Goal: Task Accomplishment & Management: Complete application form

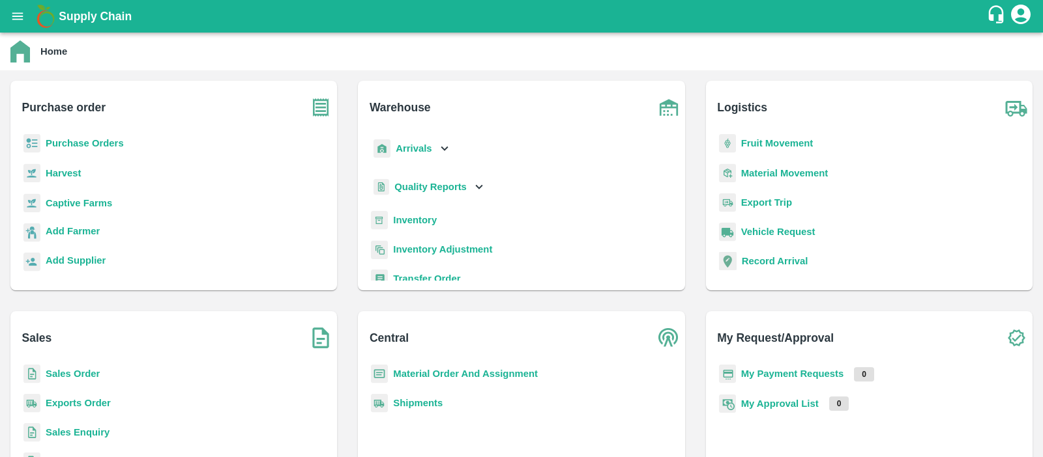
click at [92, 205] on b "Captive Farms" at bounding box center [79, 203] width 66 height 10
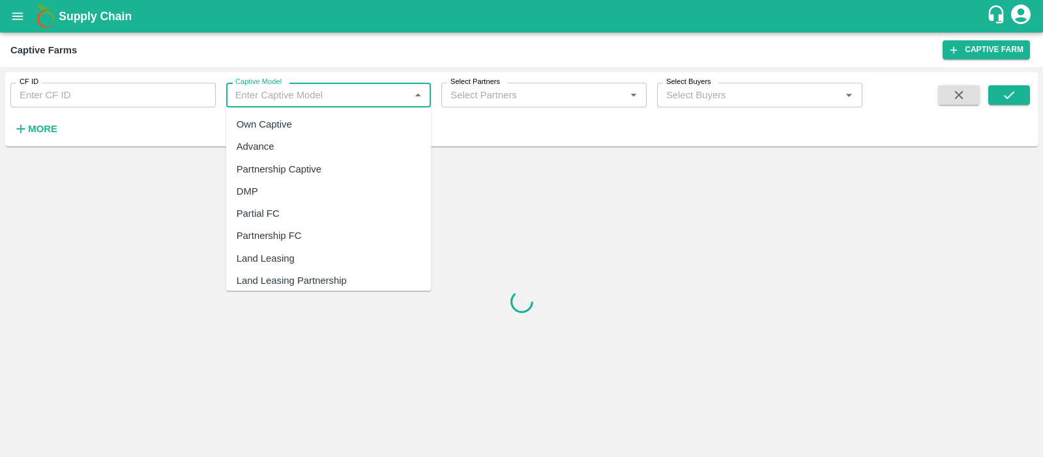
click at [290, 97] on input "Captive Model" at bounding box center [318, 95] width 176 height 17
click at [264, 259] on div "Land Leasing" at bounding box center [266, 259] width 58 height 14
type input "Land Leasing"
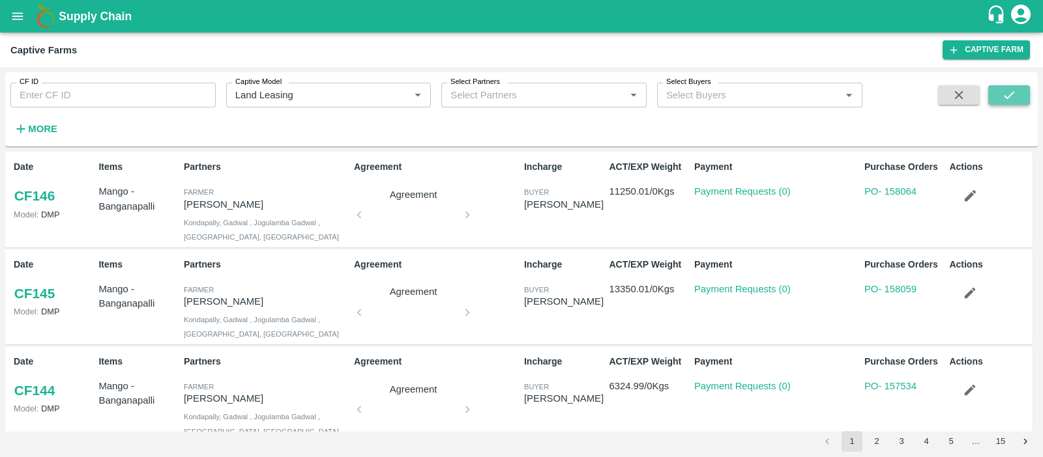
click at [998, 89] on button "submit" at bounding box center [1009, 95] width 42 height 20
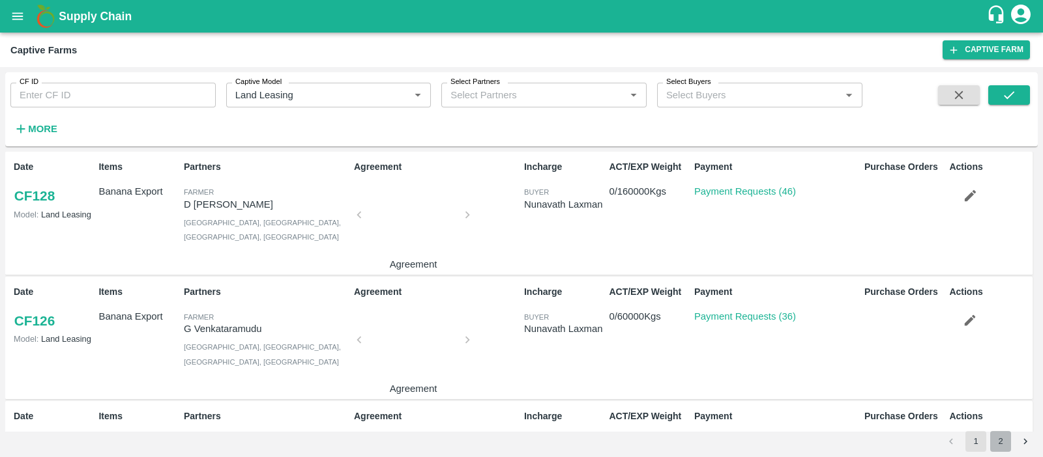
click at [1000, 448] on button "2" at bounding box center [1000, 441] width 21 height 21
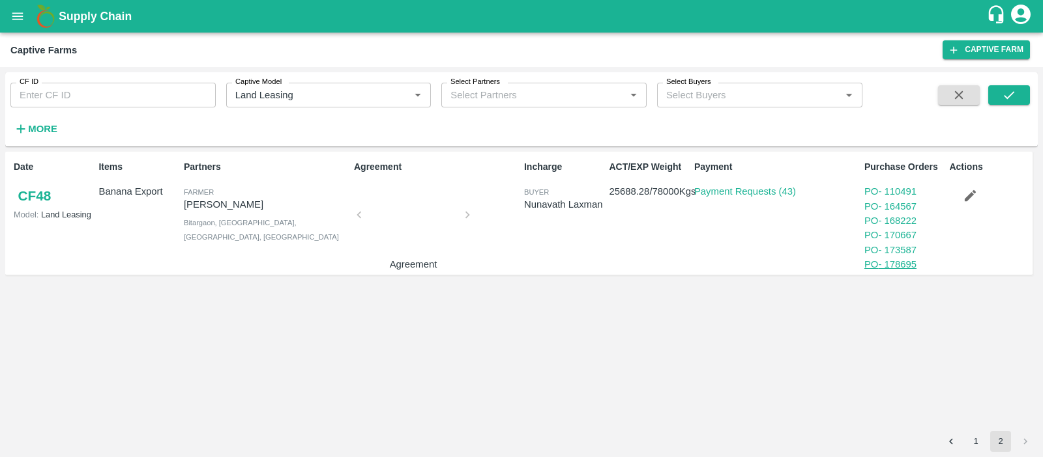
click at [912, 263] on link "PO - 178695" at bounding box center [890, 264] width 52 height 10
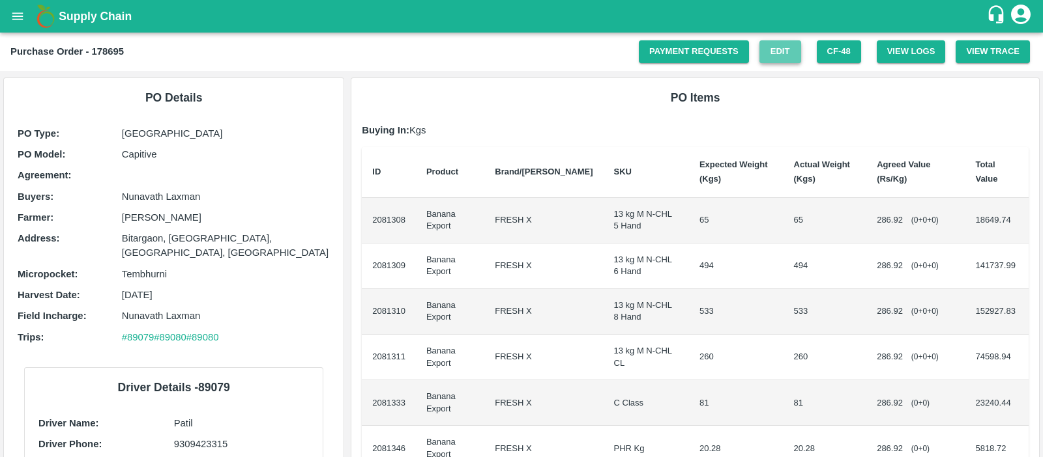
click at [775, 50] on link "Edit" at bounding box center [780, 51] width 42 height 23
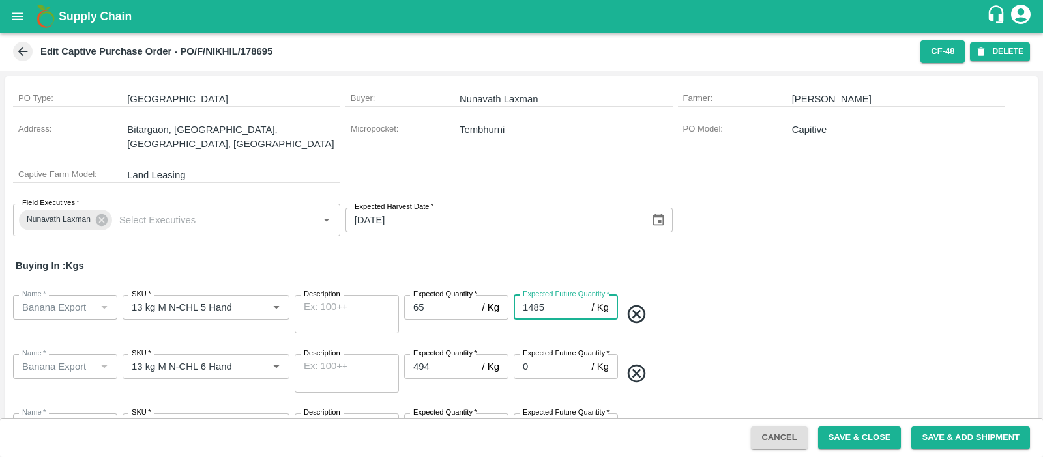
click at [558, 297] on input "1485" at bounding box center [549, 307] width 73 height 25
type input "13000"
click at [854, 432] on button "Save & Close" at bounding box center [859, 438] width 83 height 23
click at [25, 53] on icon at bounding box center [23, 51] width 14 height 14
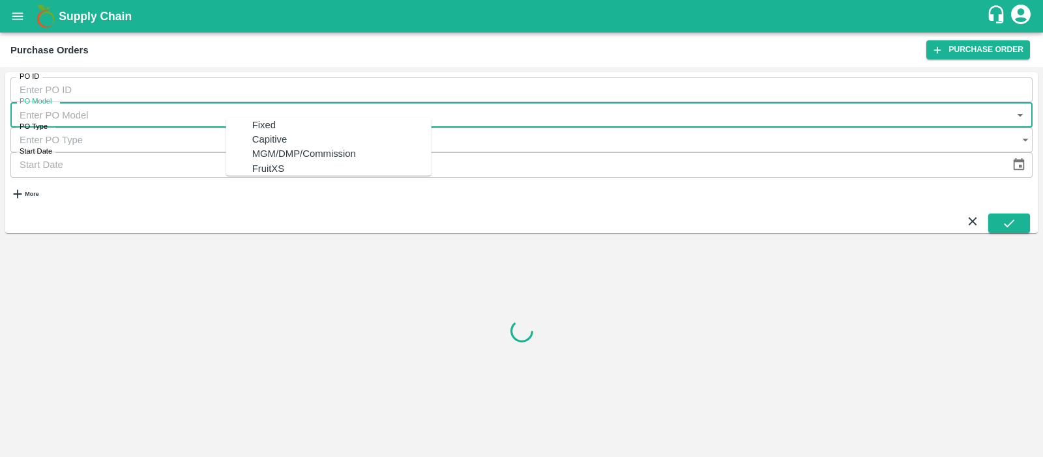
click at [290, 102] on input "PO Model" at bounding box center [508, 114] width 996 height 25
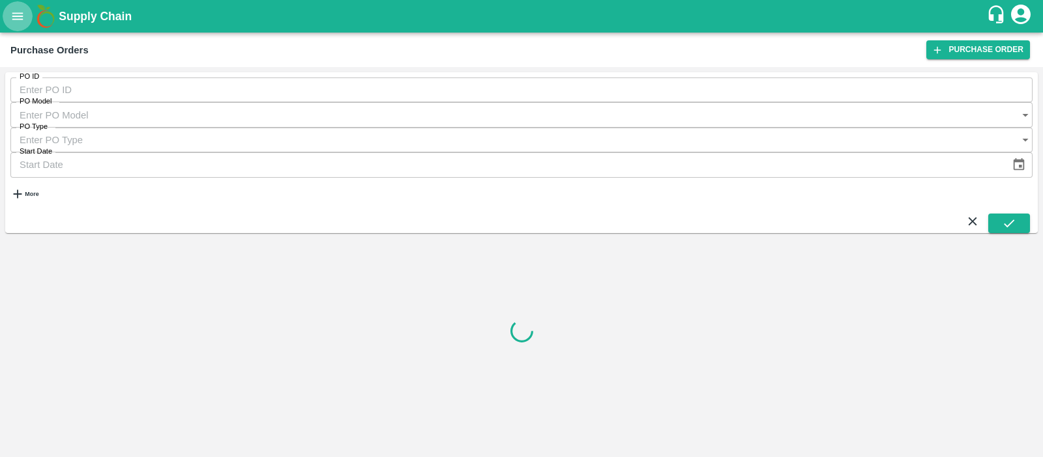
click at [14, 15] on icon "open drawer" at bounding box center [17, 16] width 14 height 14
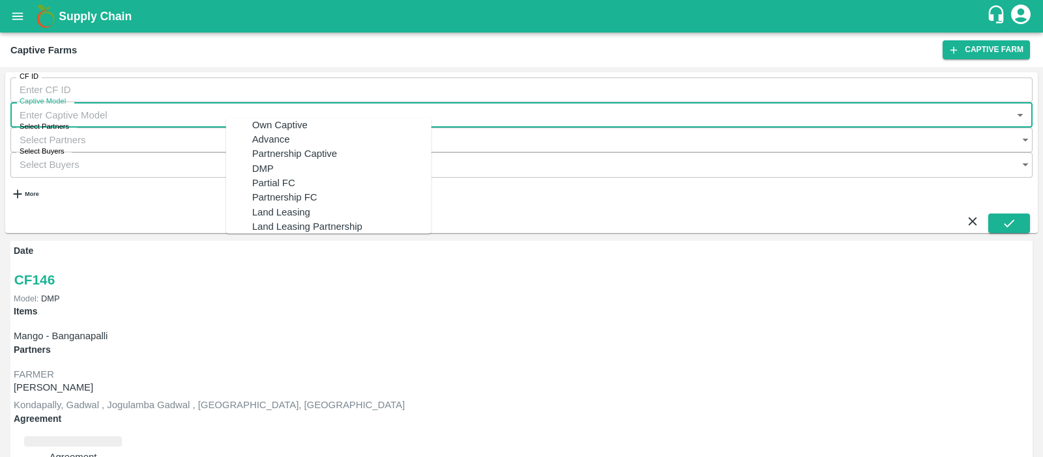
click at [307, 102] on input "Captive Model" at bounding box center [508, 114] width 996 height 25
click at [290, 219] on div "Land Leasing" at bounding box center [281, 212] width 58 height 14
type input "Land Leasing"
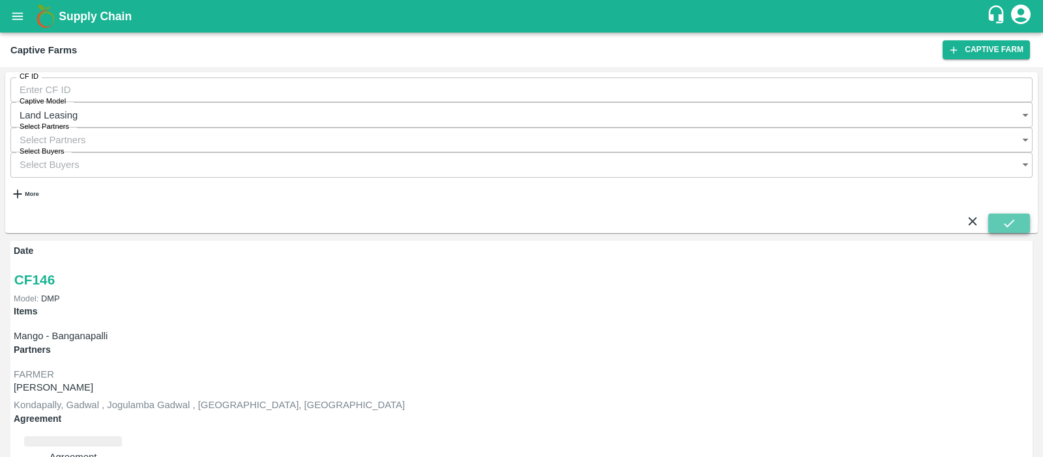
click at [1014, 216] on icon "submit" at bounding box center [1008, 223] width 14 height 14
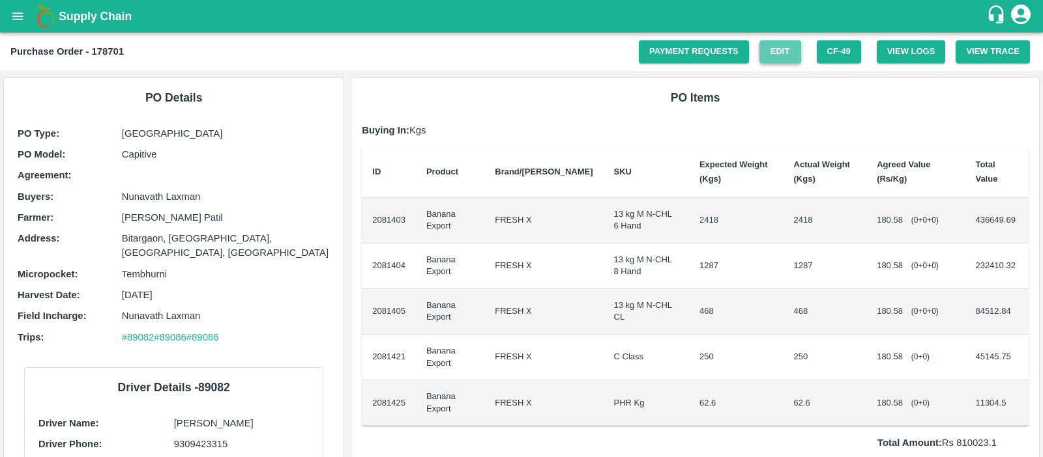
click at [779, 50] on link "Edit" at bounding box center [780, 51] width 42 height 23
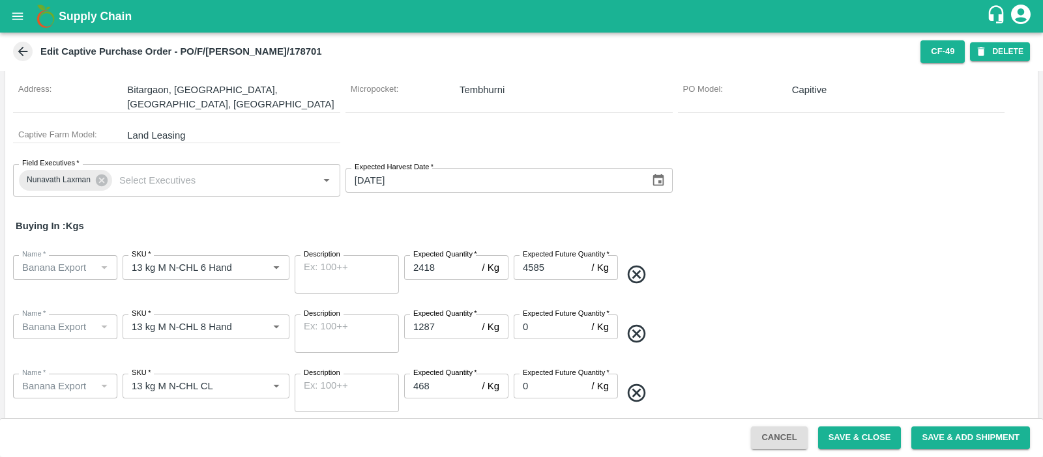
scroll to position [40, 0]
drag, startPoint x: 545, startPoint y: 250, endPoint x: 531, endPoint y: 252, distance: 14.5
click at [531, 255] on input "4585" at bounding box center [549, 267] width 73 height 25
type input "45000"
click at [859, 437] on button "Save & Close" at bounding box center [859, 438] width 83 height 23
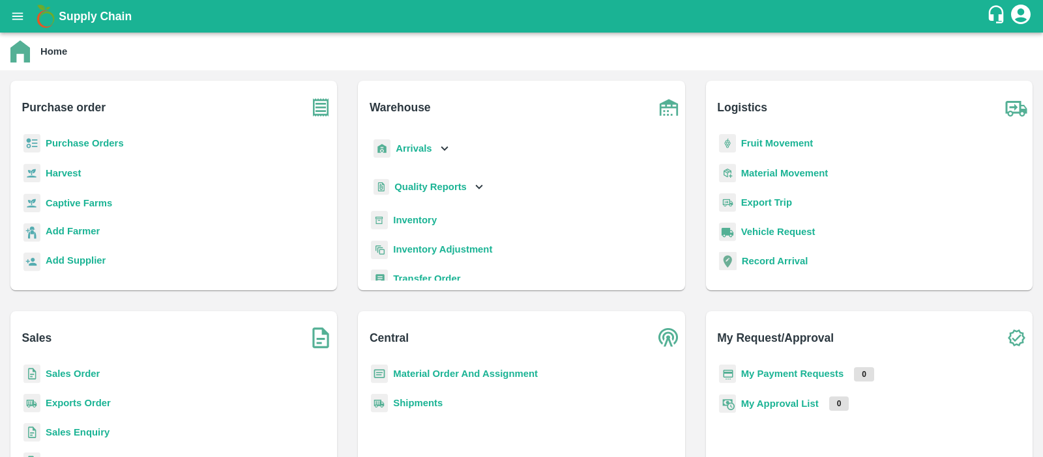
click at [91, 201] on b "Captive Farms" at bounding box center [79, 203] width 66 height 10
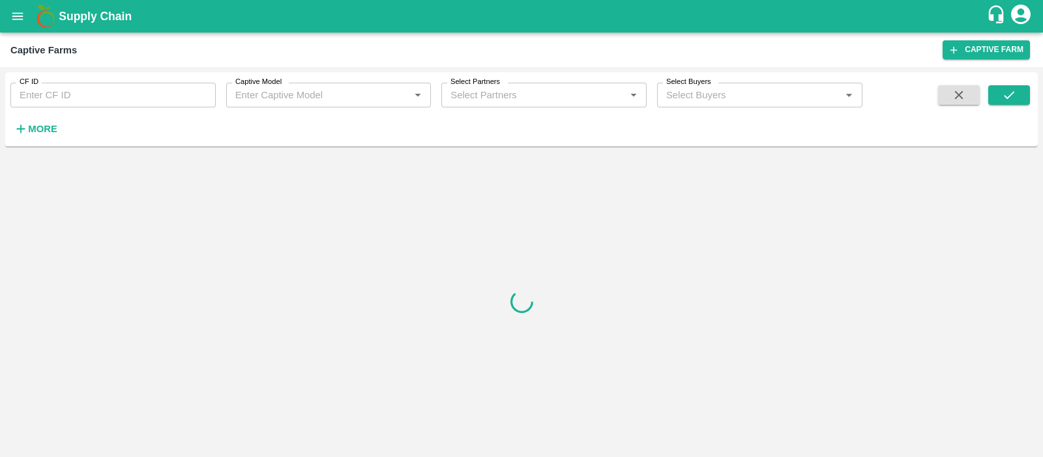
click at [287, 99] on input "Captive Model" at bounding box center [318, 95] width 176 height 17
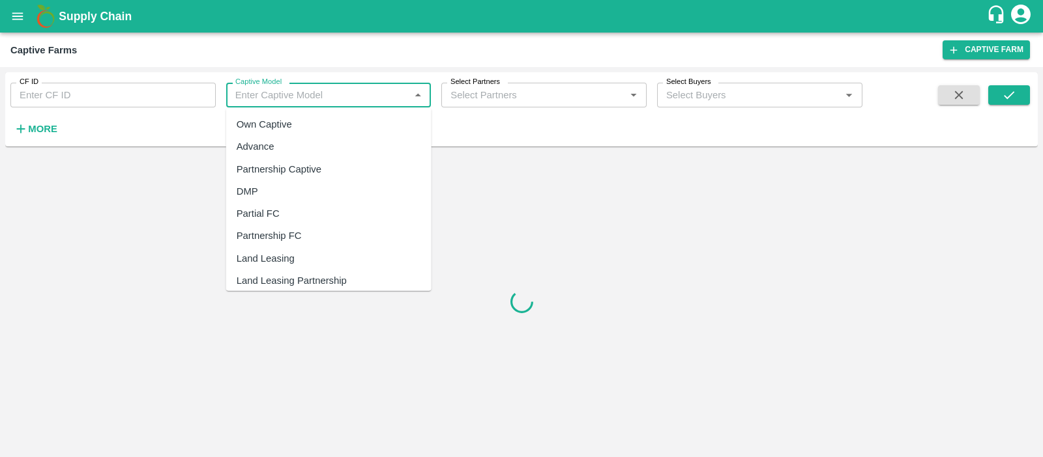
click at [258, 250] on div "Land Leasing" at bounding box center [328, 259] width 205 height 22
type input "Land Leasing"
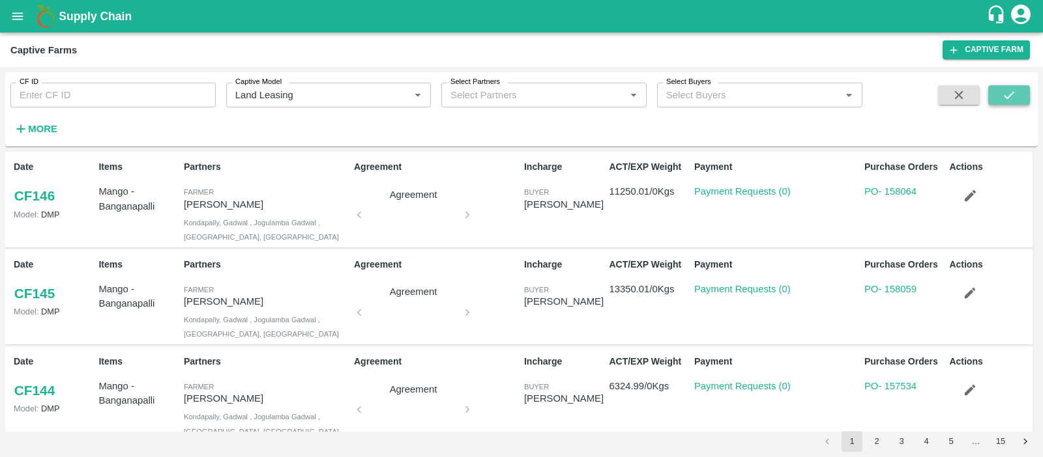
click at [1005, 96] on icon "submit" at bounding box center [1008, 95] width 14 height 14
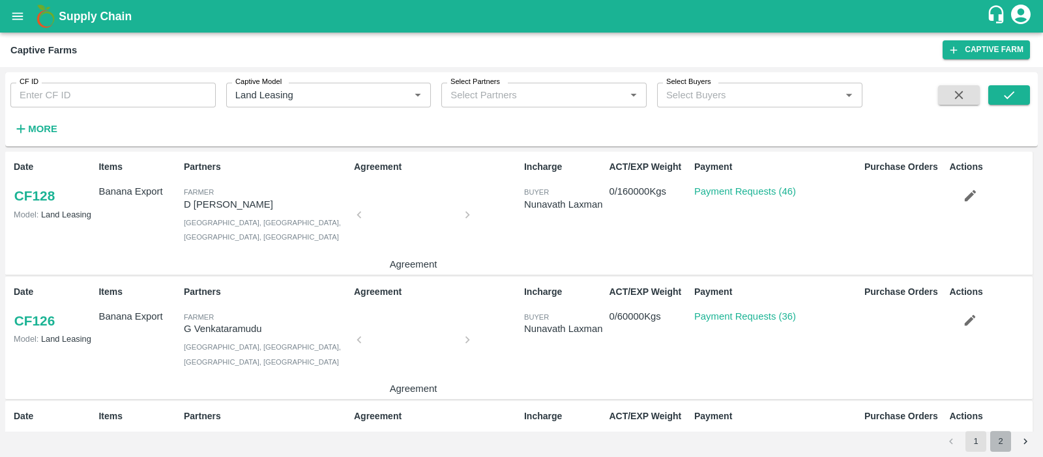
click at [1009, 447] on button "2" at bounding box center [1000, 441] width 21 height 21
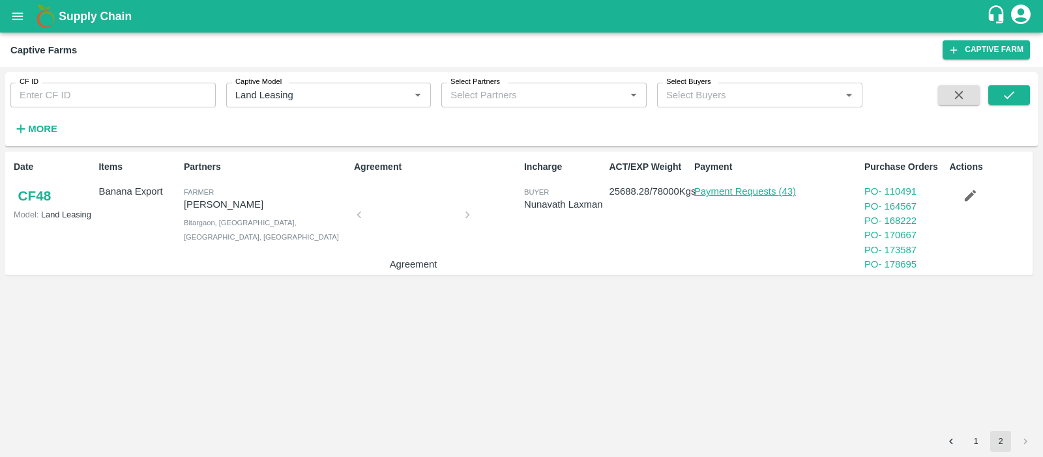
click at [768, 190] on link "Payment Requests (43)" at bounding box center [745, 191] width 102 height 10
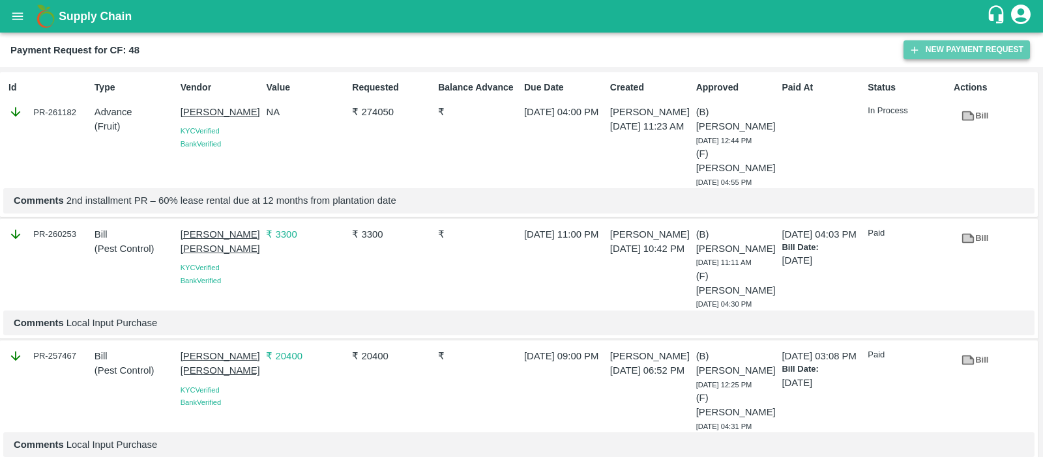
click at [971, 50] on button "New Payment Request" at bounding box center [966, 49] width 126 height 19
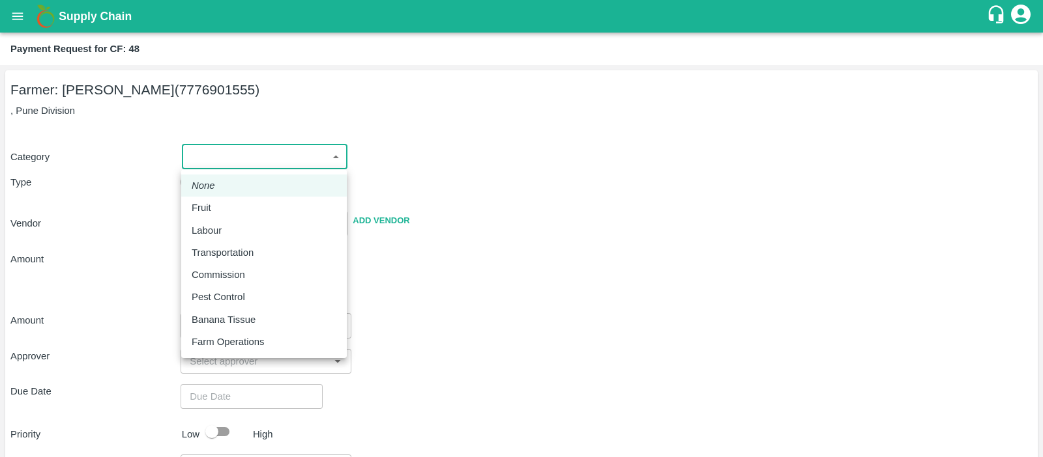
click at [255, 156] on body "Supply Chain Payment Request for CF: 48 Farmer: Nikhil Bhagvat Patil (777690155…" at bounding box center [521, 228] width 1043 height 457
click at [209, 205] on p "Fruit" at bounding box center [202, 208] width 20 height 14
type input "1"
type input "Nikhil Bhagvat Patil - 7776901555(Farmer)"
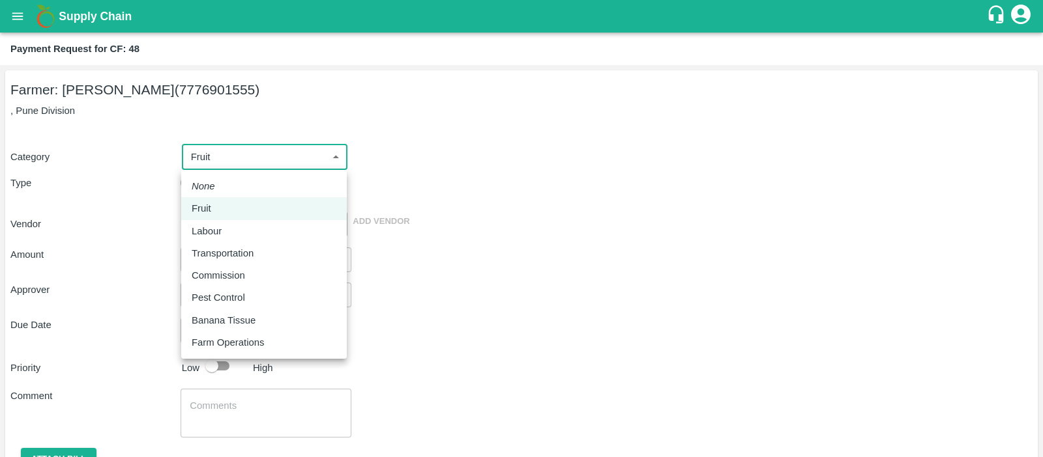
click at [297, 158] on body "Supply Chain Payment Request for CF: 48 Farmer: Nikhil Bhagvat Patil (777690155…" at bounding box center [521, 228] width 1043 height 457
click at [244, 232] on div "Labour" at bounding box center [264, 231] width 145 height 14
type input "2"
radio input "false"
radio input "true"
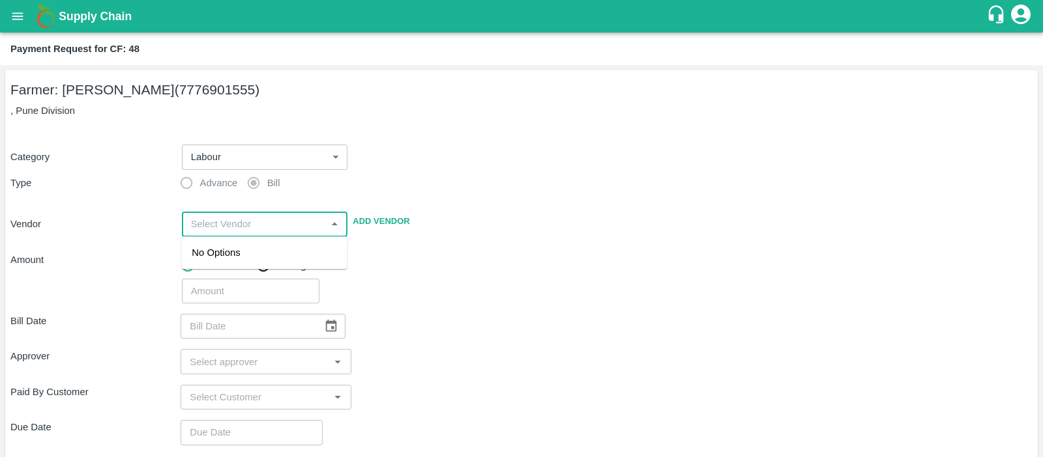
click at [269, 225] on input "input" at bounding box center [254, 224] width 137 height 17
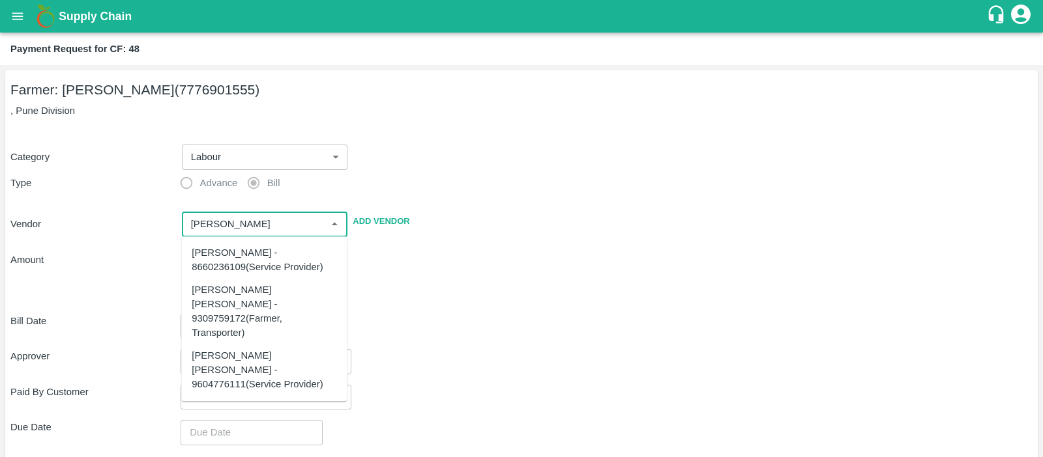
click at [243, 349] on div "[PERSON_NAME] [PERSON_NAME] - 9604776111(Service Provider)" at bounding box center [264, 371] width 145 height 44
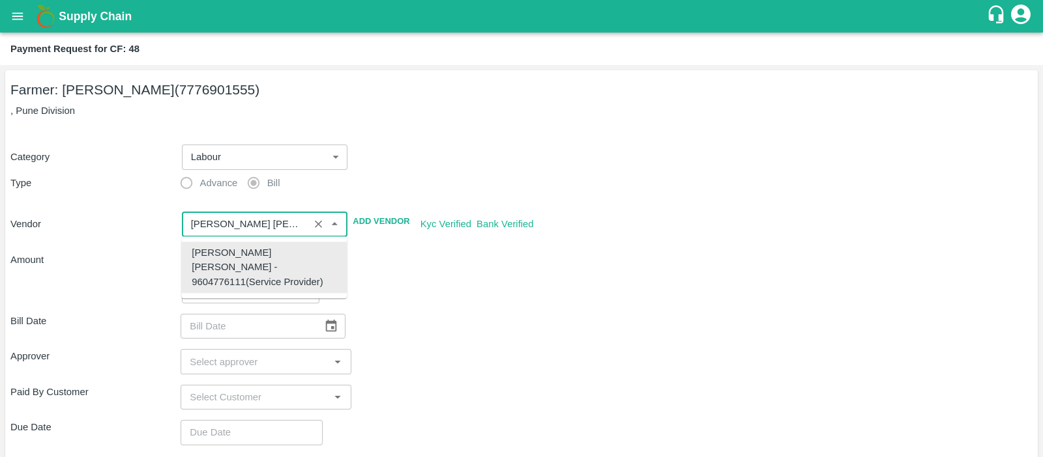
type input "[PERSON_NAME] [PERSON_NAME] - 9604776111(Service Provider)"
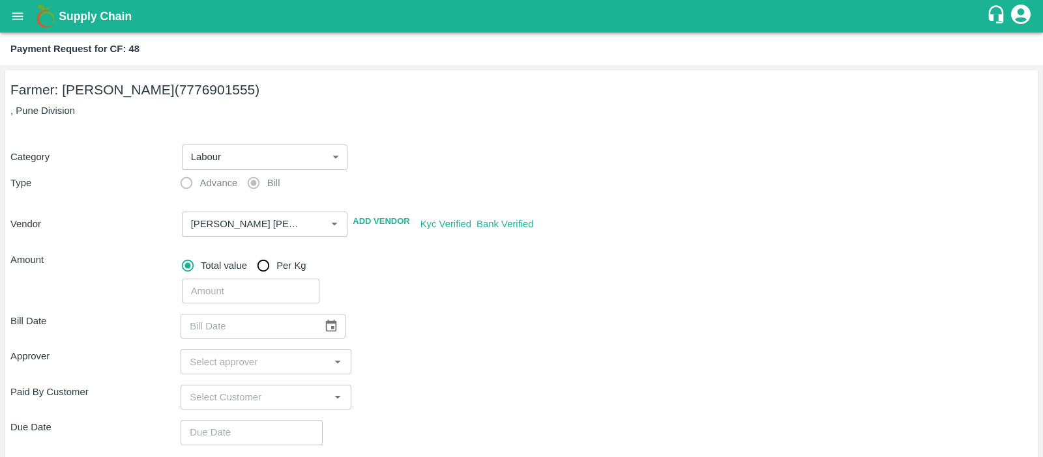
click at [444, 265] on div "Total value Per Kg" at bounding box center [607, 266] width 850 height 26
click at [217, 296] on input "number" at bounding box center [250, 291] width 137 height 25
type input "1000"
click at [324, 328] on icon "Choose date" at bounding box center [331, 326] width 14 height 14
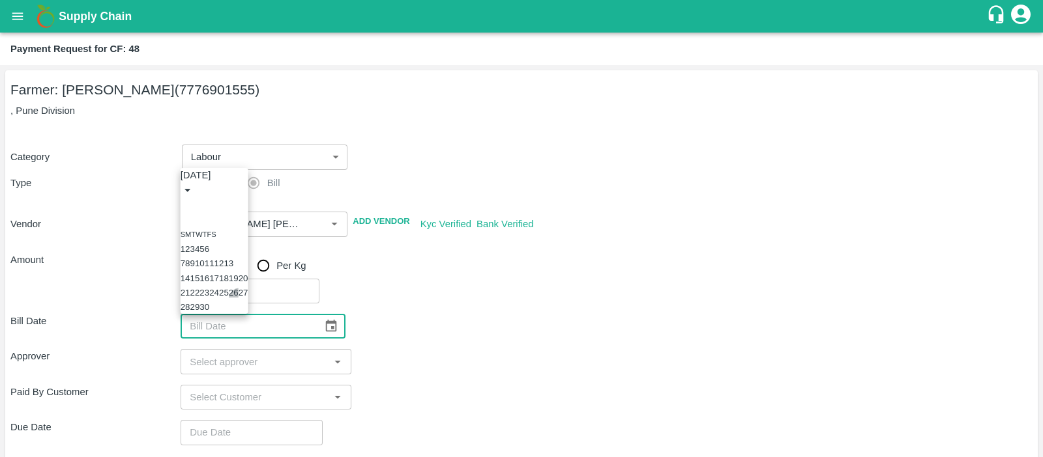
click at [238, 288] on button "26" at bounding box center [234, 293] width 10 height 10
type input "26/09/2025"
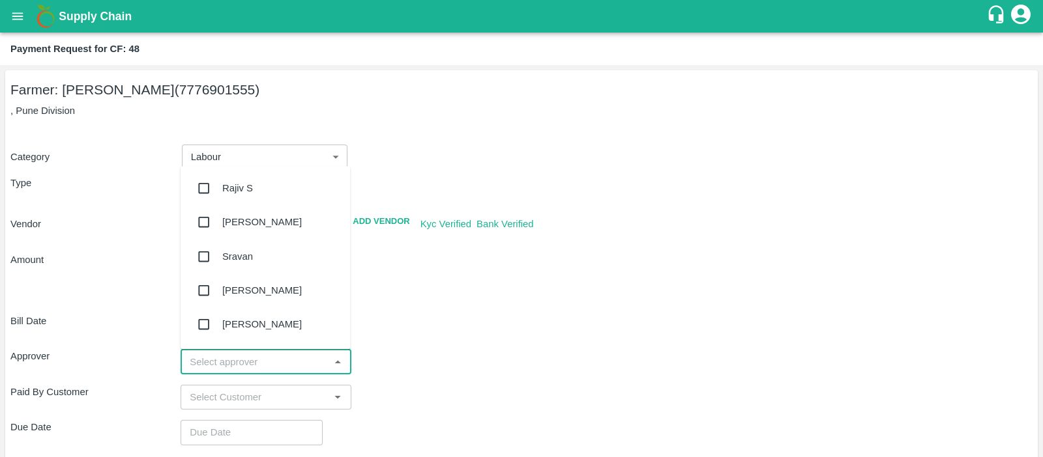
click at [287, 360] on input "input" at bounding box center [254, 361] width 141 height 17
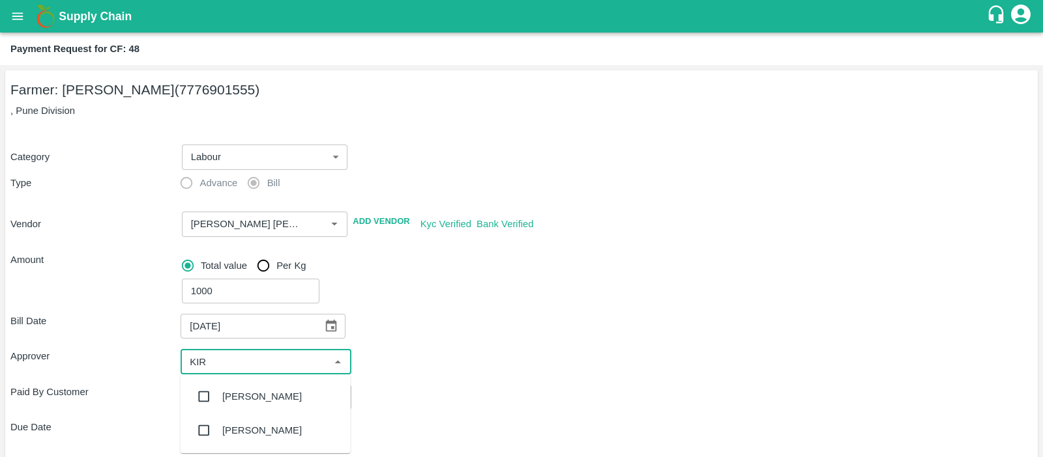
type input "KIRA"
click at [250, 392] on div "[PERSON_NAME]" at bounding box center [261, 397] width 79 height 14
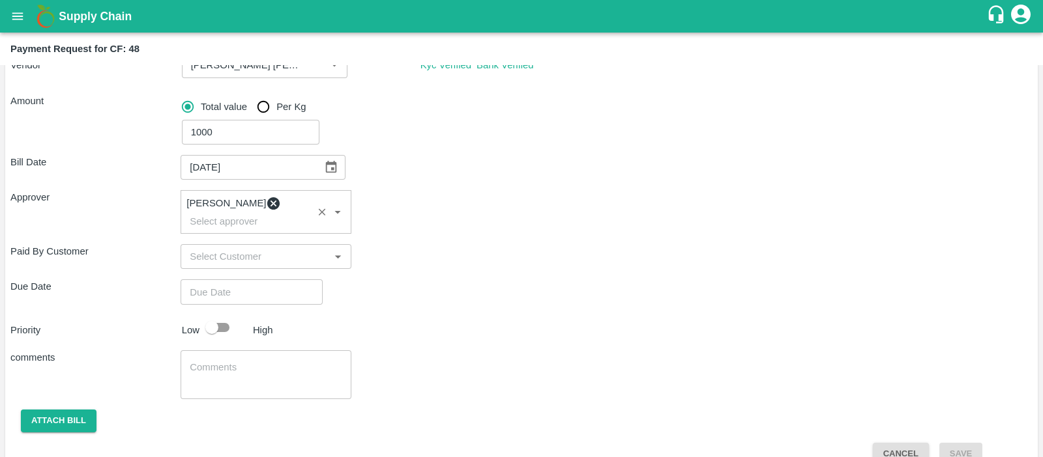
scroll to position [159, 0]
type input "DD/MM/YYYY hh:mm aa"
click at [232, 280] on input "DD/MM/YYYY hh:mm aa" at bounding box center [246, 292] width 133 height 25
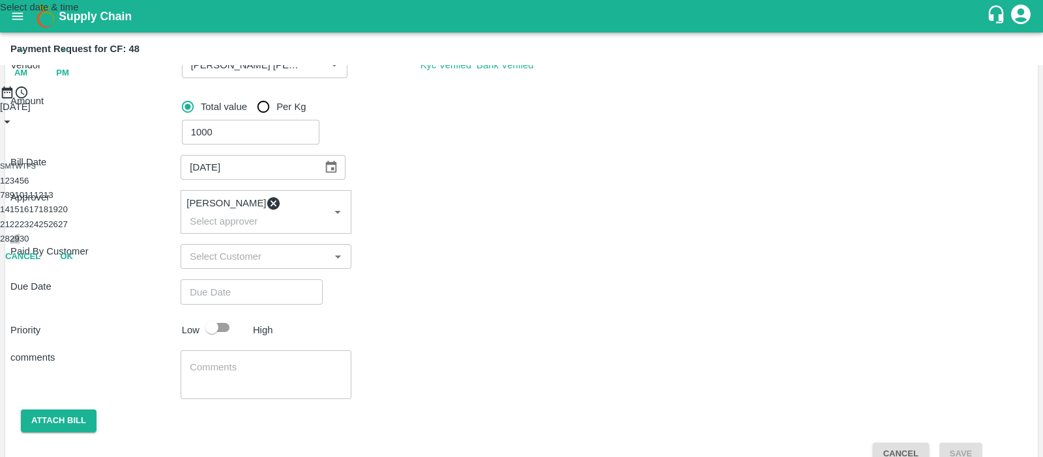
click at [20, 244] on button "29" at bounding box center [15, 239] width 10 height 10
type input "[DATE] 12:00 AM"
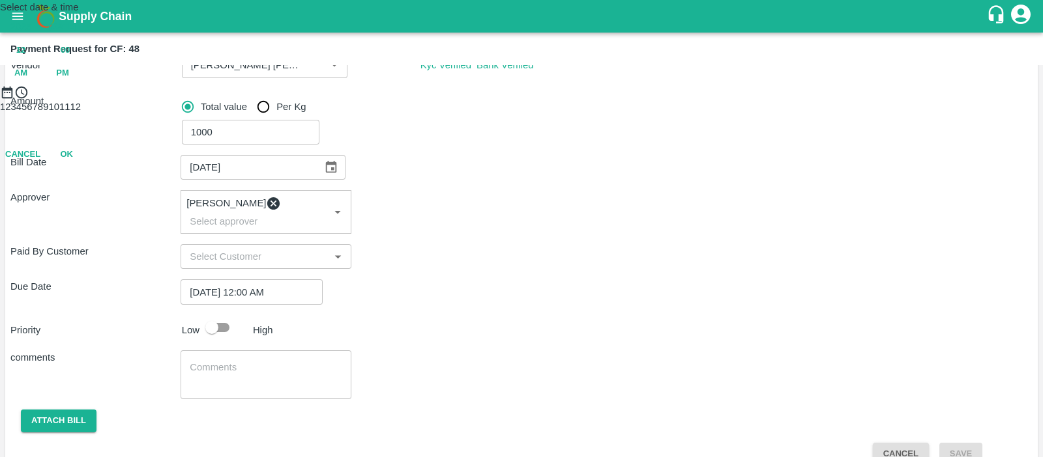
click at [354, 166] on div "Select date & time [DATE] 12 : 00 AM PM 1 2 3 4 5 6 7 8 9 10 11 12 Cancel OK" at bounding box center [521, 83] width 1043 height 166
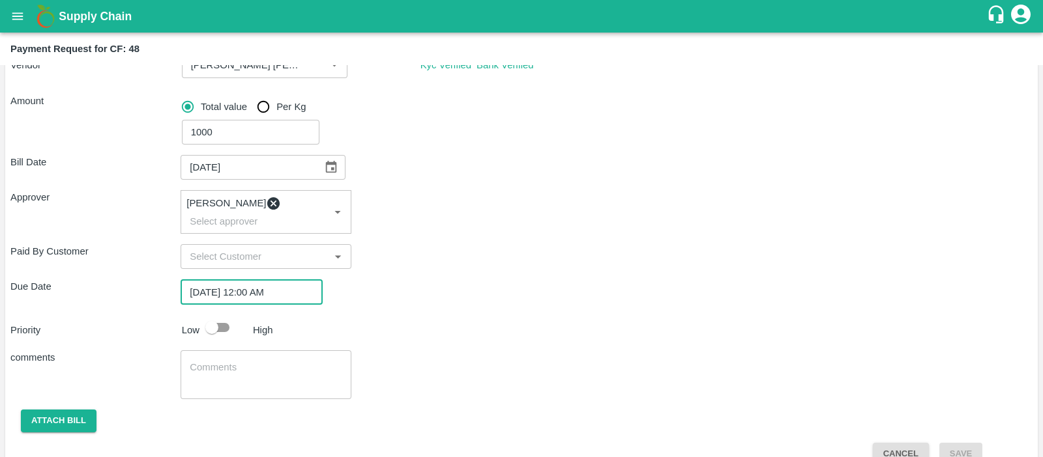
click at [216, 351] on div "x ​" at bounding box center [265, 375] width 170 height 49
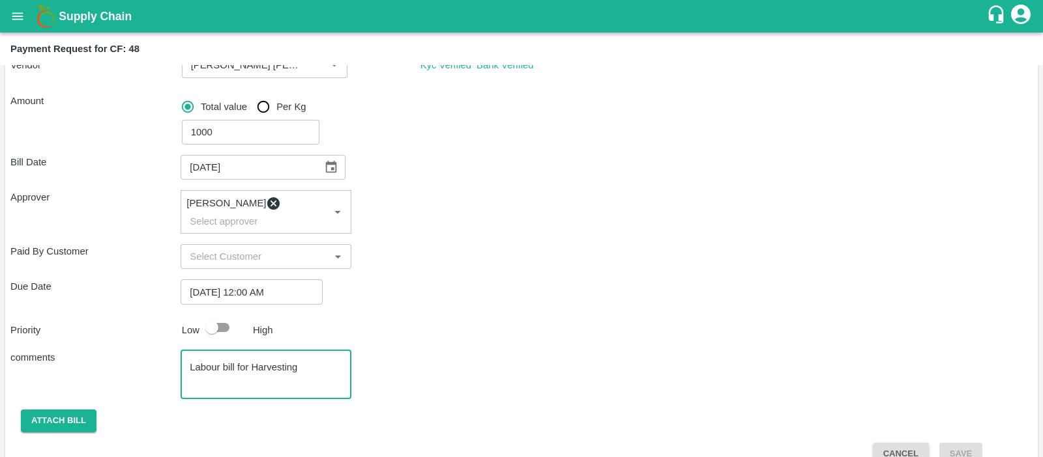
type textarea "Labour bill for Harvesting"
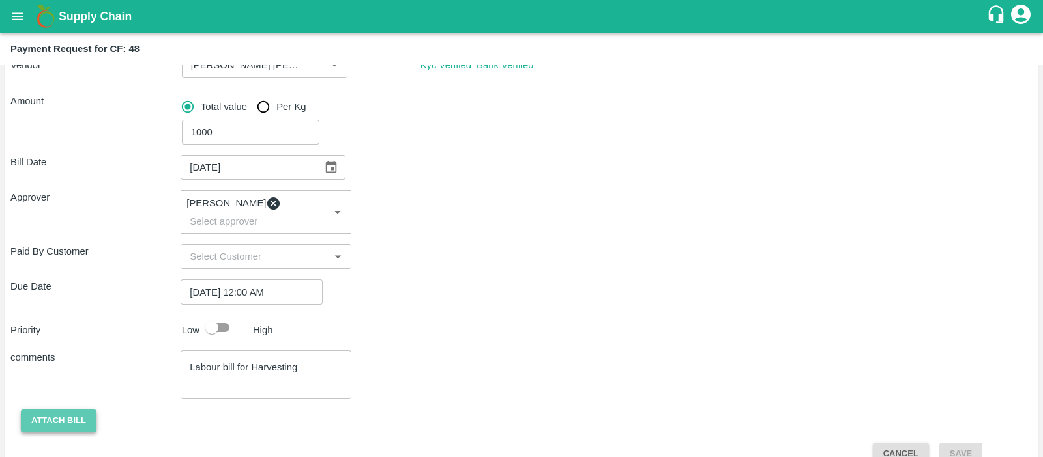
click at [74, 412] on button "Attach bill" at bounding box center [59, 421] width 76 height 23
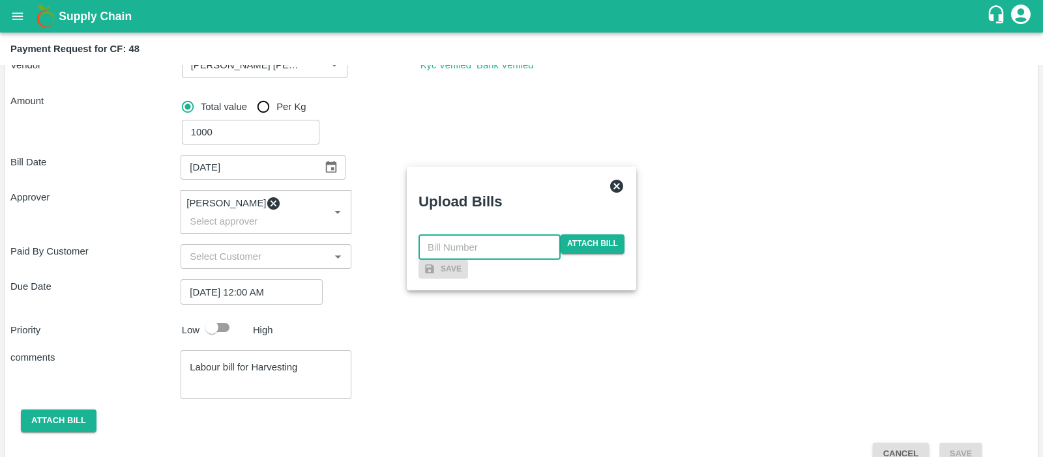
click at [491, 235] on input "text" at bounding box center [489, 247] width 142 height 25
type input "1016"
click at [616, 235] on span "Attach bill" at bounding box center [592, 244] width 64 height 19
click at [0, 0] on input "Attach bill" at bounding box center [0, 0] width 0 height 0
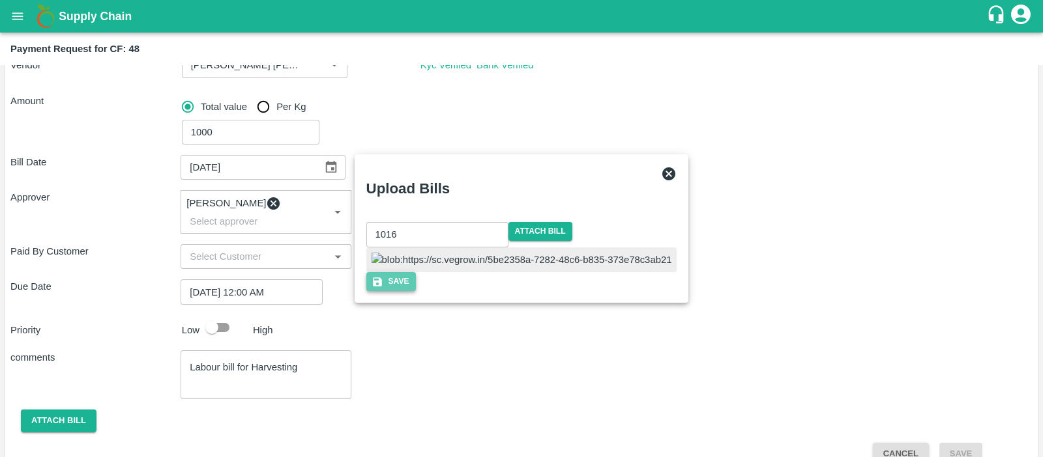
click at [416, 291] on button "Save" at bounding box center [391, 281] width 50 height 19
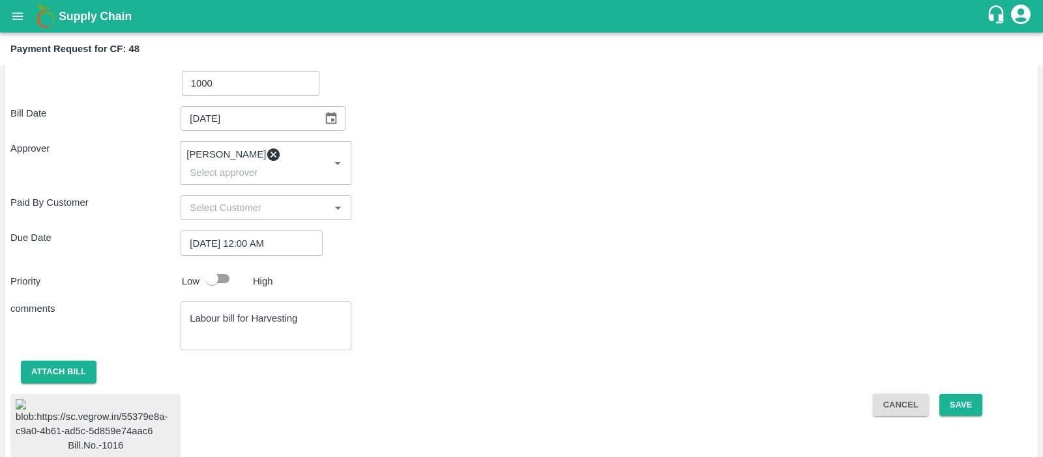
scroll to position [258, 0]
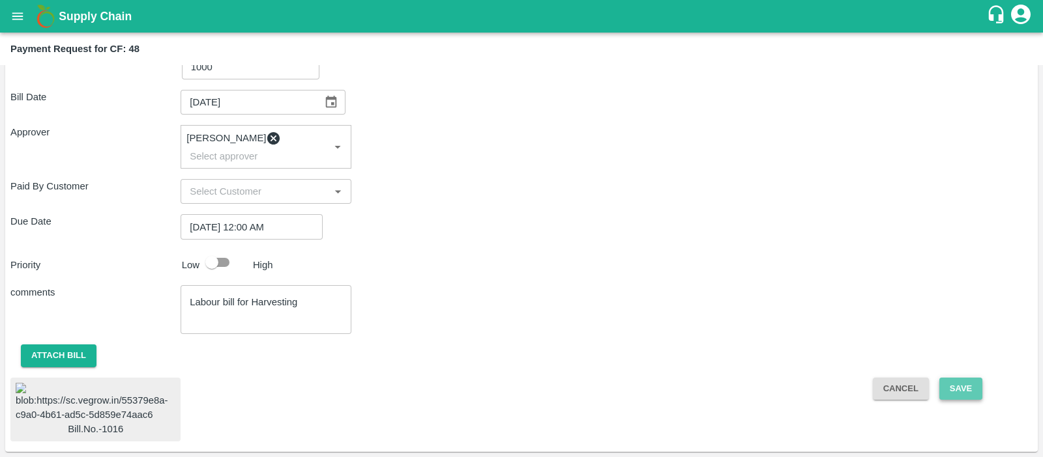
click at [962, 378] on button "Save" at bounding box center [960, 389] width 43 height 23
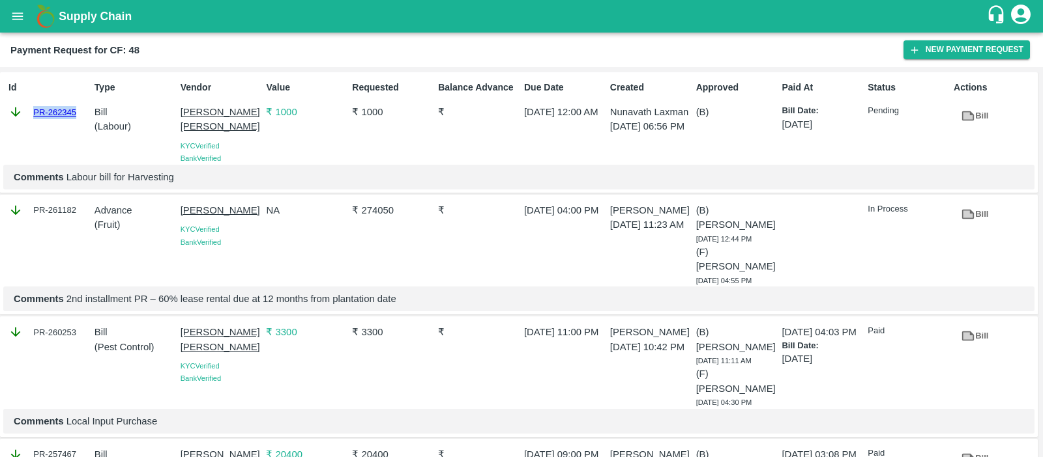
drag, startPoint x: 83, startPoint y: 109, endPoint x: 33, endPoint y: 115, distance: 51.2
click at [33, 115] on div "PR-262345" at bounding box center [48, 112] width 81 height 14
copy link "PR-262345"
drag, startPoint x: 202, startPoint y: 226, endPoint x: 177, endPoint y: 216, distance: 26.9
click at [177, 216] on div "Nikhil Bhagvat Patil KYC Verified Bank Verified" at bounding box center [218, 242] width 86 height 89
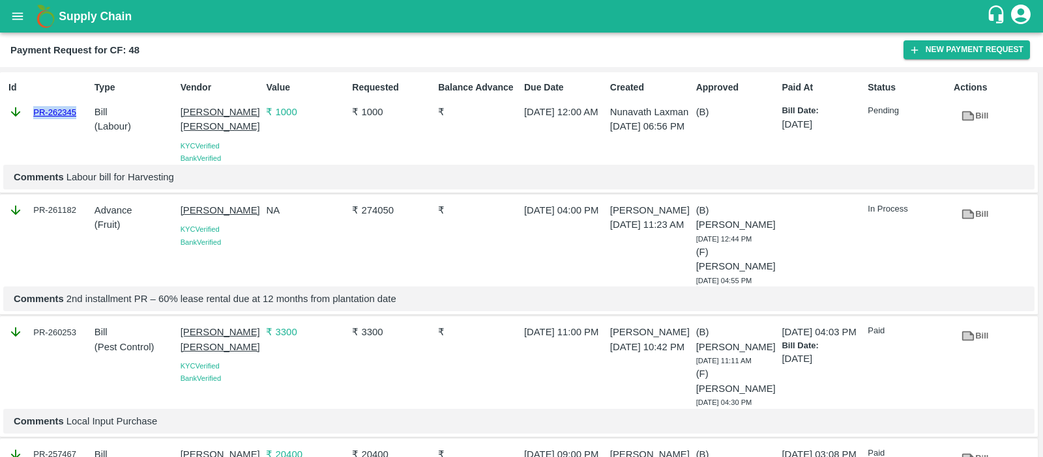
copy p "Nikhil Bhagvat Patil"
click at [10, 15] on icon "open drawer" at bounding box center [17, 16] width 14 height 14
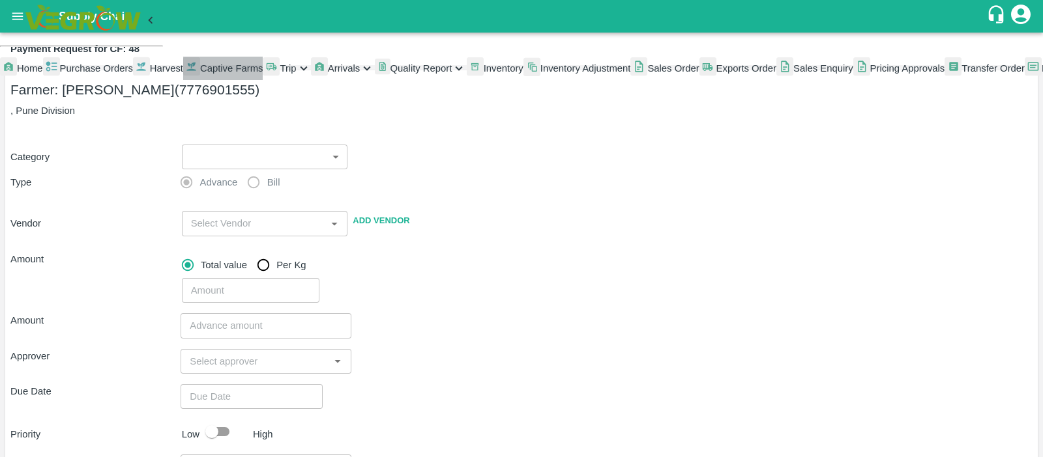
click at [183, 80] on link "Captive Farms" at bounding box center [223, 68] width 80 height 23
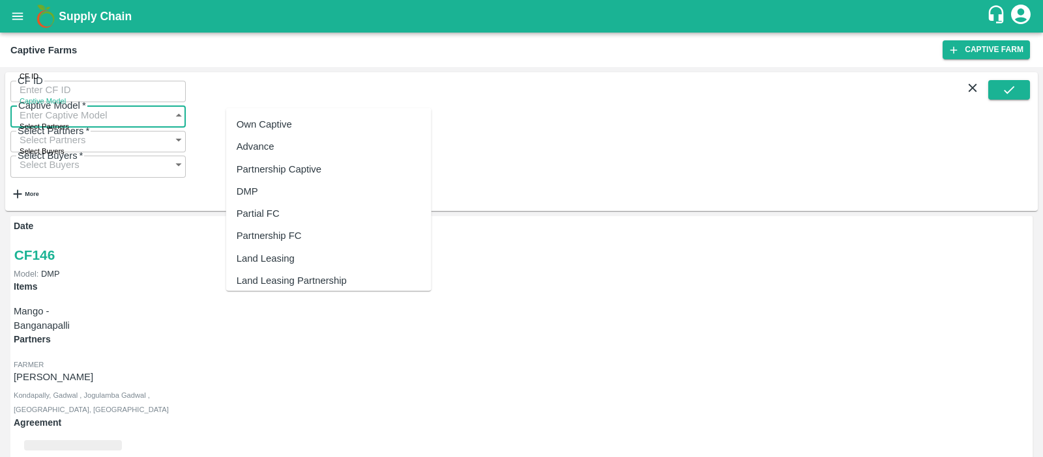
click at [160, 102] on input "Captive Model" at bounding box center [85, 114] width 150 height 25
click at [287, 267] on div "Land Leasing" at bounding box center [328, 259] width 205 height 22
type input "Land Leasing"
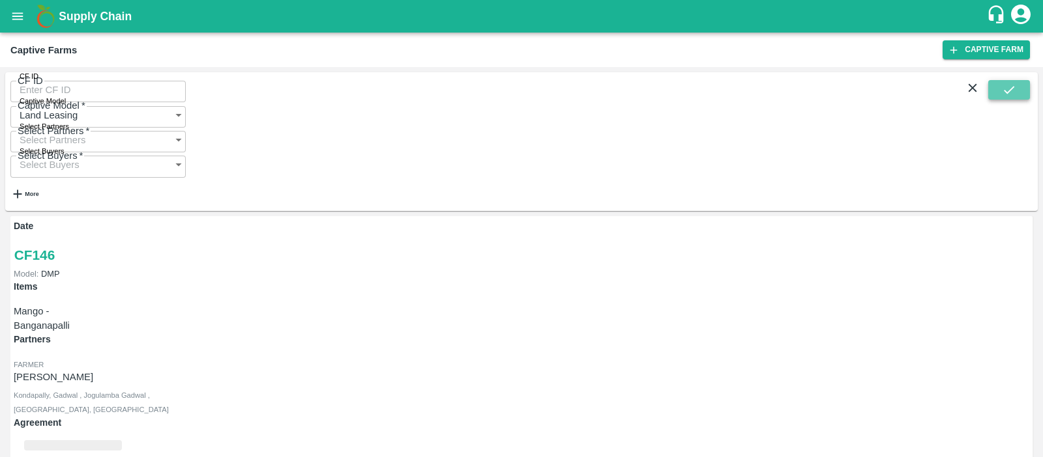
click at [1016, 100] on button "submit" at bounding box center [1009, 90] width 42 height 20
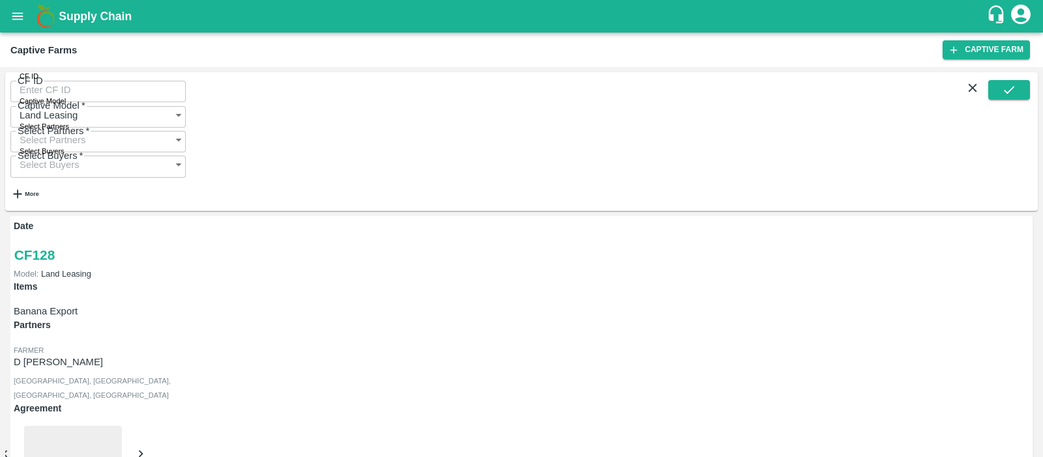
scroll to position [1486, 0]
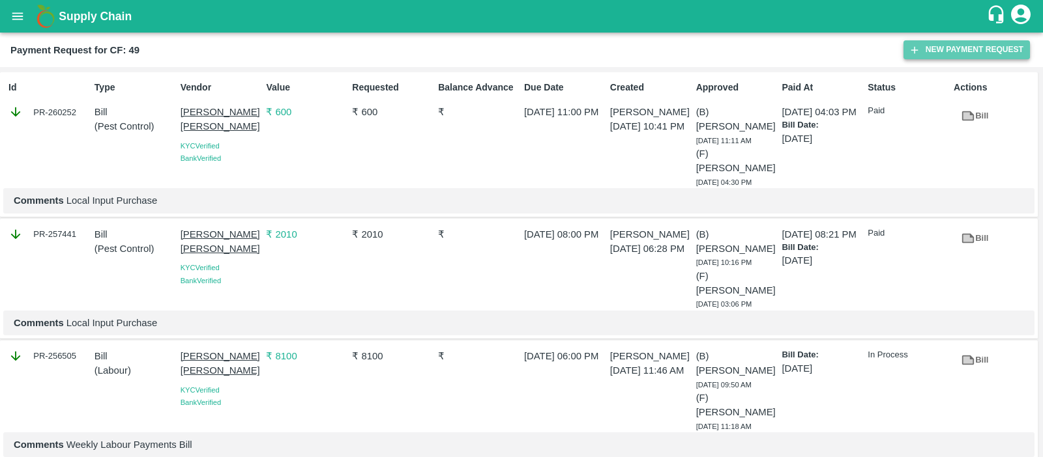
click at [968, 54] on button "New Payment Request" at bounding box center [966, 49] width 126 height 19
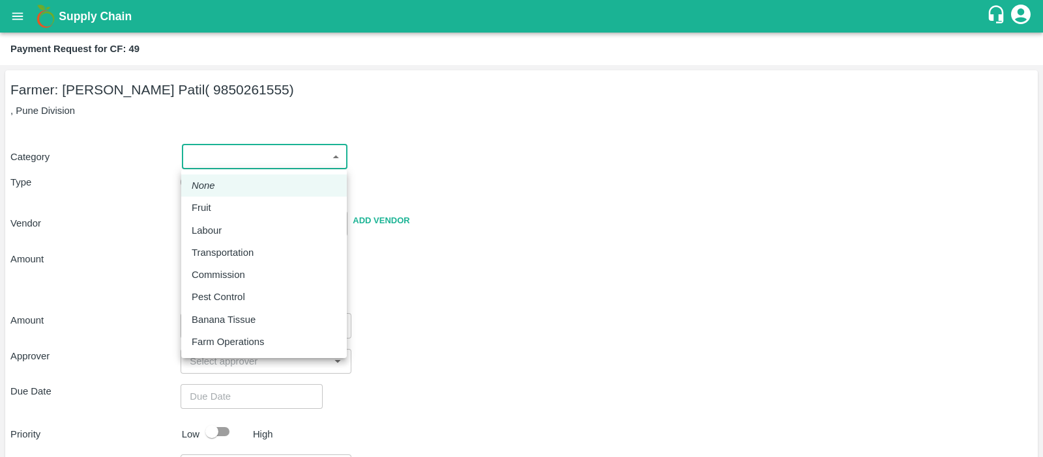
click at [255, 154] on body "Supply Chain Payment Request for CF: 49 Farmer: [PERSON_NAME] Patil ( 985026155…" at bounding box center [521, 228] width 1043 height 457
click at [216, 236] on p "Labour" at bounding box center [207, 230] width 30 height 14
type input "2"
radio input "false"
radio input "true"
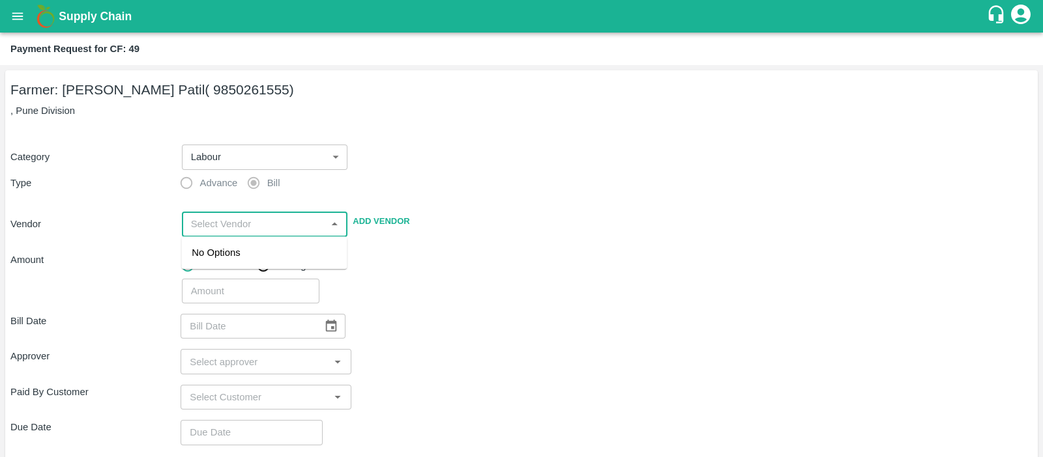
click at [246, 222] on input "input" at bounding box center [254, 224] width 137 height 17
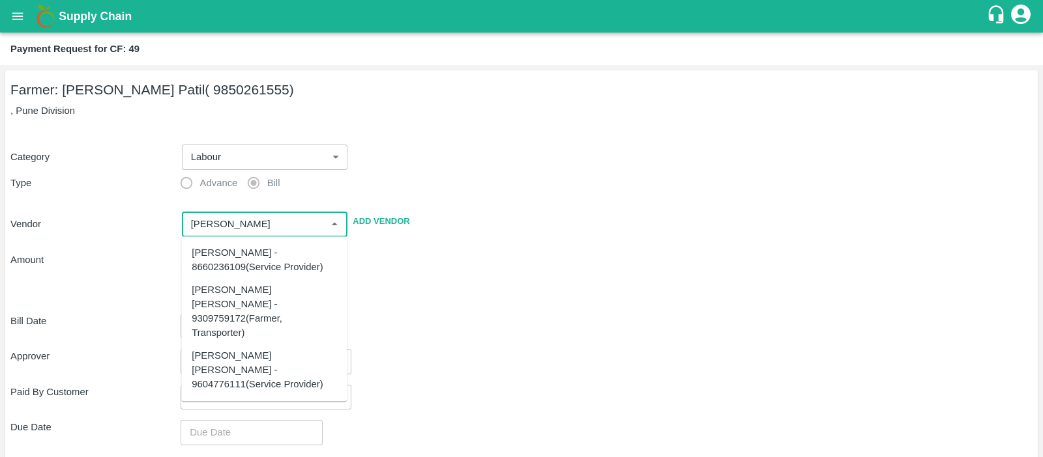
click at [231, 349] on div "[PERSON_NAME] [PERSON_NAME] - 9604776111(Service Provider)" at bounding box center [264, 371] width 145 height 44
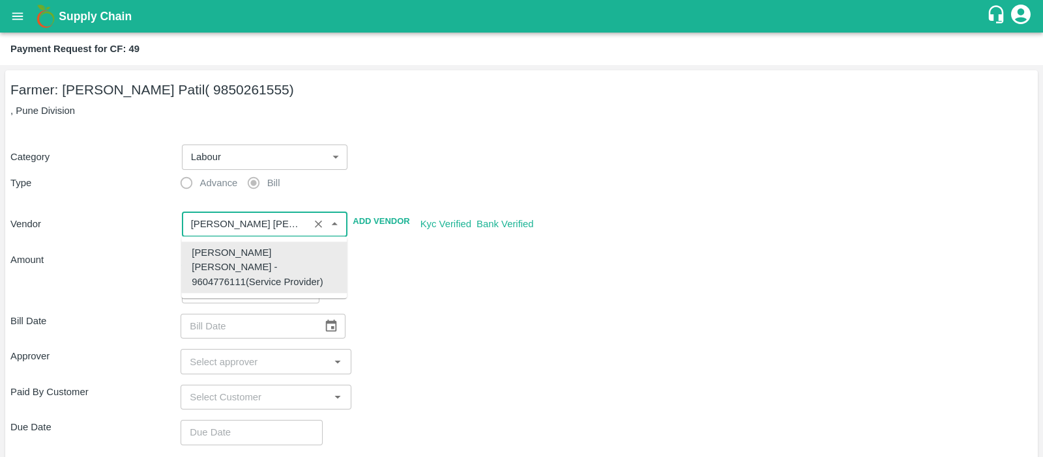
type input "[PERSON_NAME] [PERSON_NAME] - 9604776111(Service Provider)"
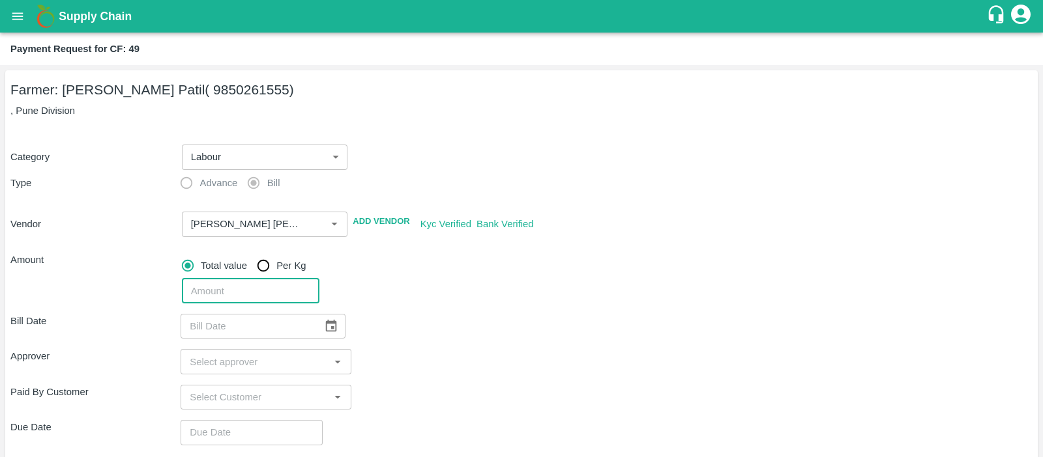
click at [282, 290] on input "number" at bounding box center [250, 291] width 137 height 25
type input "15000"
click at [447, 308] on div "Bill Date ​ Approver ​ Paid By Customer ​ Due Date ​ Priority Low High comments…" at bounding box center [521, 455] width 1022 height 302
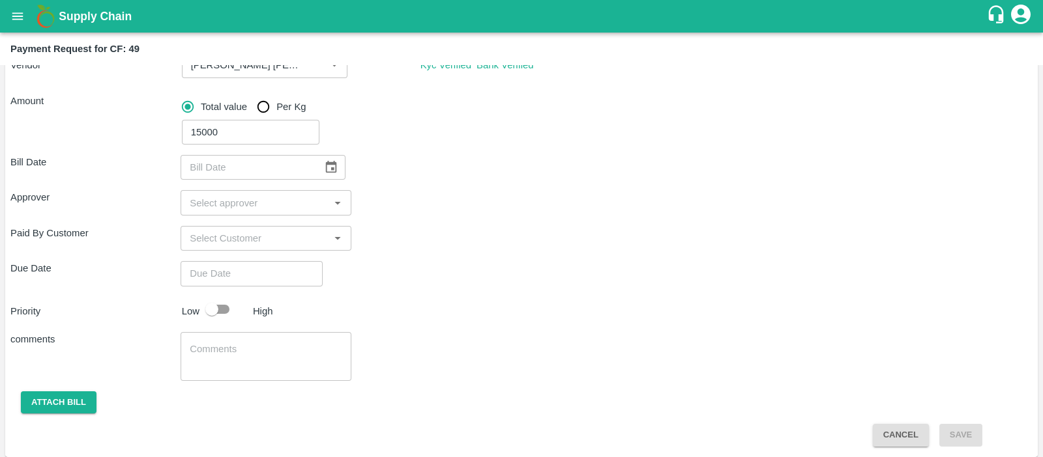
scroll to position [164, 0]
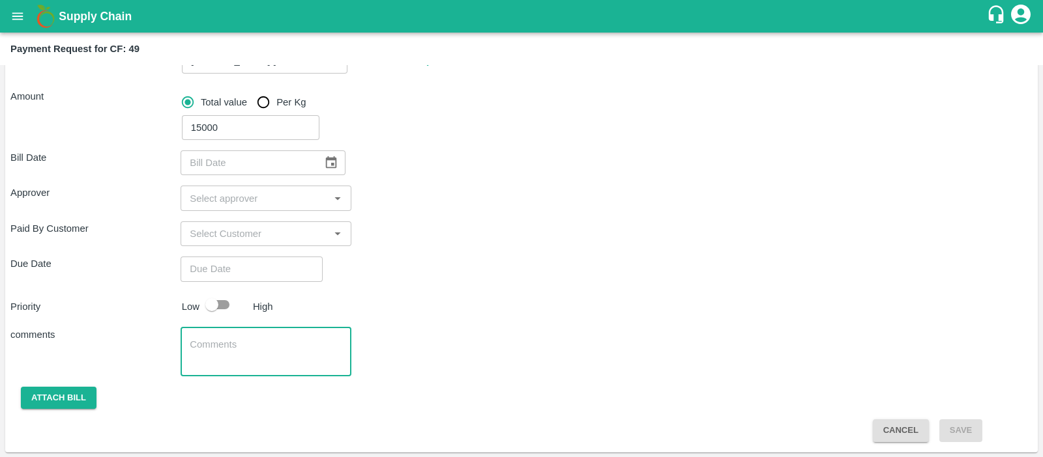
click at [222, 350] on textarea at bounding box center [266, 351] width 152 height 27
drag, startPoint x: 219, startPoint y: 359, endPoint x: 189, endPoint y: 359, distance: 30.0
click at [190, 359] on textarea "Labour payment for Weeding, Sucker cutting" at bounding box center [266, 351] width 152 height 27
click at [240, 359] on textarea "Labour payment for Weeding, leaf cutting" at bounding box center [266, 351] width 152 height 27
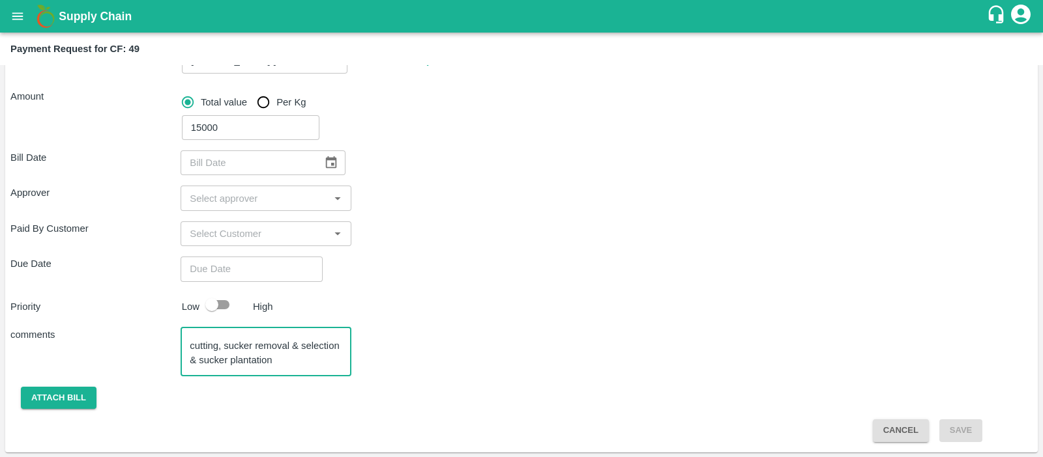
type textarea "Labour payment for Weeding, leaf cutting, sucker removal & selection & sucker p…"
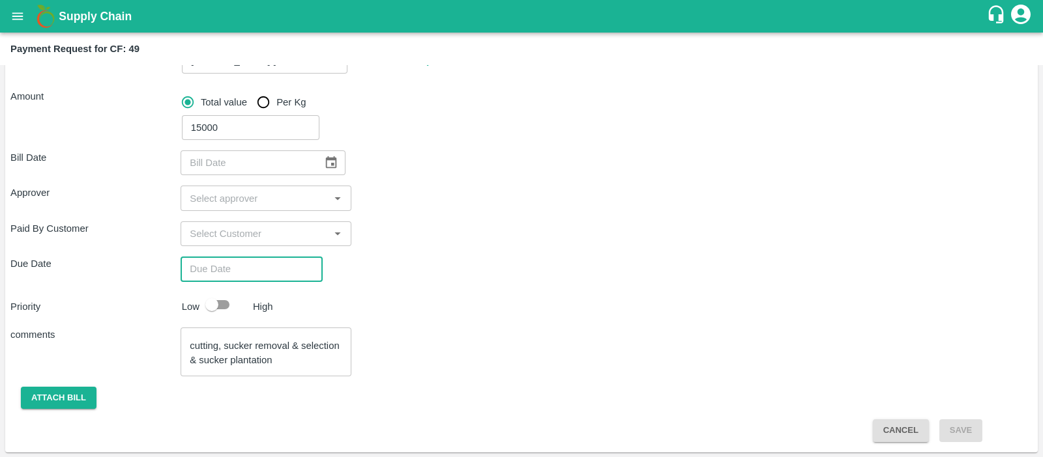
type input "DD/MM/YYYY hh:mm aa"
click at [258, 262] on input "DD/MM/YYYY hh:mm aa" at bounding box center [246, 269] width 133 height 25
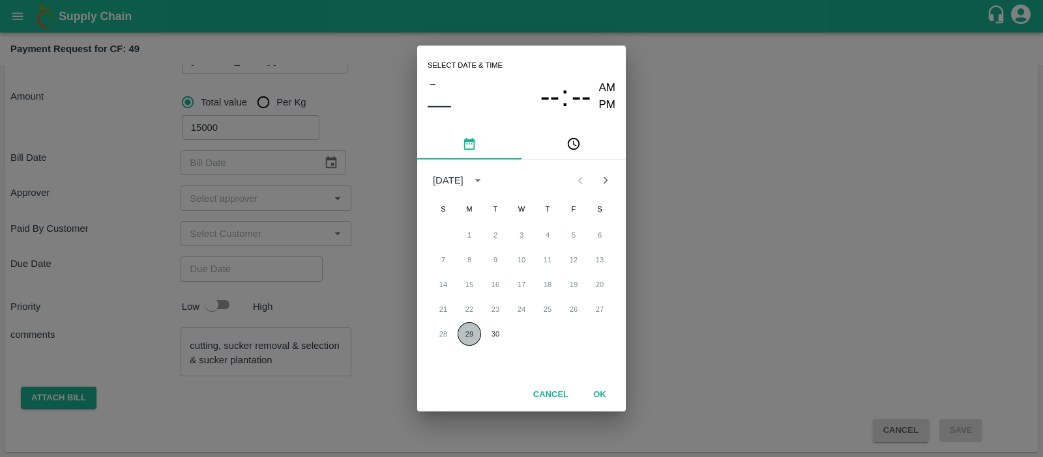
click at [469, 326] on button "29" at bounding box center [468, 334] width 23 height 23
type input "[DATE] 12:00 AM"
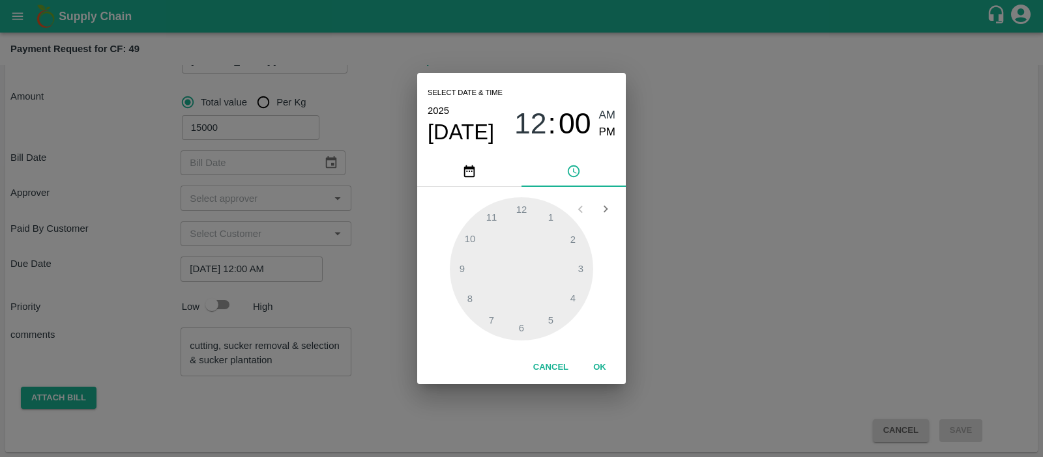
click at [267, 227] on div "Select date & time [DATE] 12 : 00 AM PM 1 2 3 4 5 6 7 8 9 10 11 12 Cancel OK" at bounding box center [521, 228] width 1043 height 457
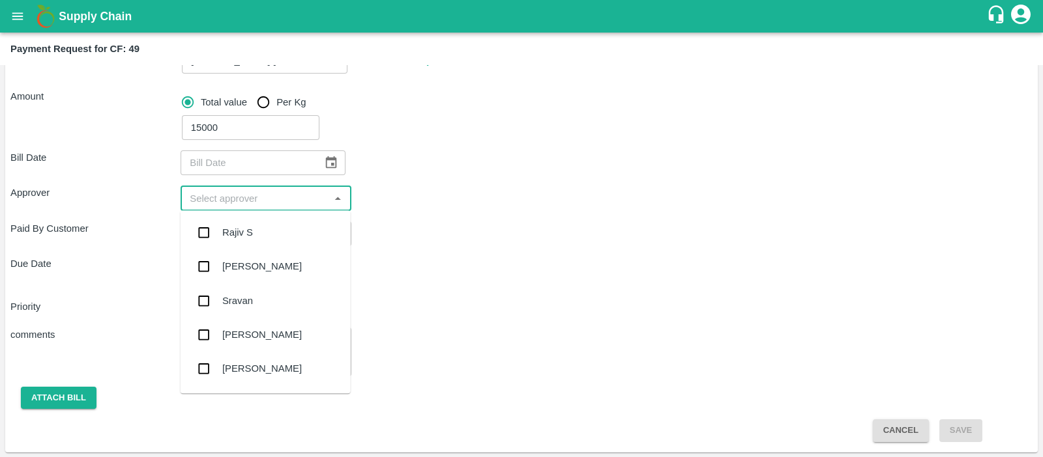
click at [266, 200] on input "input" at bounding box center [254, 198] width 141 height 17
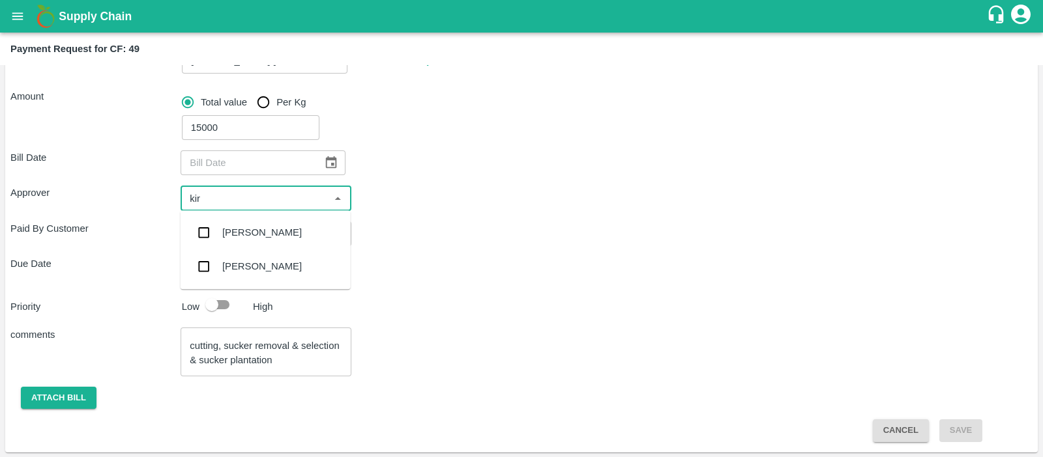
type input "kira"
click at [252, 229] on div "[PERSON_NAME]" at bounding box center [261, 232] width 79 height 14
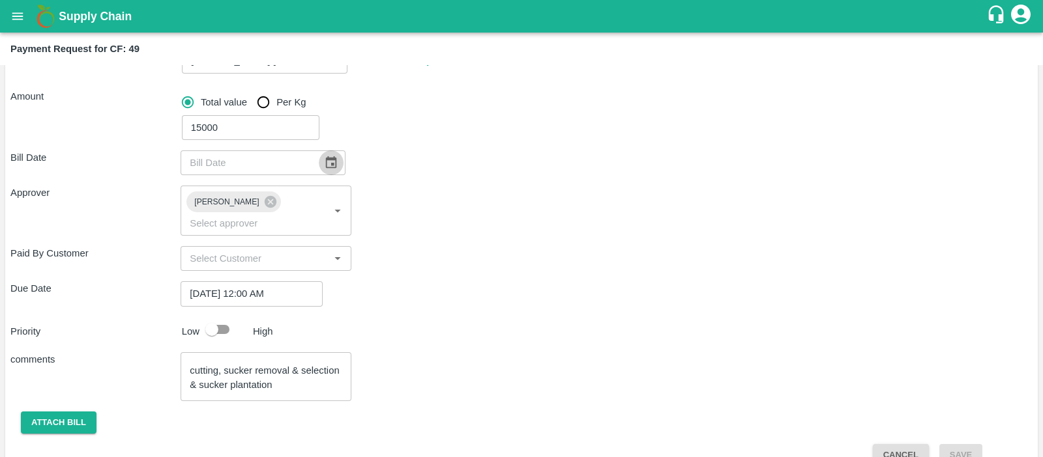
click at [324, 160] on icon "Choose date" at bounding box center [331, 163] width 14 height 14
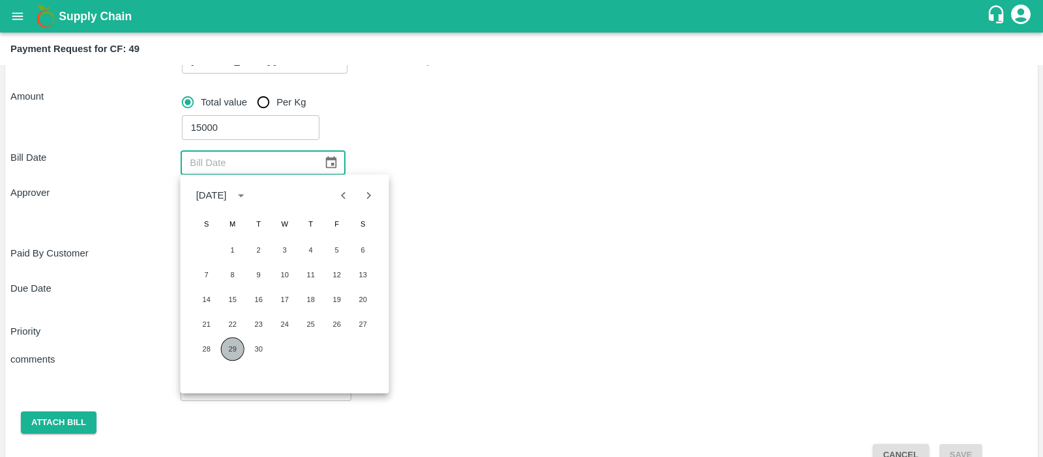
click at [240, 349] on button "29" at bounding box center [232, 349] width 23 height 23
type input "29/09/2025"
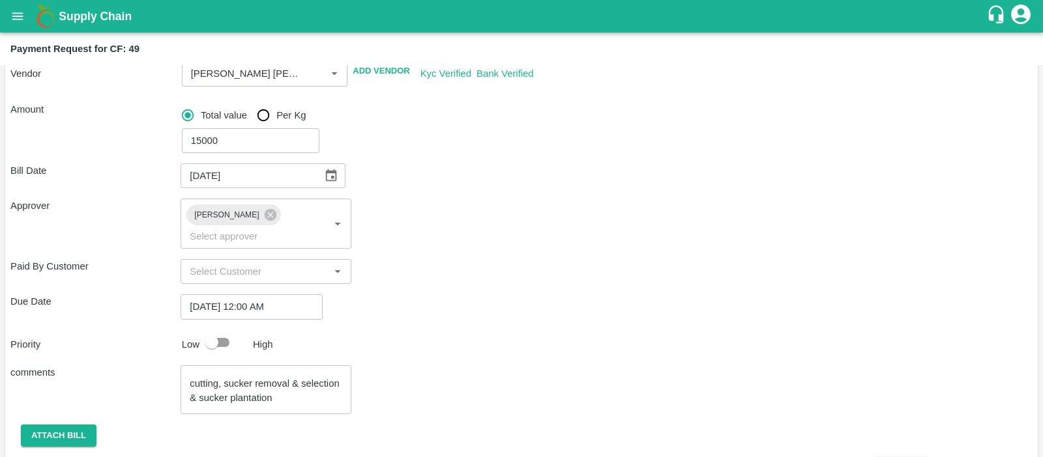
scroll to position [171, 0]
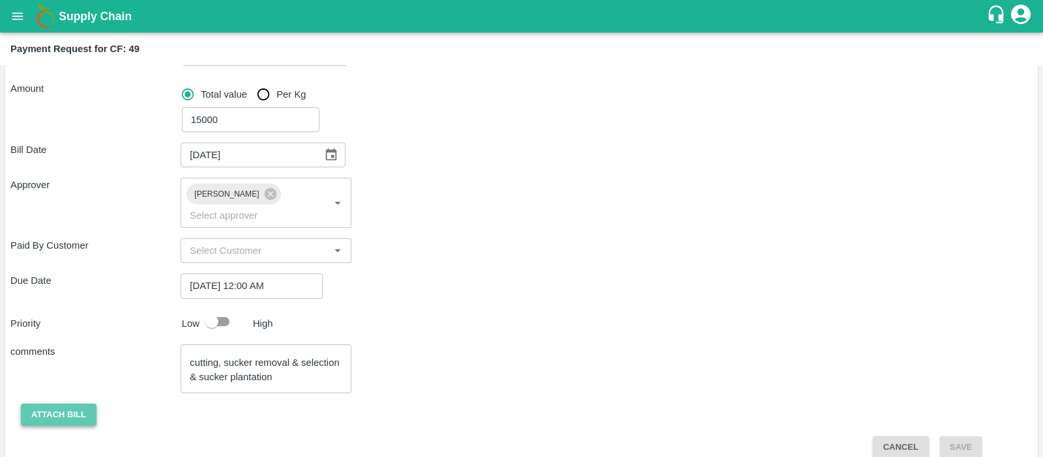
click at [65, 404] on button "Attach bill" at bounding box center [59, 415] width 76 height 23
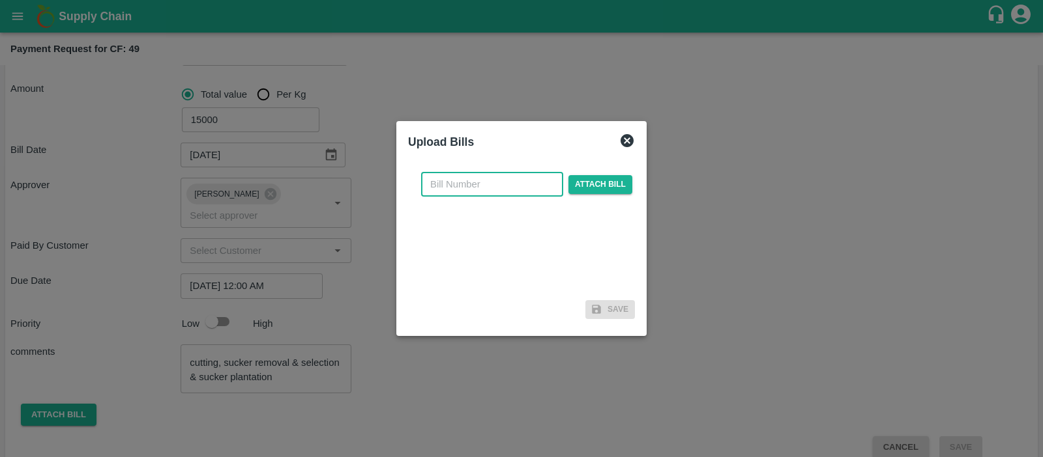
click at [489, 178] on input "text" at bounding box center [492, 184] width 142 height 25
type input "1002"
click at [597, 182] on span "Attach bill" at bounding box center [600, 184] width 64 height 19
click at [0, 0] on input "Attach bill" at bounding box center [0, 0] width 0 height 0
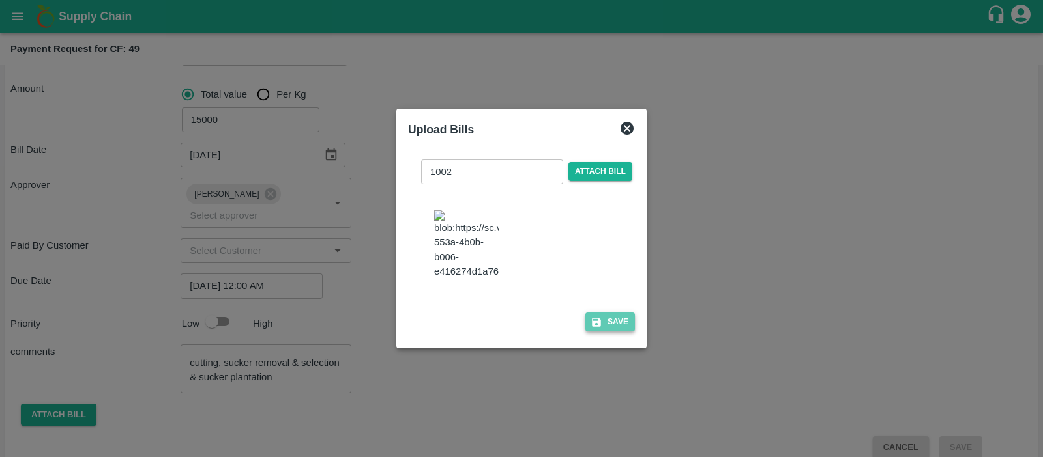
click at [626, 327] on button "Save" at bounding box center [610, 322] width 50 height 19
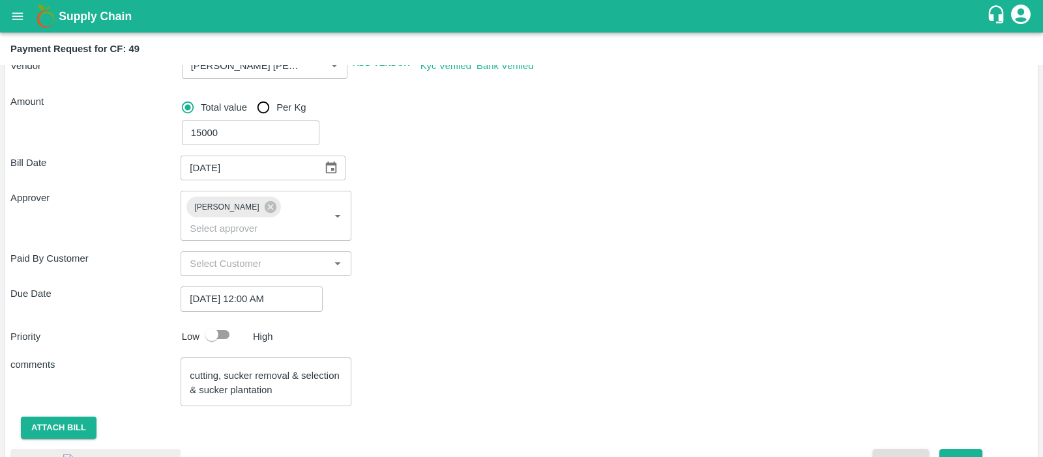
scroll to position [164, 0]
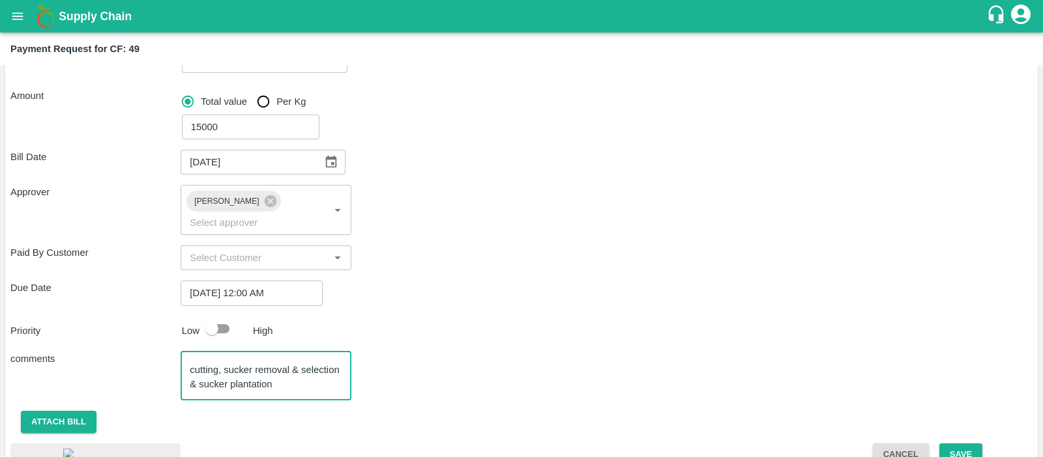
click at [191, 369] on textarea "Labour payment for Weeding, leaf cutting, sucker removal & selection & sucker p…" at bounding box center [266, 375] width 152 height 27
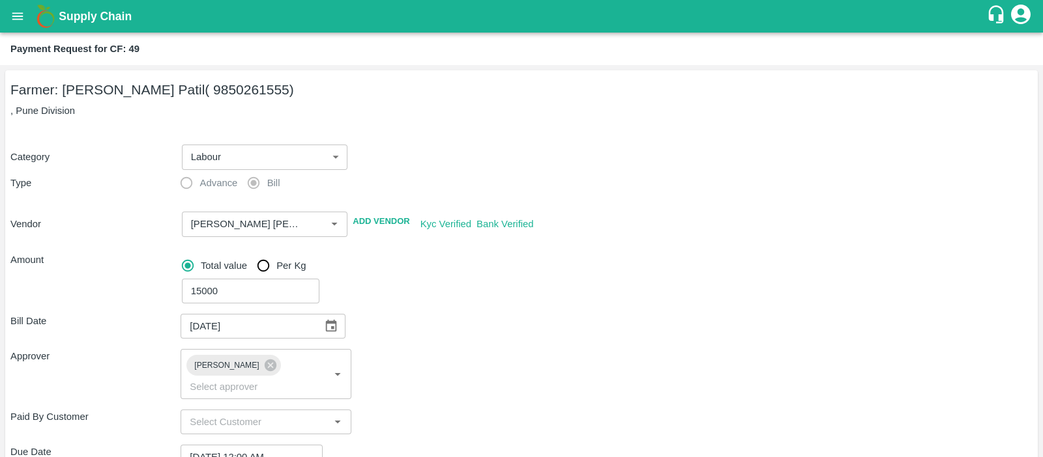
scroll to position [258, 0]
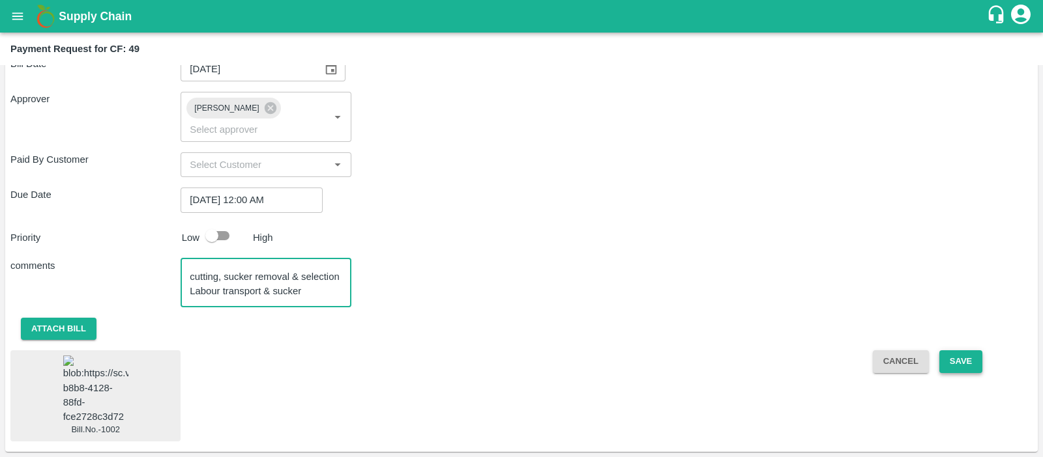
type textarea "Labour payment for Weeding, leaf cutting, sucker removal & selection Labour tra…"
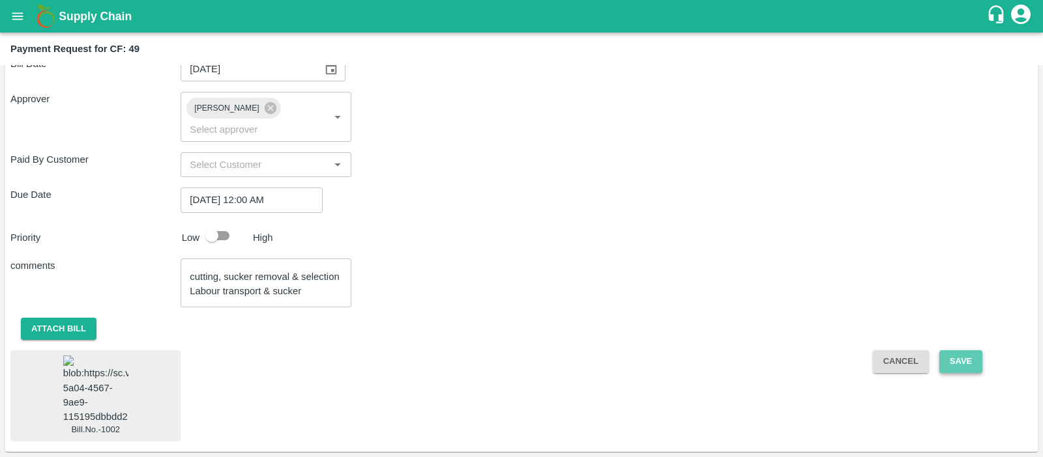
click at [955, 351] on button "Save" at bounding box center [960, 362] width 43 height 23
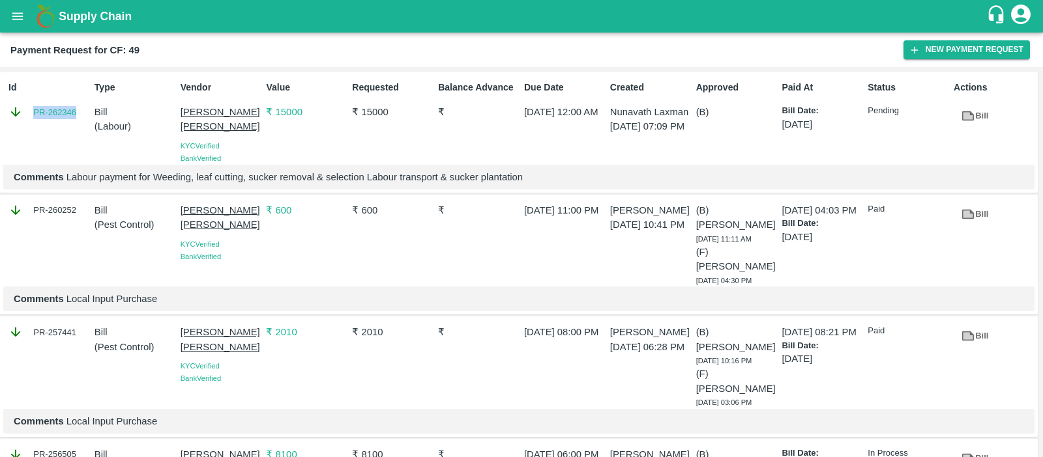
drag, startPoint x: 79, startPoint y: 109, endPoint x: 33, endPoint y: 113, distance: 47.1
click at [33, 113] on div "PR-262346" at bounding box center [48, 112] width 81 height 14
copy link "PR-262346"
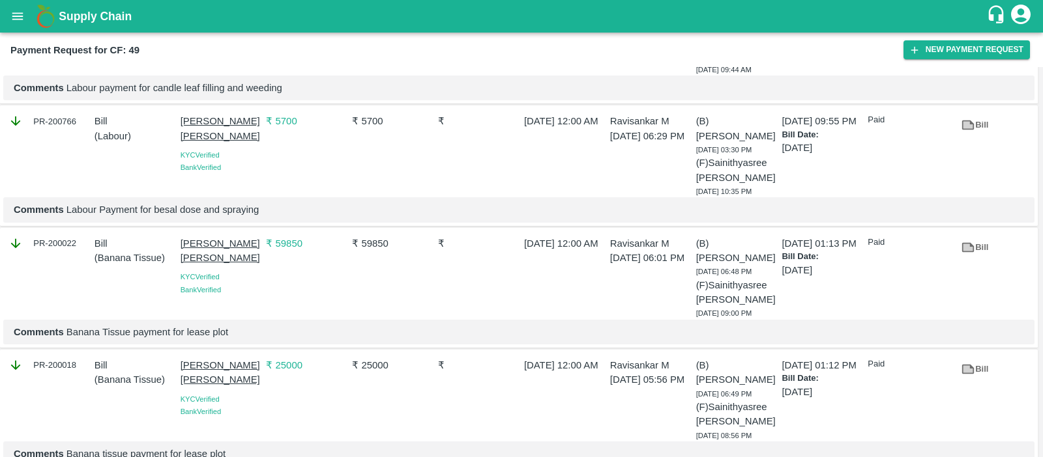
scroll to position [925, 0]
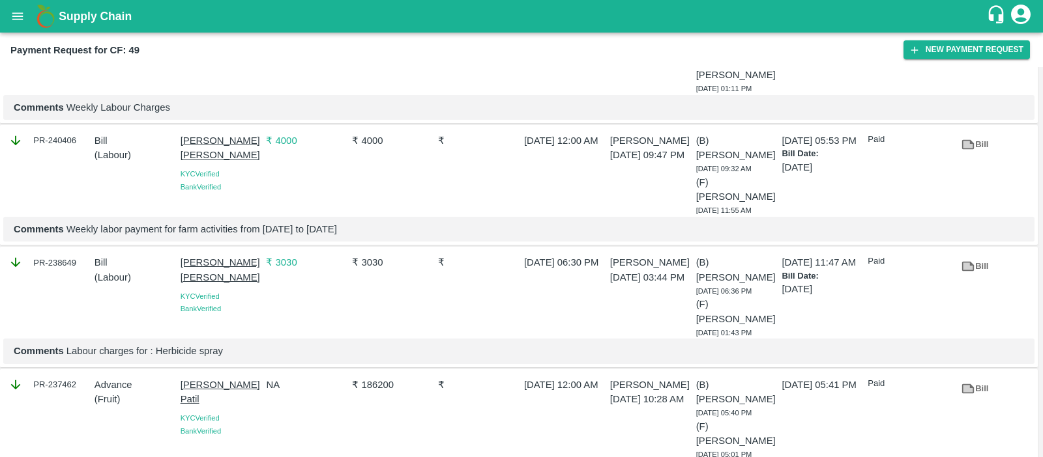
drag, startPoint x: 201, startPoint y: 202, endPoint x: 181, endPoint y: 188, distance: 24.4
click at [181, 378] on p "Prakash Subhedar Patil" at bounding box center [220, 392] width 81 height 29
copy p "Prakash Subhedar Patil"
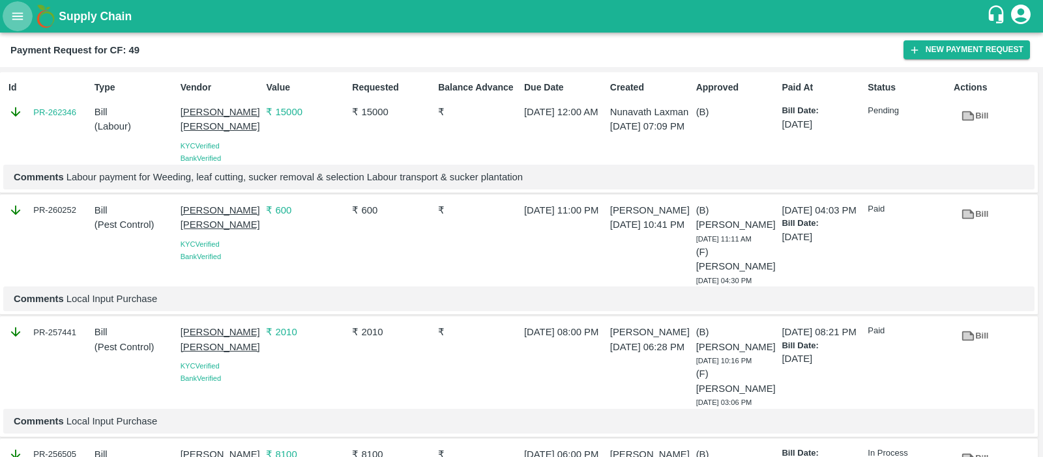
click at [16, 23] on button "open drawer" at bounding box center [18, 16] width 30 height 30
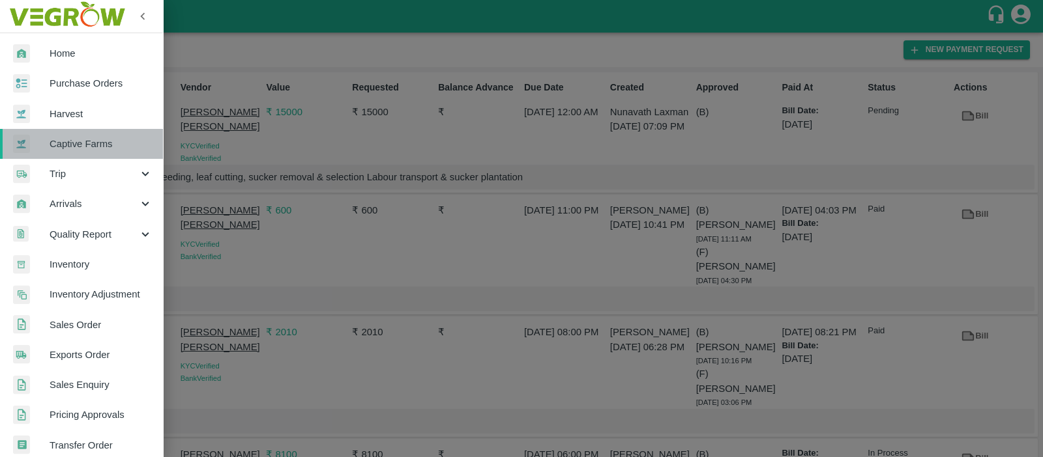
click at [91, 140] on span "Captive Farms" at bounding box center [101, 144] width 103 height 14
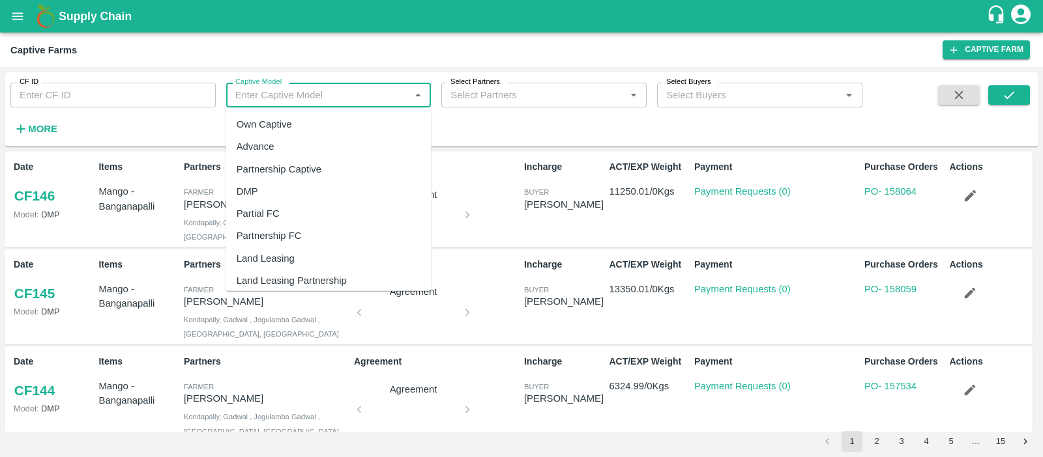
click at [323, 96] on input "Captive Model" at bounding box center [318, 95] width 176 height 17
click at [253, 257] on div "Land Leasing" at bounding box center [266, 253] width 58 height 14
type input "Land Leasing"
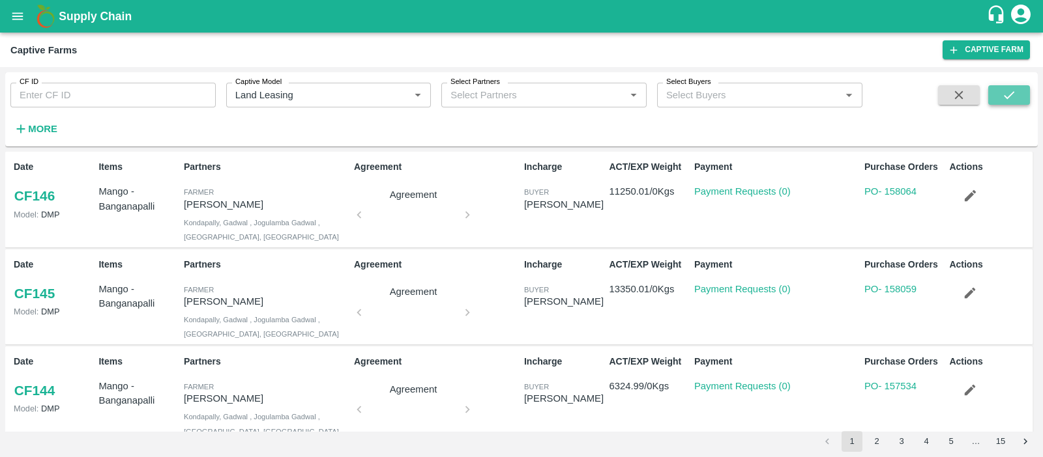
click at [1014, 94] on icon "submit" at bounding box center [1008, 95] width 14 height 14
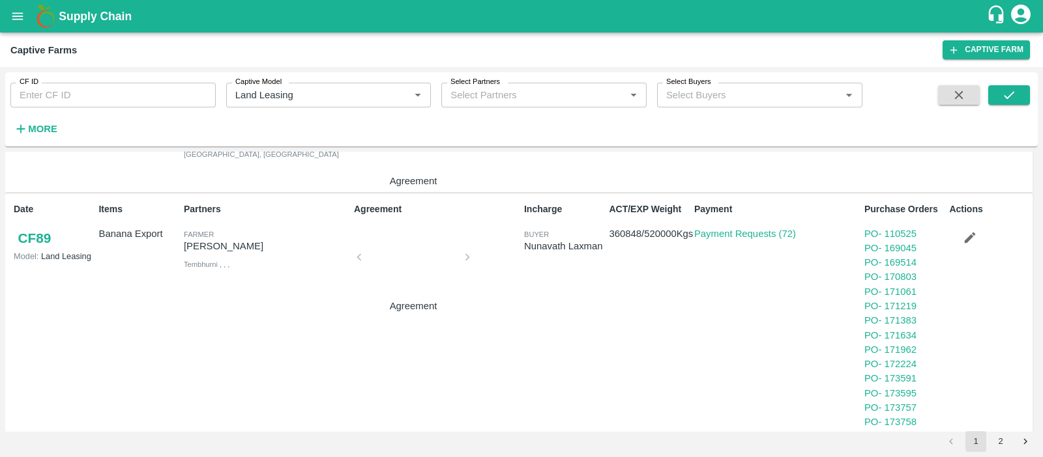
scroll to position [700, 0]
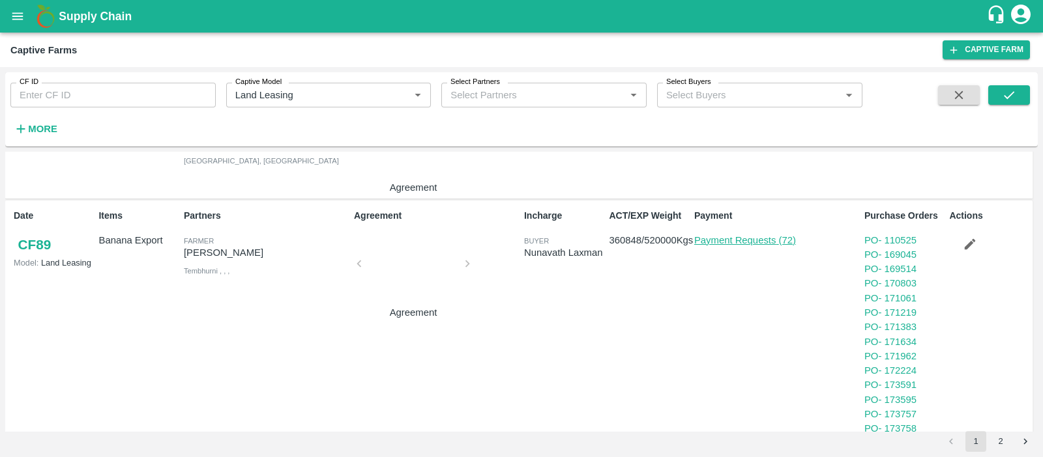
click at [754, 237] on link "Payment Requests (72)" at bounding box center [745, 240] width 102 height 10
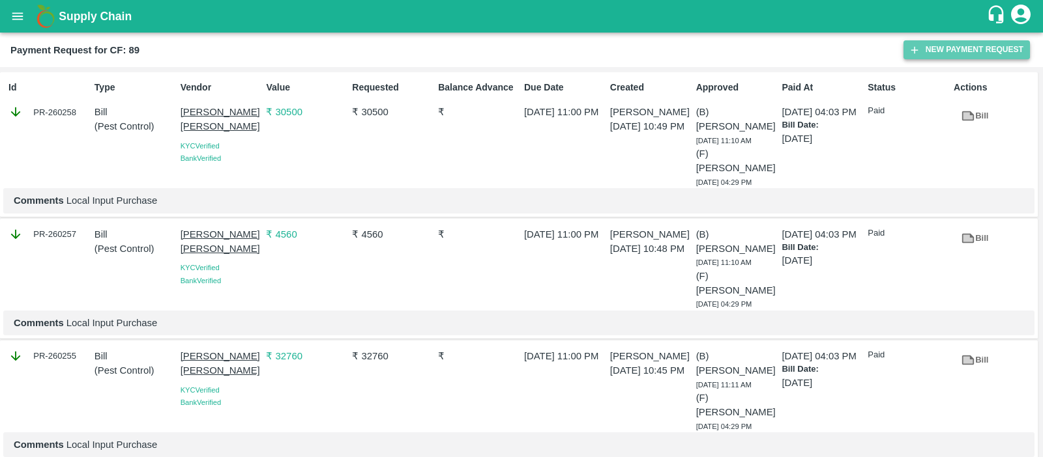
click at [938, 44] on button "New Payment Request" at bounding box center [966, 49] width 126 height 19
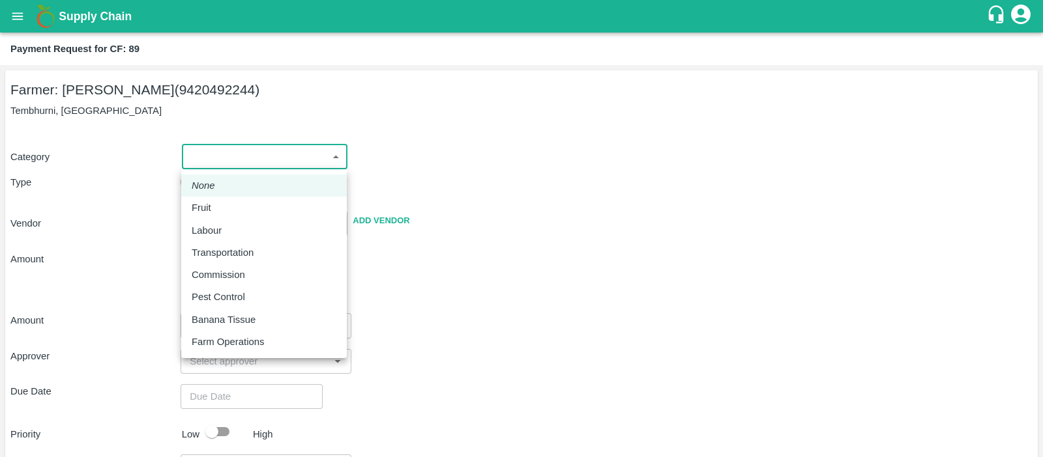
click at [286, 159] on body "Supply Chain Payment Request for CF: 89 Farmer: Sharada Ramesh Shinde (94204922…" at bounding box center [521, 228] width 1043 height 457
click at [225, 227] on div "Labour" at bounding box center [210, 230] width 36 height 14
type input "2"
radio input "false"
radio input "true"
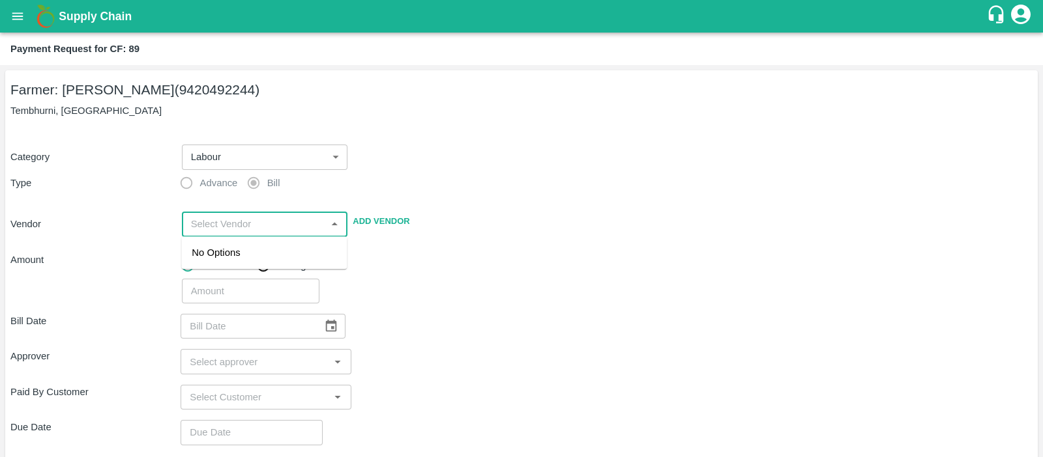
click at [229, 226] on input "input" at bounding box center [254, 224] width 137 height 17
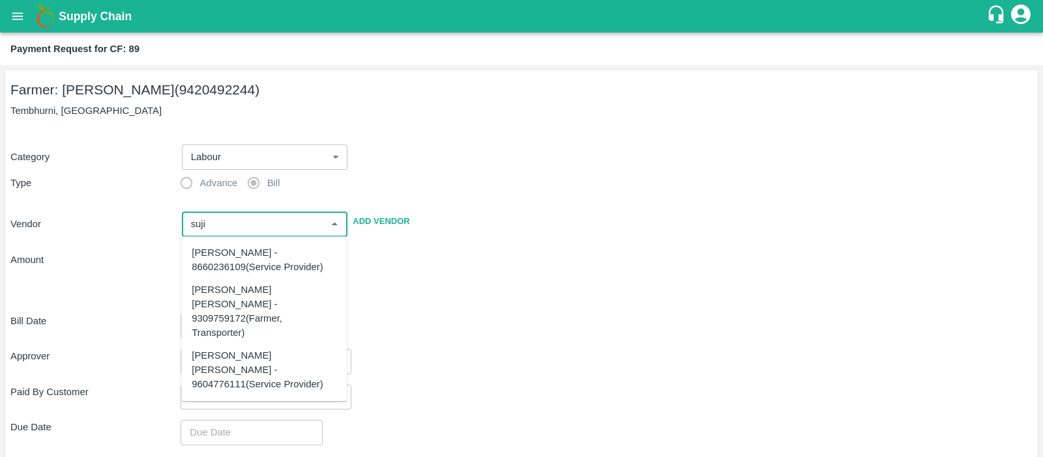
click at [231, 349] on div "[PERSON_NAME] [PERSON_NAME] - 9604776111(Service Provider)" at bounding box center [264, 371] width 145 height 44
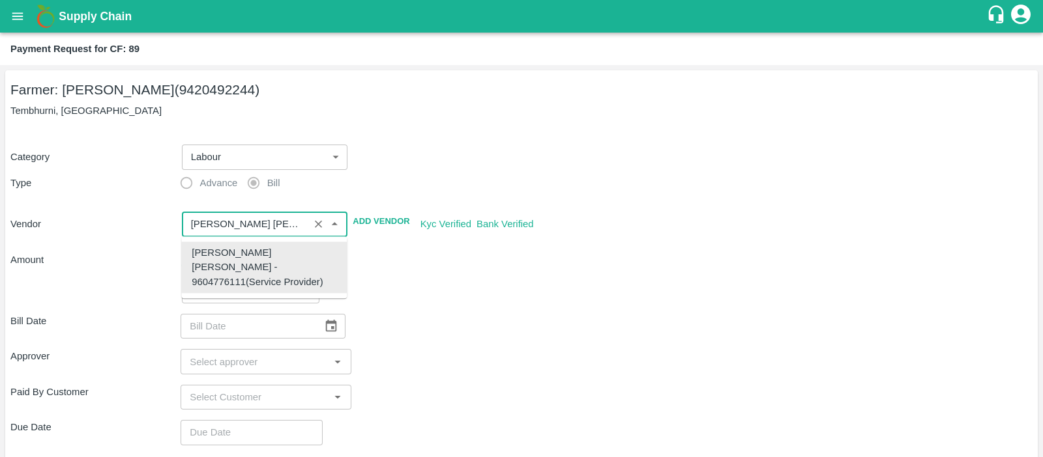
type input "[PERSON_NAME] [PERSON_NAME] - 9604776111(Service Provider)"
click at [246, 287] on input "number" at bounding box center [250, 291] width 137 height 25
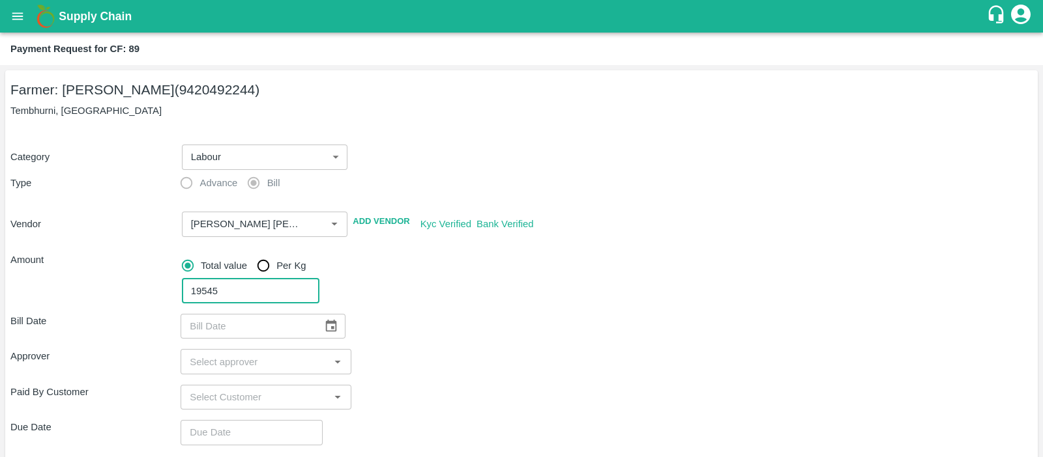
type input "19545"
click at [328, 323] on icon "Choose date" at bounding box center [331, 326] width 11 height 12
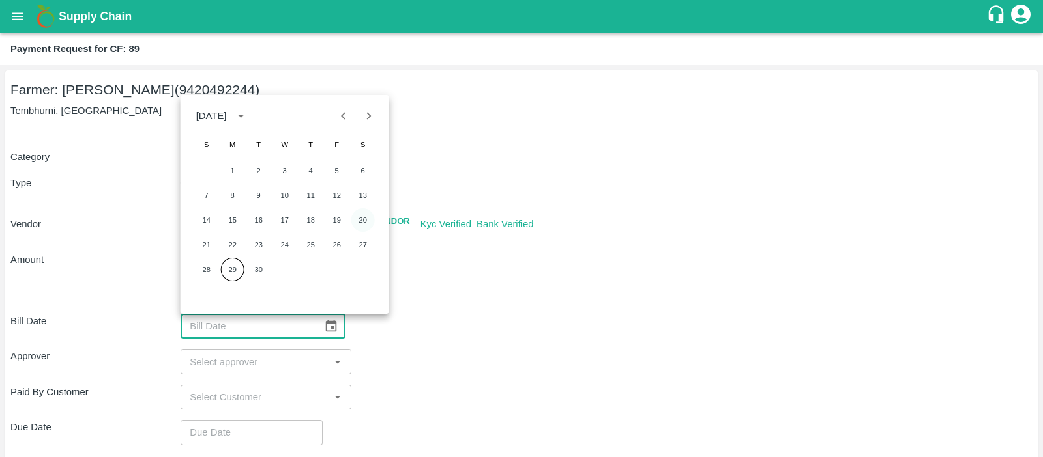
click at [359, 220] on button "20" at bounding box center [362, 220] width 23 height 23
type input "20/09/2025"
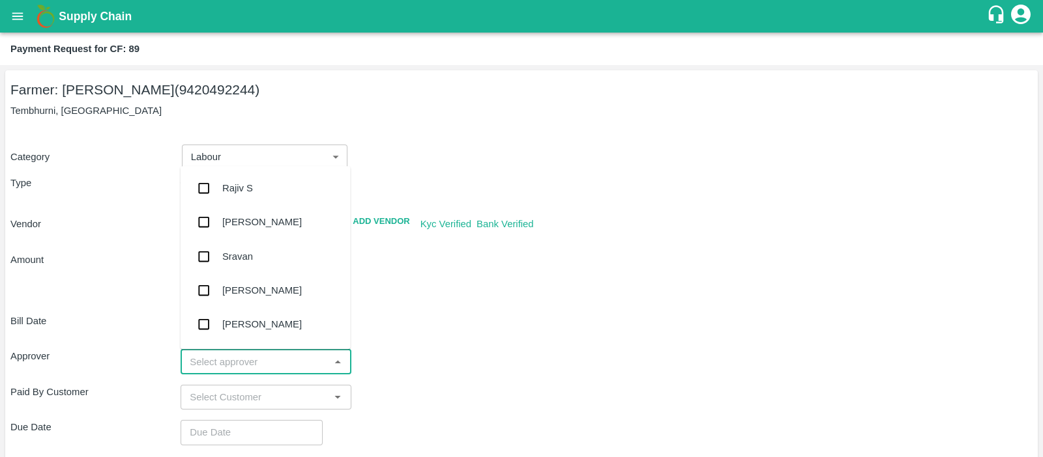
click at [265, 362] on input "input" at bounding box center [254, 361] width 141 height 17
type input "ki"
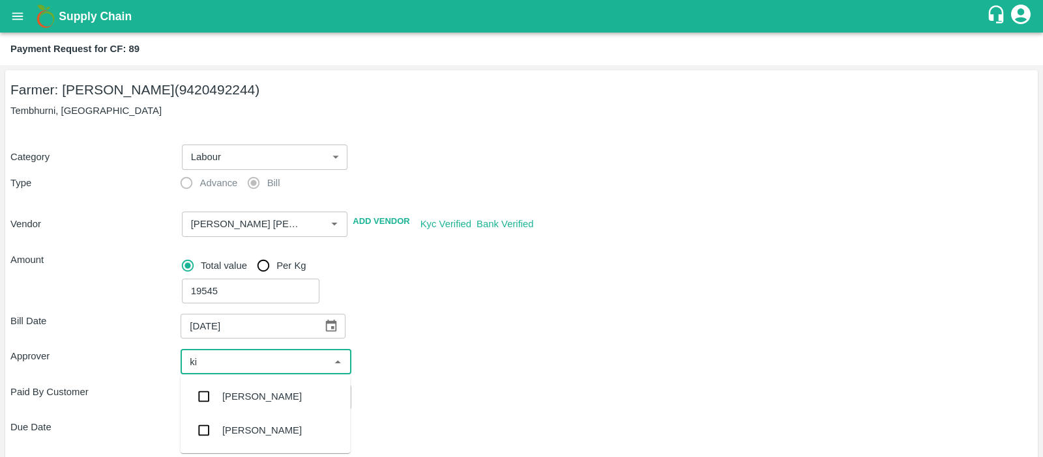
click at [235, 397] on div "[PERSON_NAME]" at bounding box center [261, 397] width 79 height 14
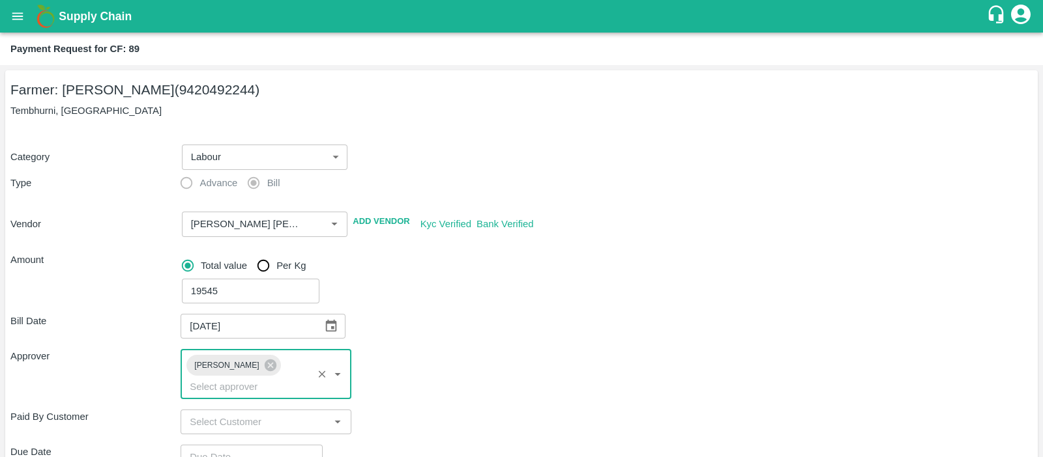
scroll to position [171, 0]
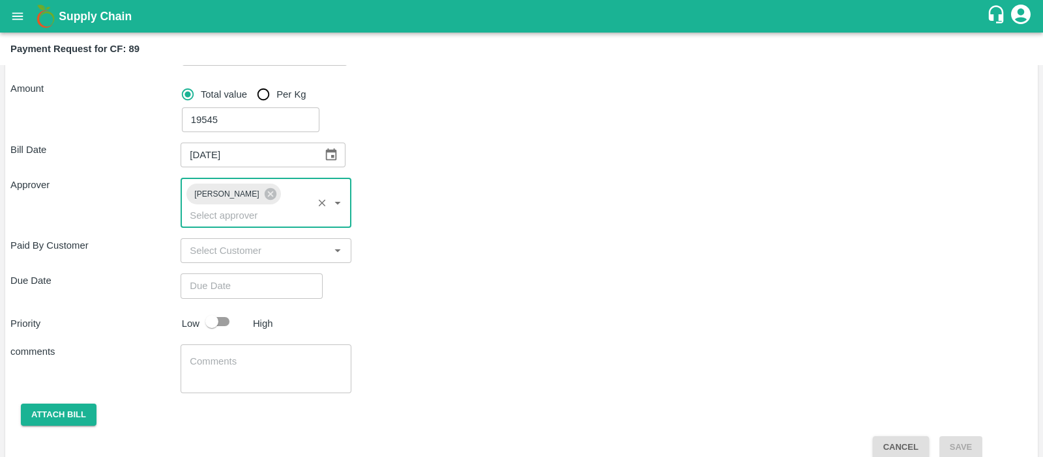
type input "DD/MM/YYYY hh:mm aa"
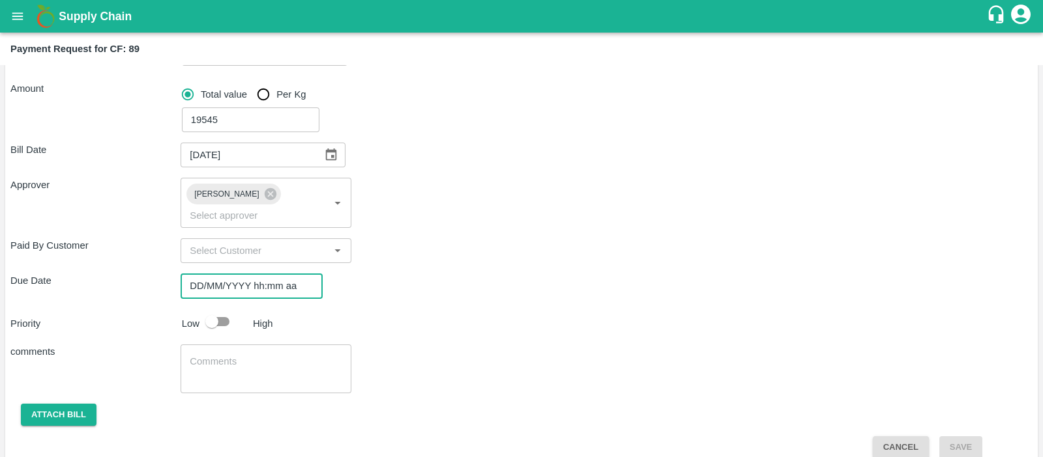
click at [259, 274] on input "DD/MM/YYYY hh:mm aa" at bounding box center [246, 286] width 133 height 25
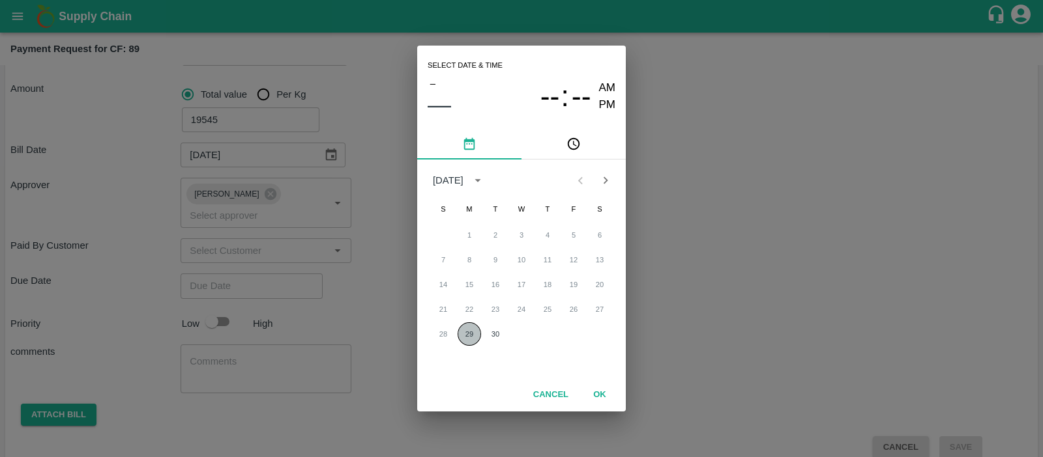
click at [463, 327] on button "29" at bounding box center [468, 334] width 23 height 23
type input "[DATE] 12:00 AM"
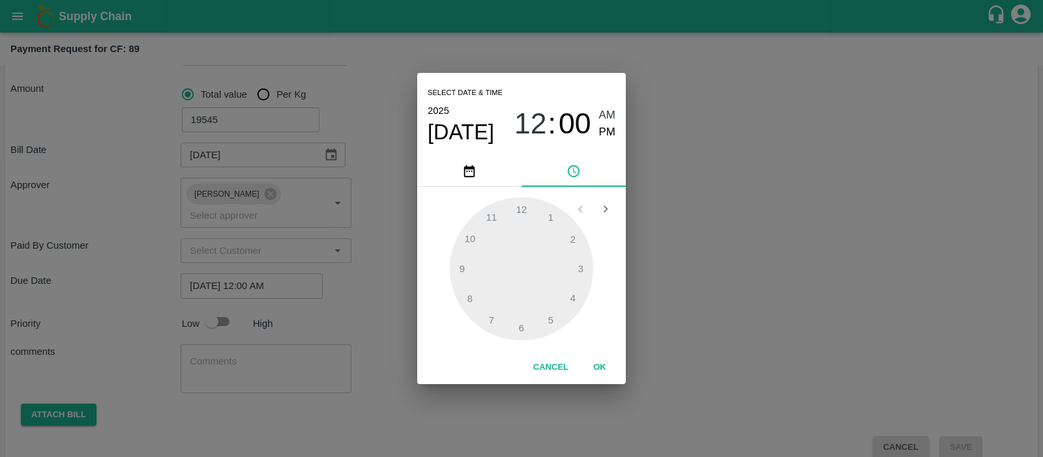
click at [210, 341] on div "Select date & time [DATE] 12 : 00 AM PM 1 2 3 4 5 6 7 8 9 10 11 12 Cancel OK" at bounding box center [521, 228] width 1043 height 457
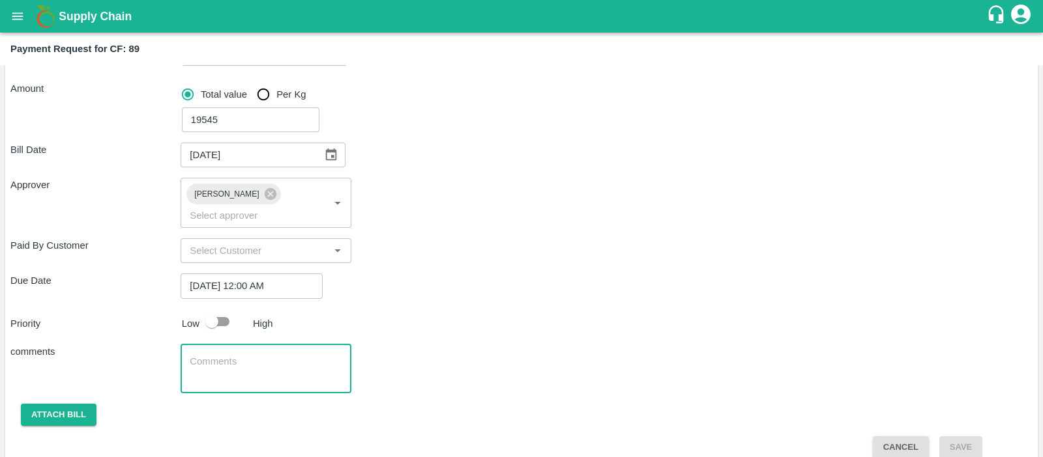
click at [210, 355] on textarea at bounding box center [266, 368] width 152 height 27
type textarea "Labour bill for Harvesting, stalk spreading, weedicide spray & sickle purchase"
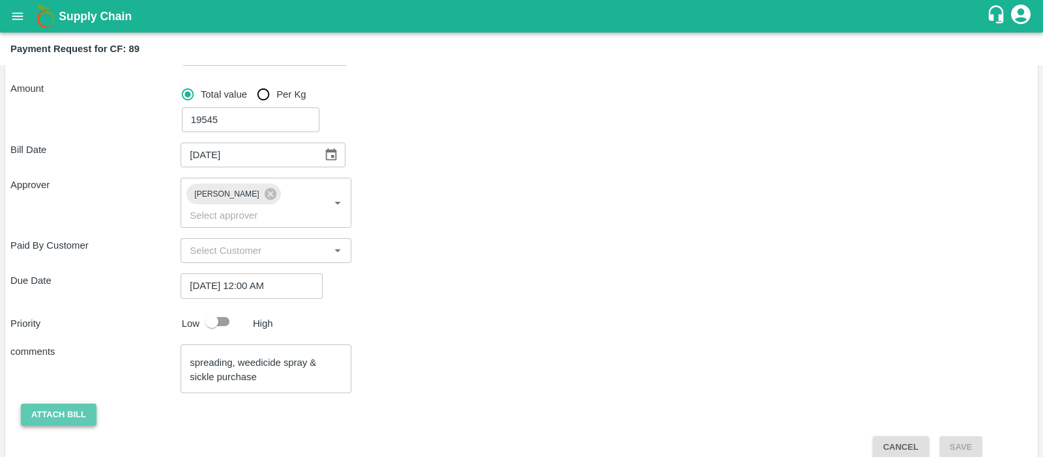
click at [42, 404] on button "Attach bill" at bounding box center [59, 415] width 76 height 23
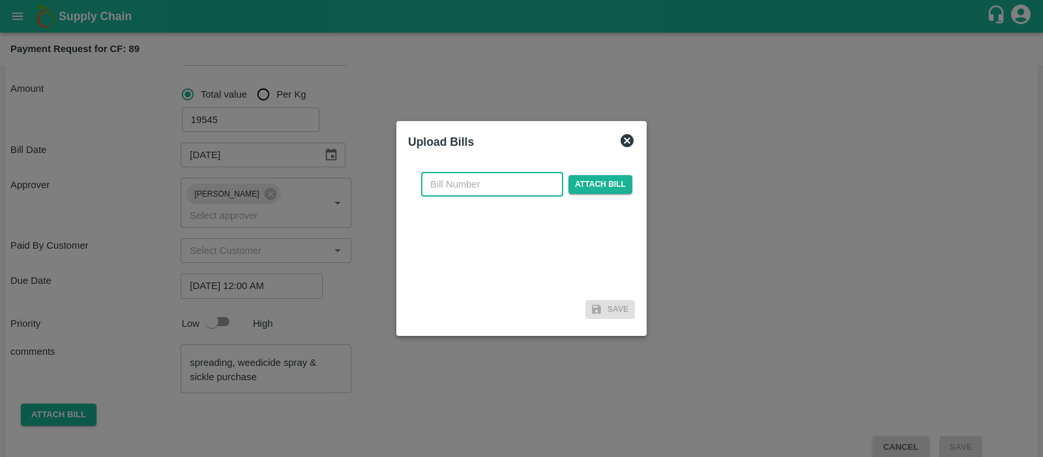
click at [500, 179] on input "text" at bounding box center [492, 184] width 142 height 25
type input "1004"
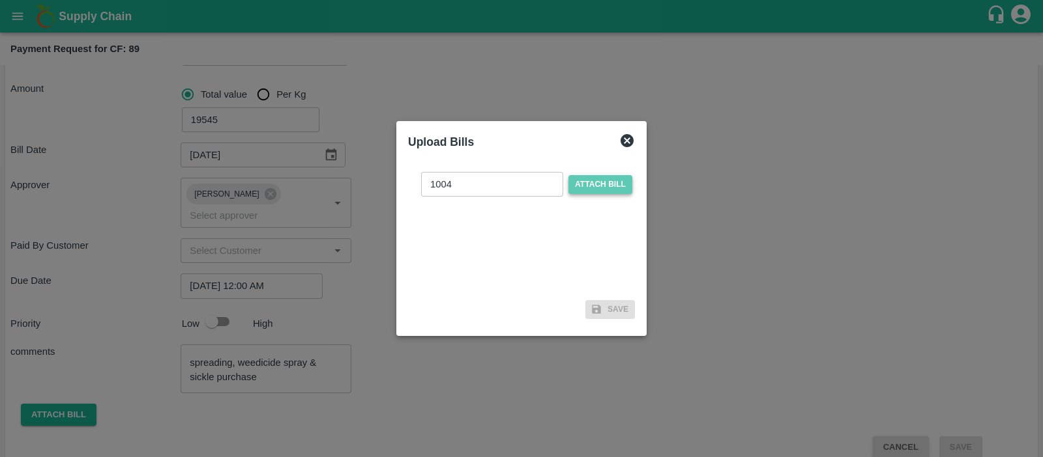
click at [600, 186] on span "Attach bill" at bounding box center [600, 184] width 64 height 19
click at [0, 0] on input "Attach bill" at bounding box center [0, 0] width 0 height 0
click at [603, 184] on span "Attach bill" at bounding box center [600, 184] width 64 height 19
click at [0, 0] on input "Attach bill" at bounding box center [0, 0] width 0 height 0
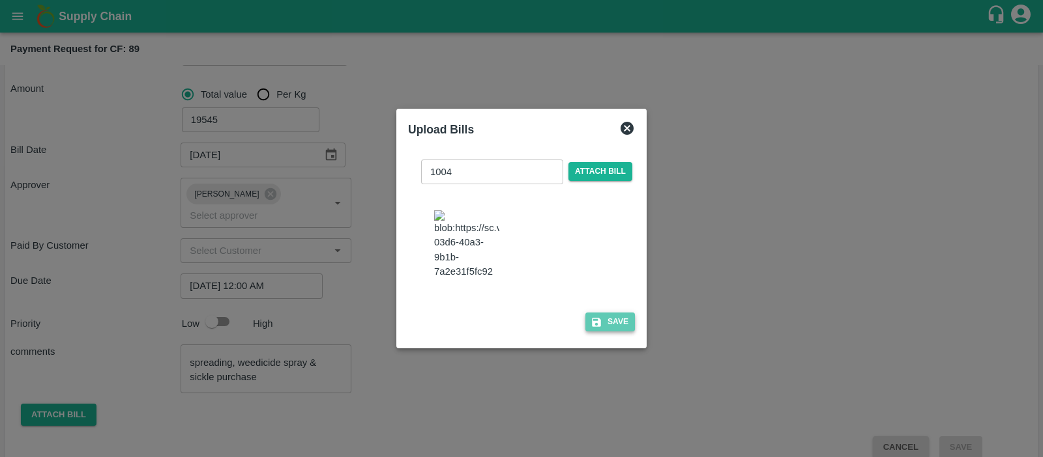
click at [616, 330] on button "Save" at bounding box center [610, 322] width 50 height 19
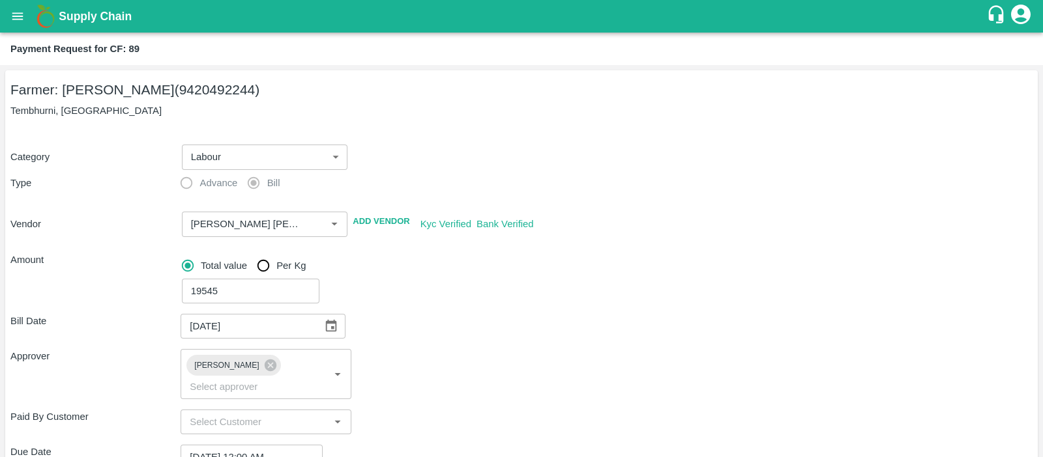
scroll to position [258, 0]
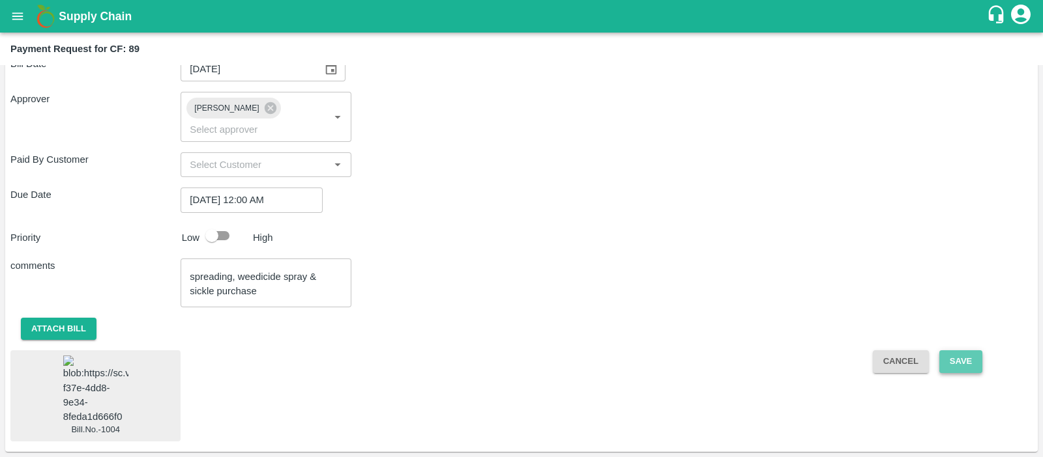
click at [956, 351] on button "Save" at bounding box center [960, 362] width 43 height 23
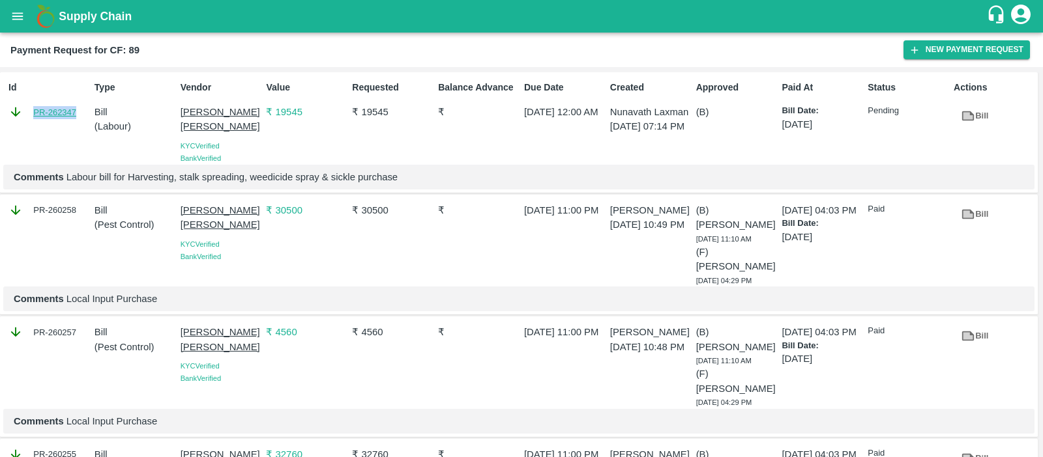
drag, startPoint x: 81, startPoint y: 109, endPoint x: 33, endPoint y: 109, distance: 48.2
click at [33, 109] on div "PR-262347" at bounding box center [48, 112] width 81 height 14
copy link "PR-262347"
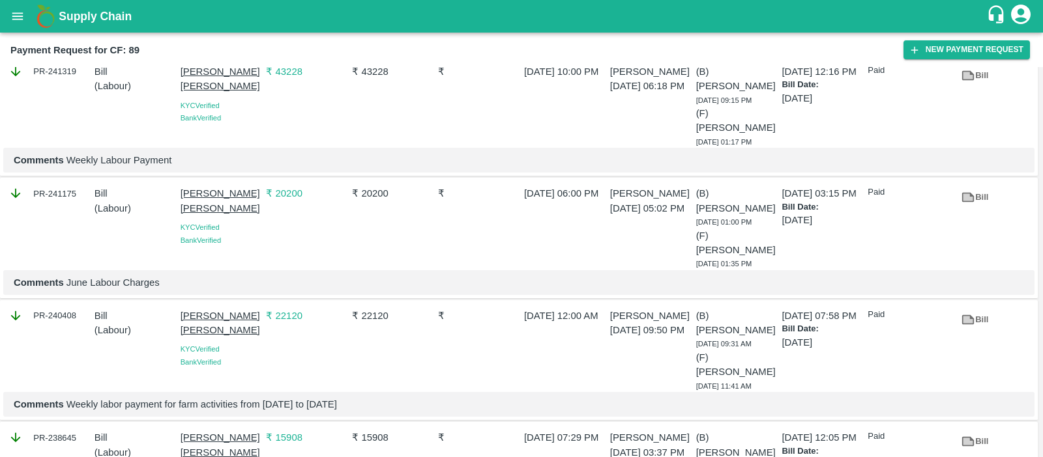
scroll to position [2751, 0]
drag, startPoint x: 212, startPoint y: 194, endPoint x: 182, endPoint y: 180, distance: 32.4
copy p "Sharada Ramesh Shinde"
click at [20, 22] on icon "open drawer" at bounding box center [17, 16] width 14 height 14
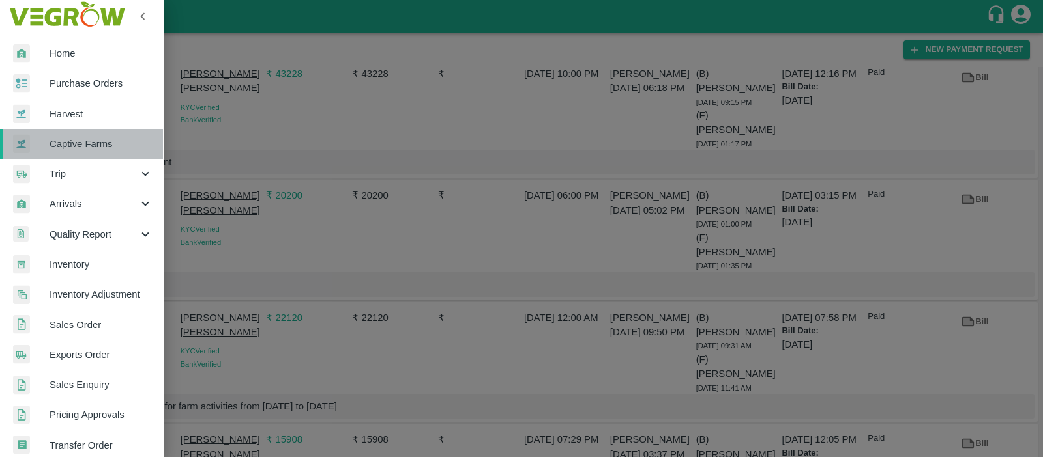
click at [87, 140] on span "Captive Farms" at bounding box center [101, 144] width 103 height 14
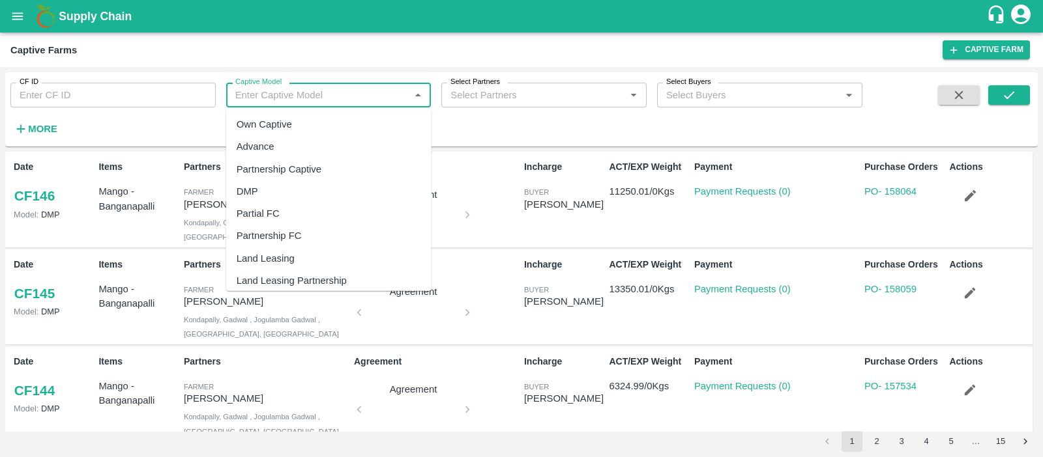
click at [294, 97] on input "Captive Model" at bounding box center [318, 95] width 176 height 17
click at [275, 257] on div "Land Leasing" at bounding box center [266, 259] width 58 height 14
type input "Land Leasing"
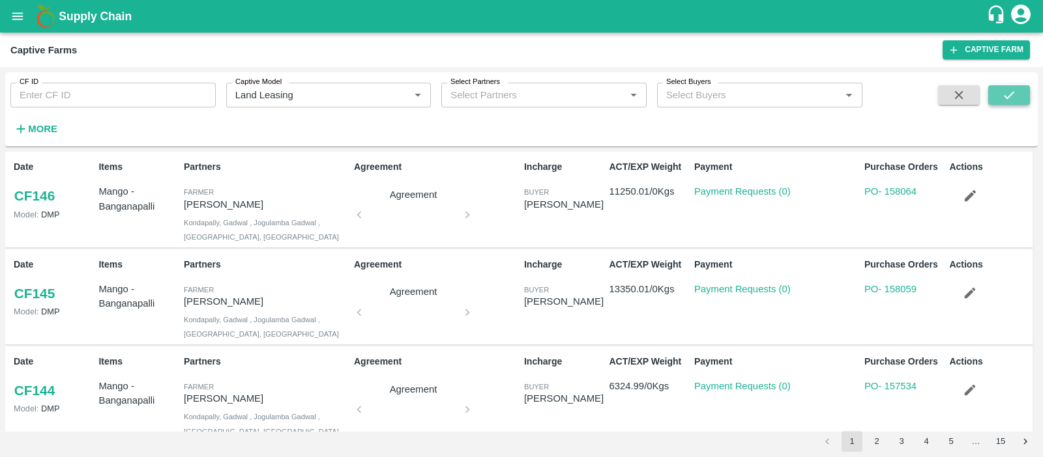
click at [1003, 98] on icon "submit" at bounding box center [1008, 95] width 14 height 14
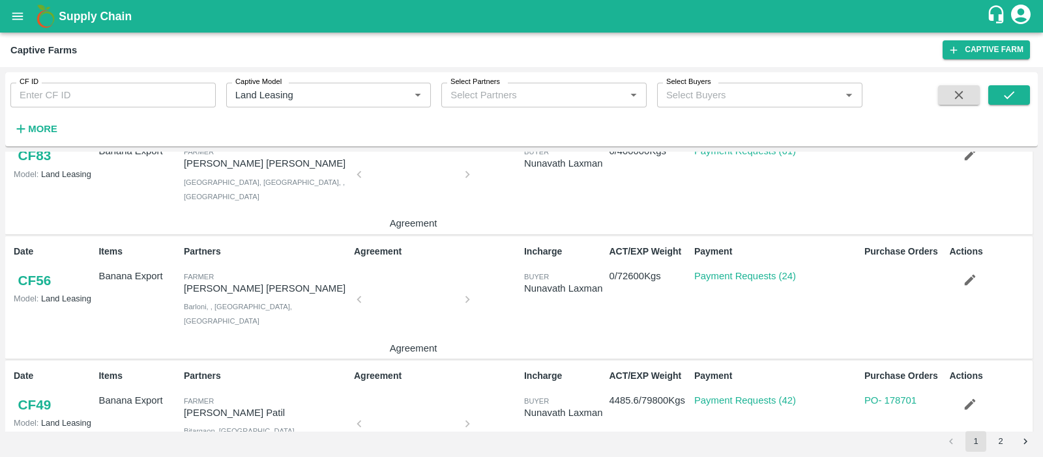
scroll to position [1421, 0]
click at [721, 274] on link "Payment Requests (24)" at bounding box center [745, 277] width 102 height 10
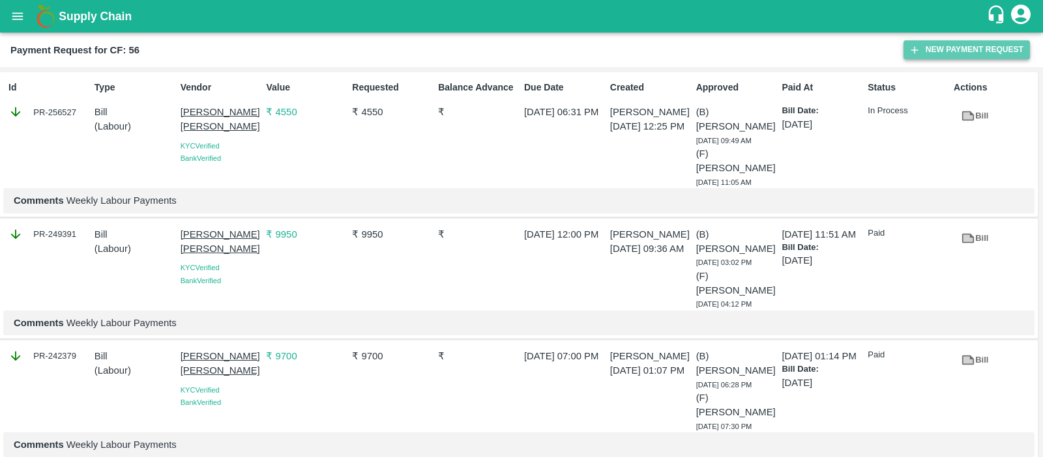
click at [956, 48] on button "New Payment Request" at bounding box center [966, 49] width 126 height 19
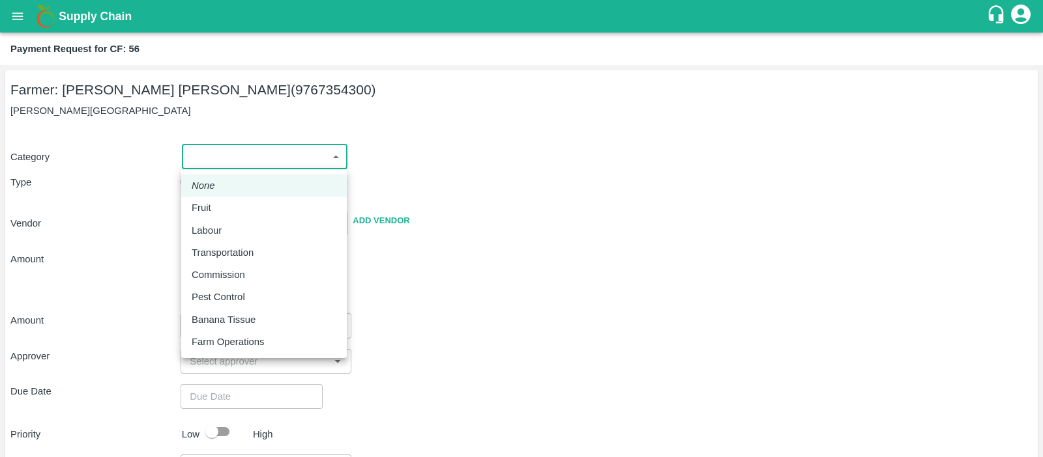
click at [258, 144] on body "Supply Chain Payment Request for CF: 56 Farmer: [PERSON_NAME] [PERSON_NAME] (97…" at bounding box center [521, 228] width 1043 height 457
click at [212, 222] on li "Labour" at bounding box center [263, 231] width 165 height 22
type input "2"
radio input "false"
radio input "true"
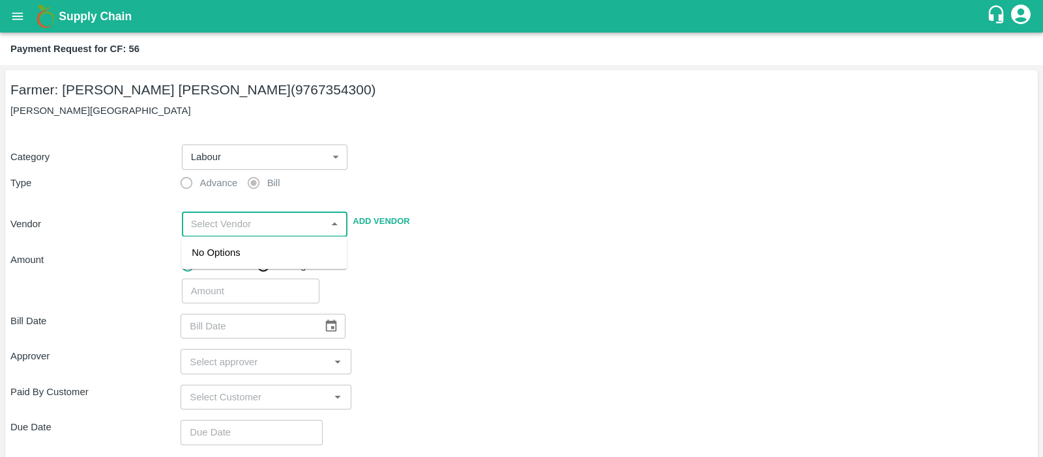
click at [265, 227] on input "input" at bounding box center [254, 224] width 137 height 17
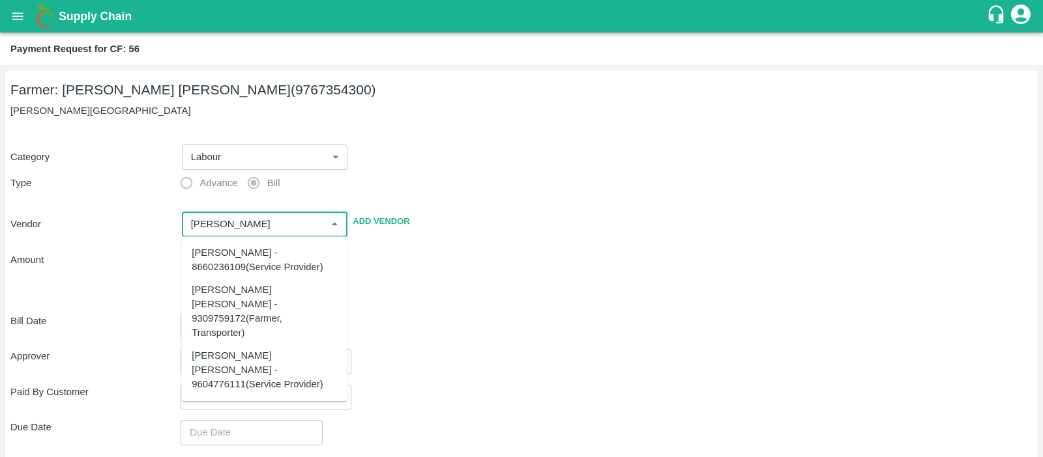
click at [214, 349] on div "[PERSON_NAME] [PERSON_NAME] - 9604776111(Service Provider)" at bounding box center [264, 371] width 145 height 44
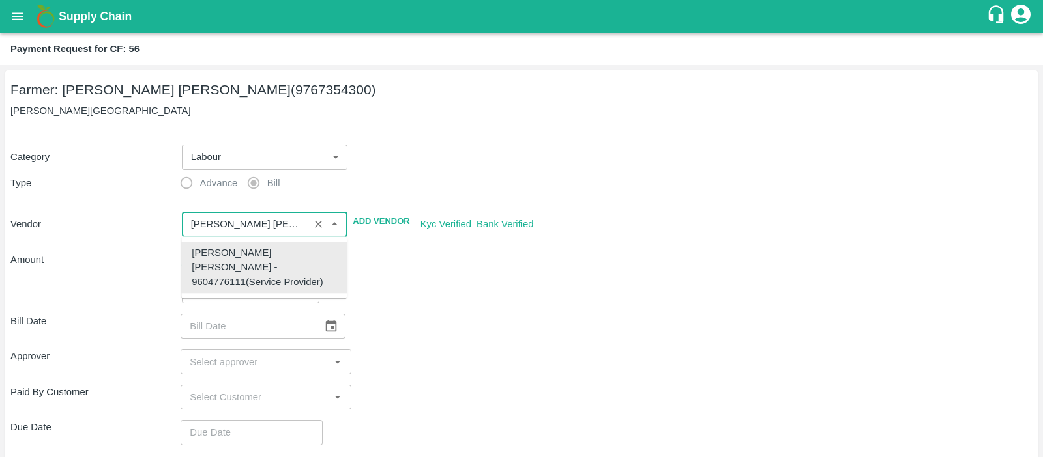
type input "[PERSON_NAME] [PERSON_NAME] - 9604776111(Service Provider)"
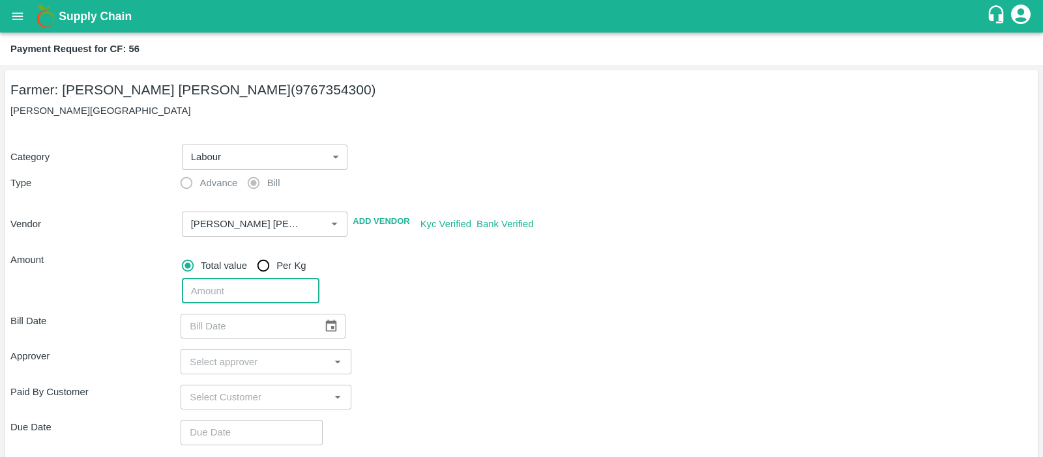
click at [254, 294] on input "number" at bounding box center [250, 291] width 137 height 25
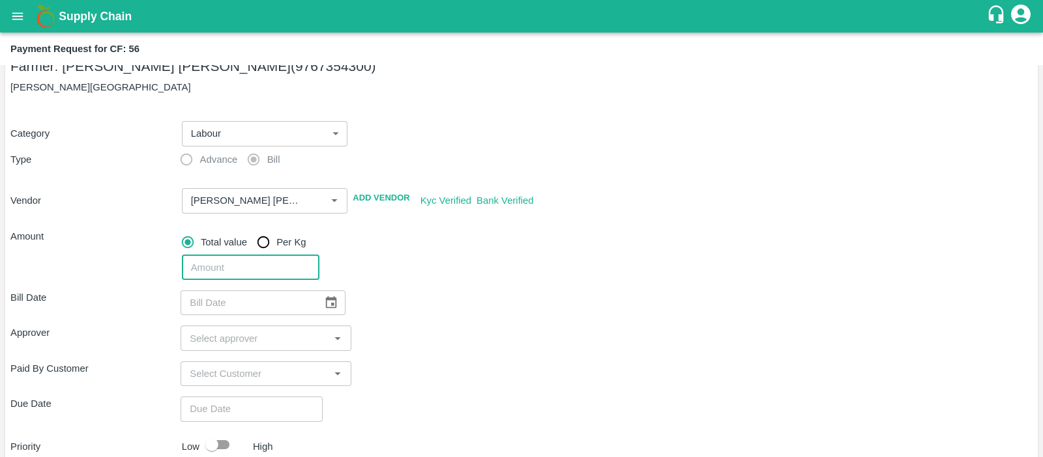
scroll to position [23, 0]
type input "82"
type input "8200"
click at [326, 301] on icon "Choose date" at bounding box center [331, 303] width 11 height 12
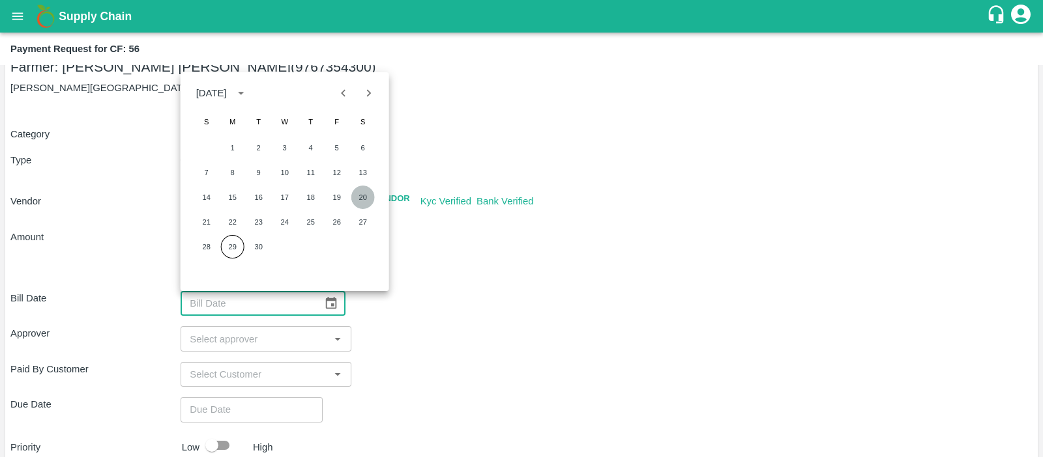
click at [363, 204] on button "20" at bounding box center [362, 197] width 23 height 23
type input "[DATE]"
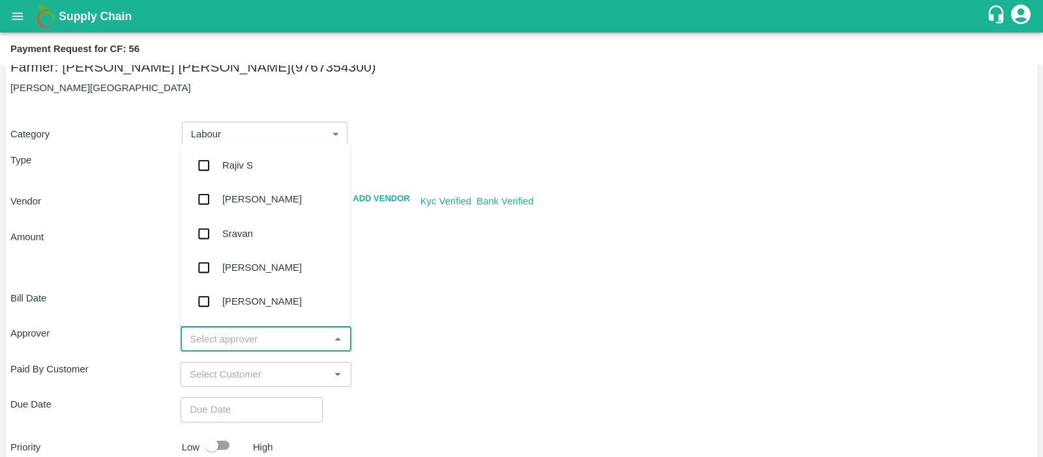
click at [251, 342] on input "input" at bounding box center [254, 338] width 141 height 17
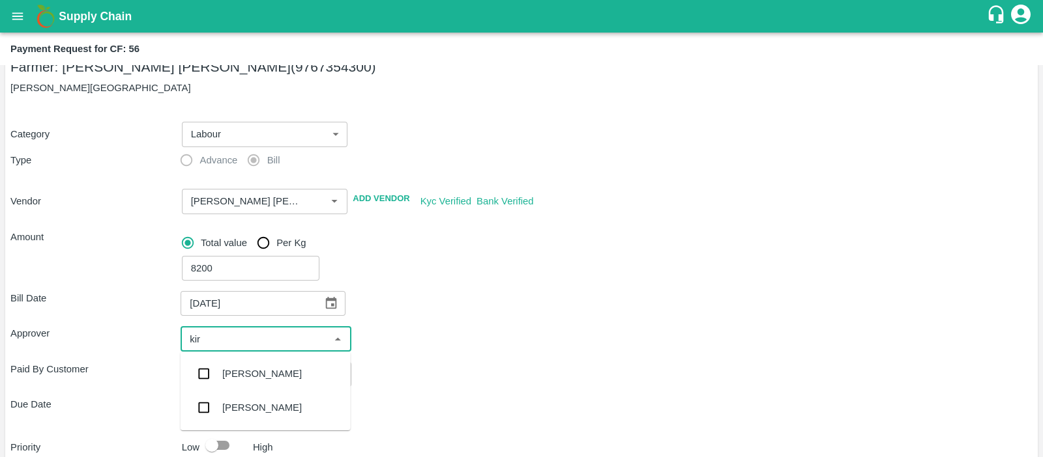
type input "kira"
click at [237, 369] on div "[PERSON_NAME]" at bounding box center [261, 374] width 79 height 14
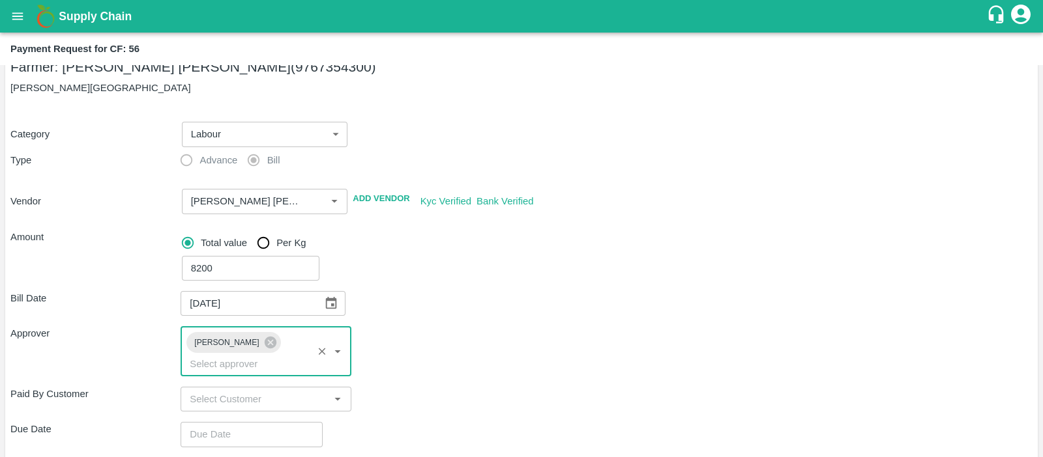
scroll to position [171, 0]
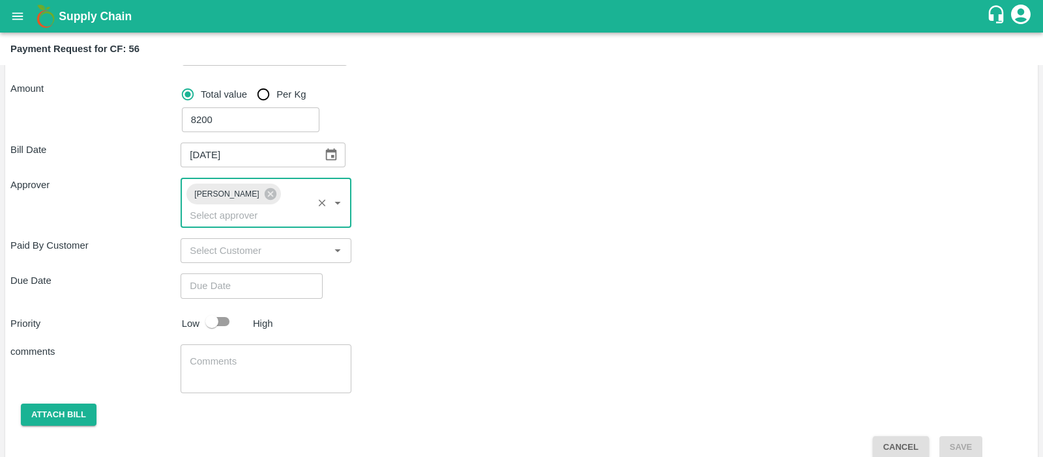
type input "DD/MM/YYYY hh:mm aa"
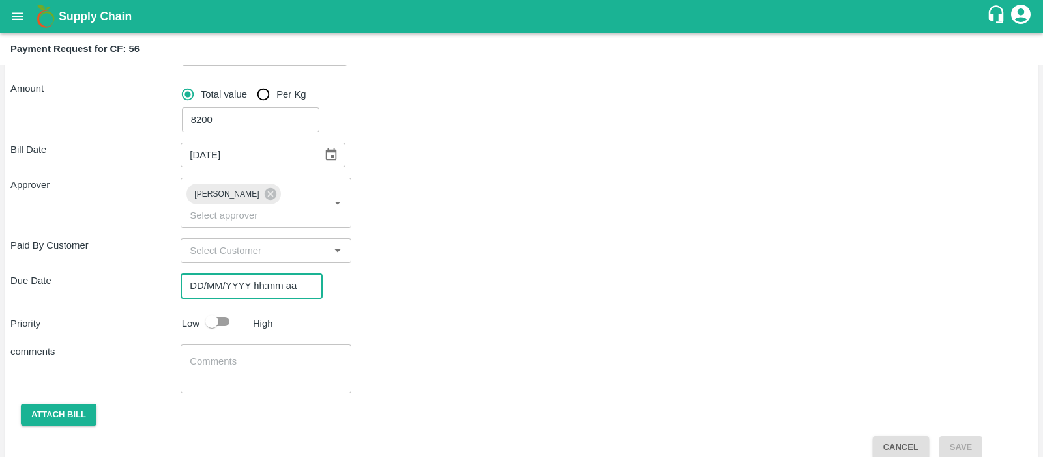
click at [242, 274] on input "DD/MM/YYYY hh:mm aa" at bounding box center [246, 286] width 133 height 25
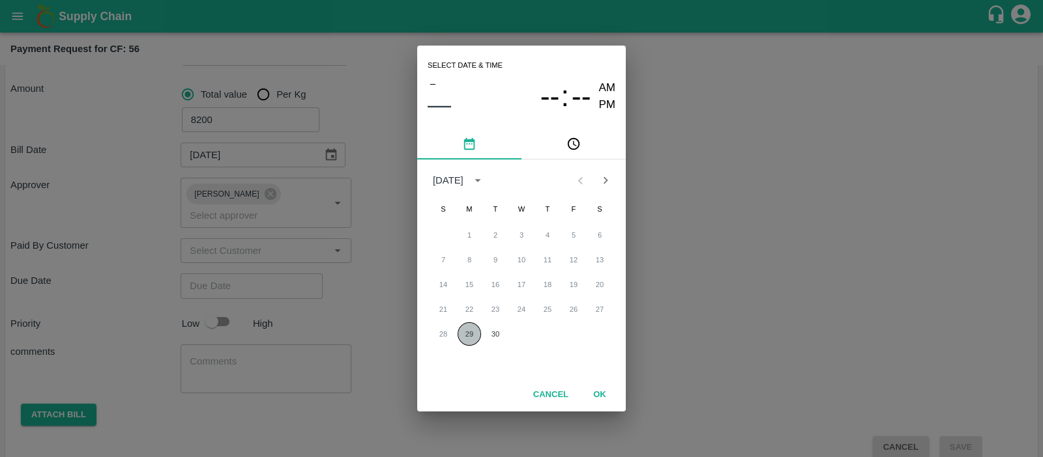
click at [470, 337] on button "29" at bounding box center [468, 334] width 23 height 23
type input "[DATE] 12:00 AM"
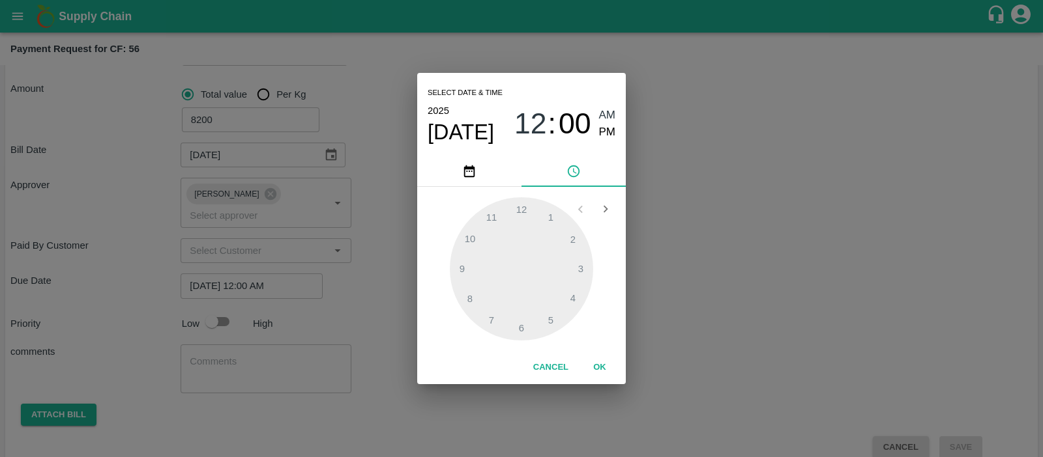
click at [220, 302] on div "Select date & time [DATE] 12 : 00 AM PM 1 2 3 4 5 6 7 8 9 10 11 12 Cancel OK" at bounding box center [521, 228] width 1043 height 457
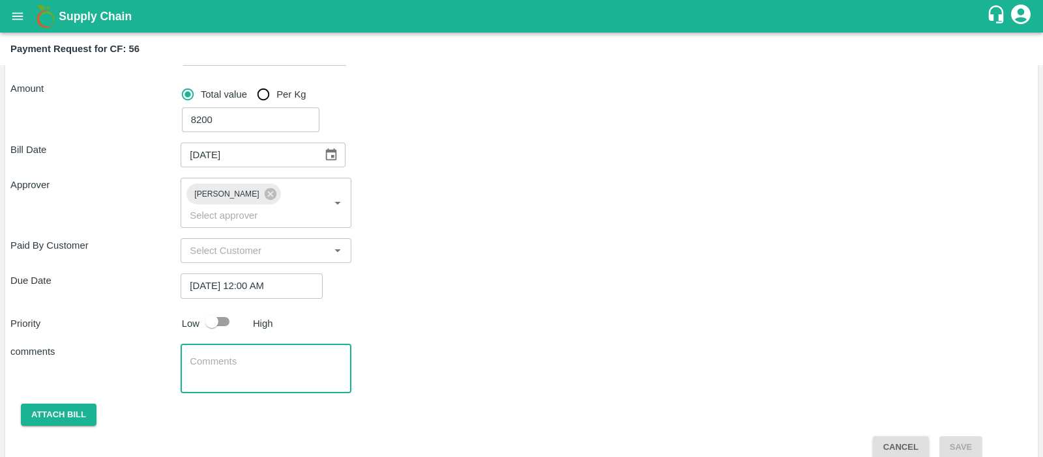
click at [215, 355] on textarea at bounding box center [266, 368] width 152 height 27
click at [262, 355] on textarea "Labour payment Desuckering" at bounding box center [266, 368] width 152 height 27
click at [256, 359] on textarea "Labour payment Weeding, Desuckering" at bounding box center [266, 368] width 152 height 27
type textarea "Labour payment Weeding, Desuckering & petrol for HTP"
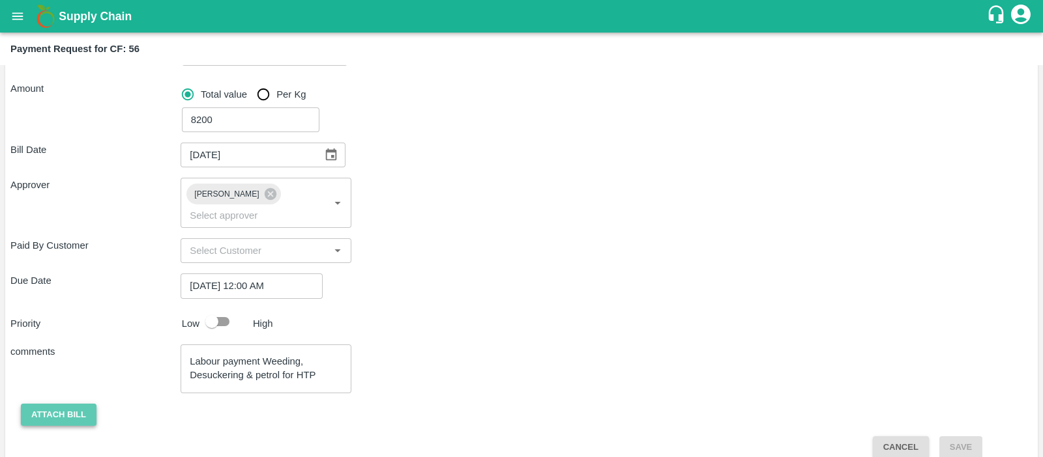
click at [80, 404] on button "Attach bill" at bounding box center [59, 415] width 76 height 23
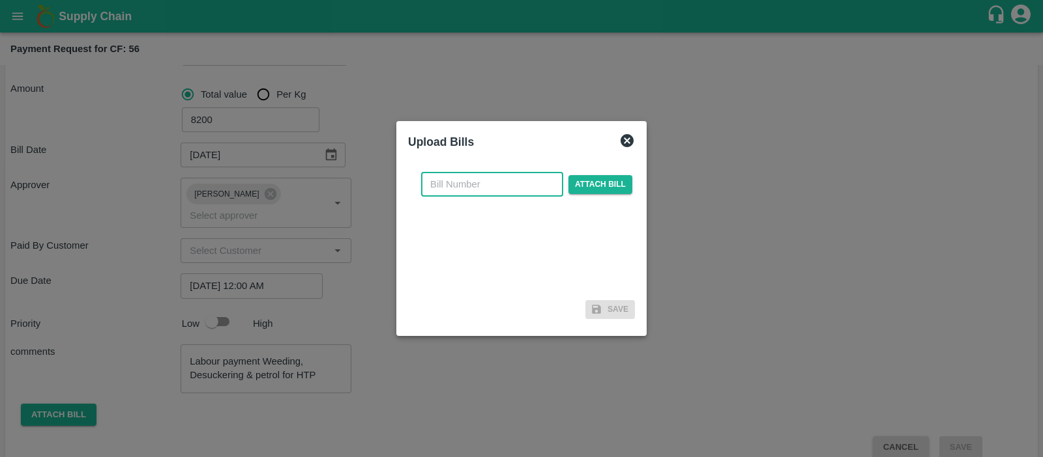
click at [522, 185] on input "text" at bounding box center [492, 184] width 142 height 25
type input "1009"
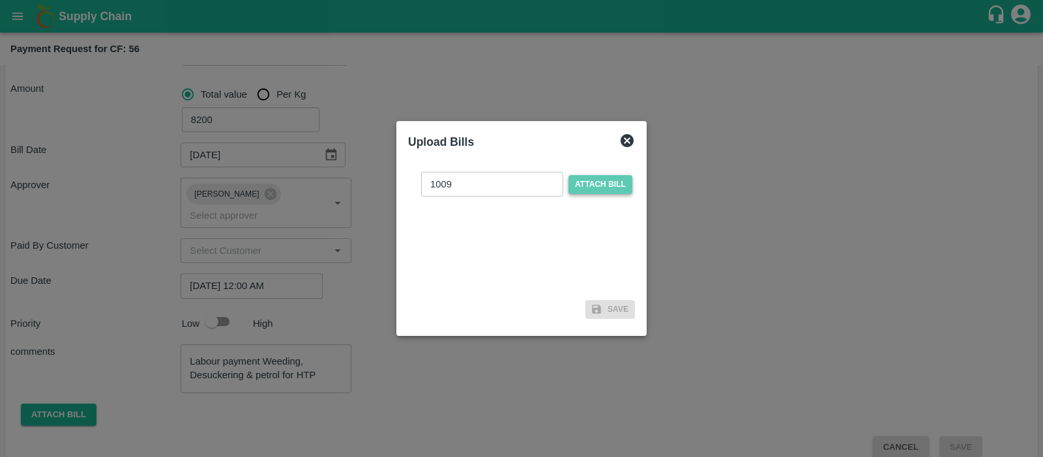
click at [612, 185] on span "Attach bill" at bounding box center [600, 184] width 64 height 19
click at [0, 0] on input "Attach bill" at bounding box center [0, 0] width 0 height 0
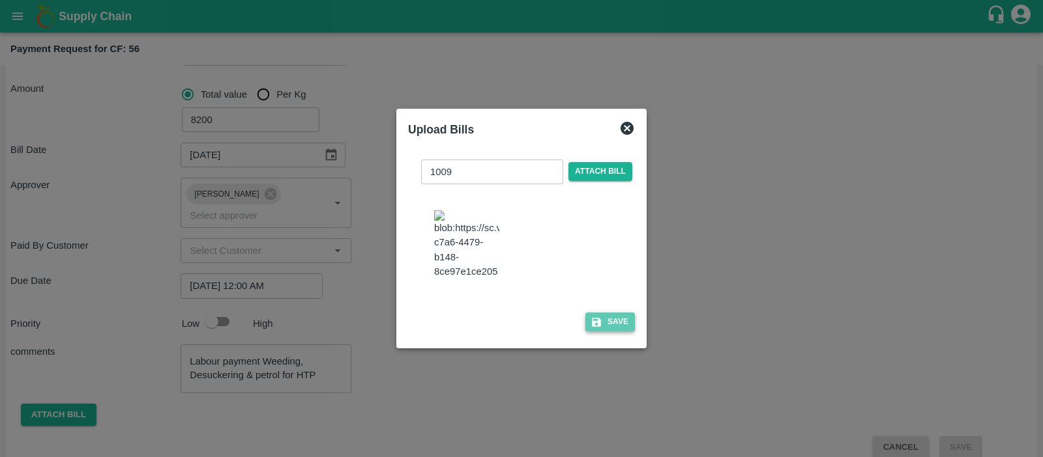
click at [594, 327] on icon "button" at bounding box center [596, 322] width 9 height 9
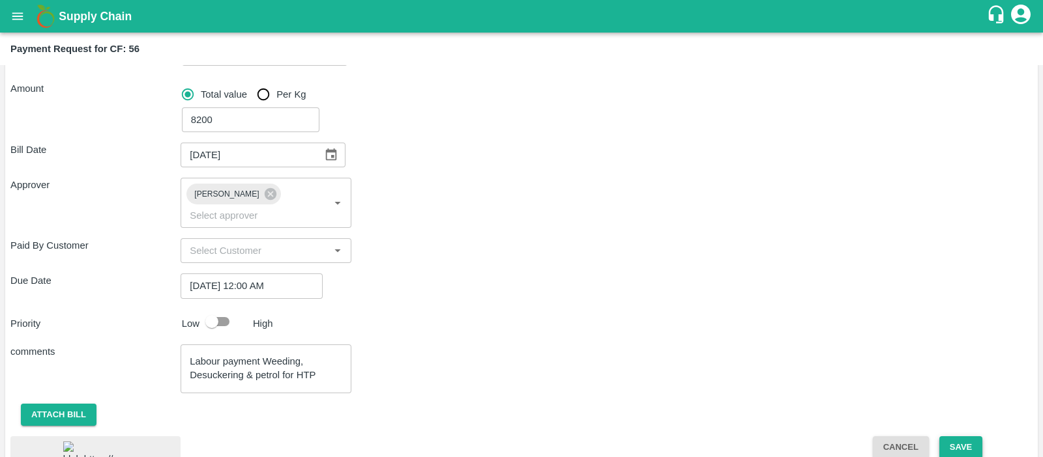
click at [951, 437] on button "Save" at bounding box center [960, 448] width 43 height 23
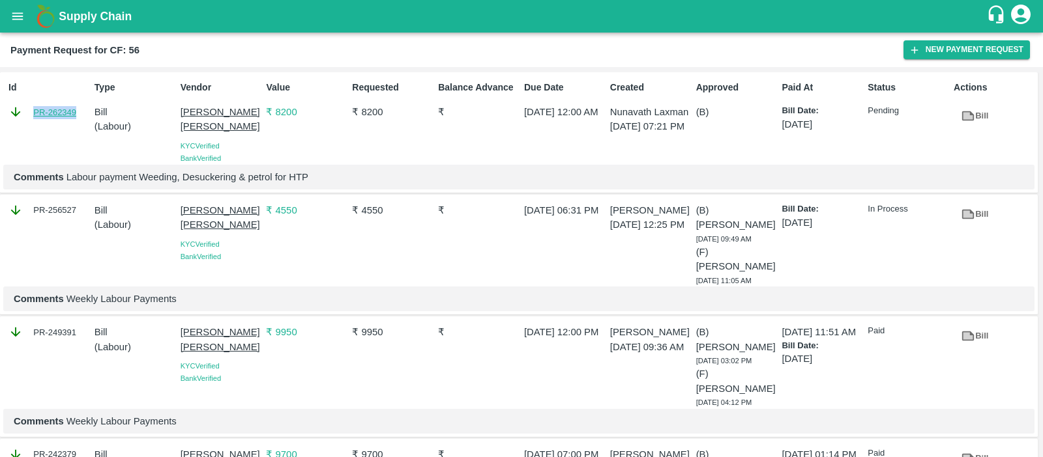
drag, startPoint x: 81, startPoint y: 113, endPoint x: 34, endPoint y: 113, distance: 47.6
click at [34, 113] on div "PR-262349" at bounding box center [48, 112] width 81 height 14
copy link "PR-262349"
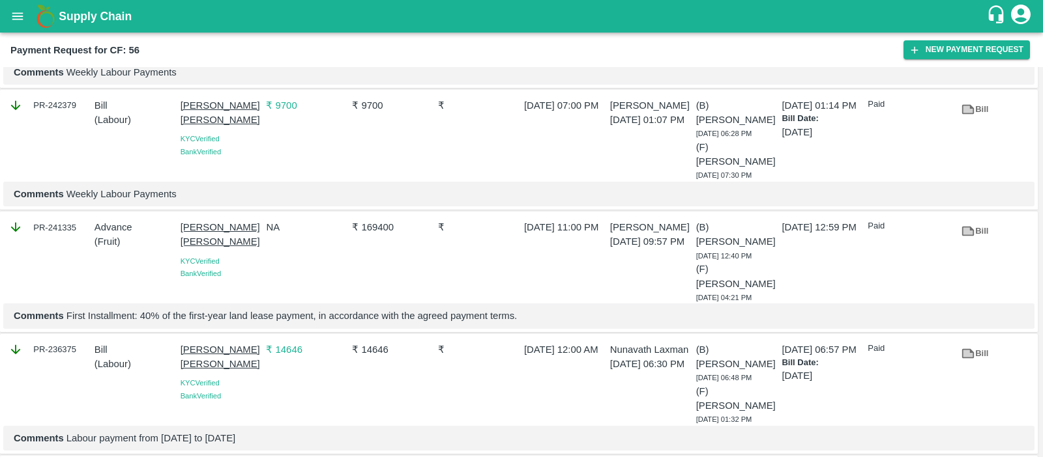
scroll to position [345, 0]
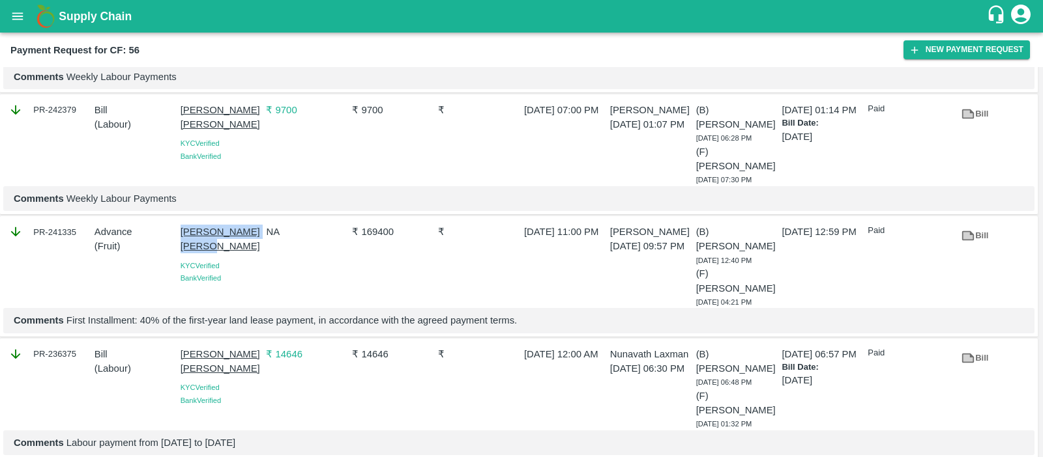
drag, startPoint x: 208, startPoint y: 177, endPoint x: 181, endPoint y: 165, distance: 29.2
click at [181, 225] on p "Jaywant Eknath Bagal" at bounding box center [220, 239] width 81 height 29
copy p "Jaywant Eknath Bagal"
click at [17, 15] on icon "open drawer" at bounding box center [17, 16] width 14 height 14
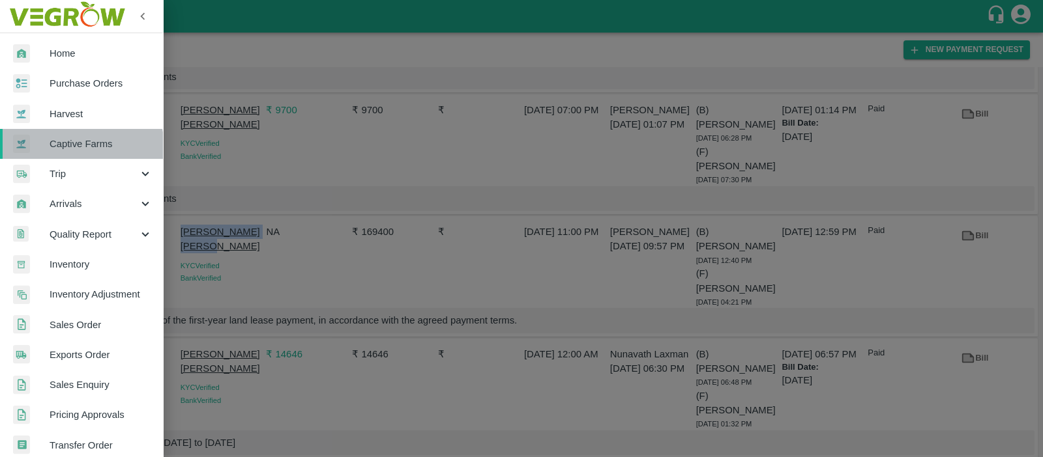
click at [74, 151] on link "Captive Farms" at bounding box center [81, 144] width 163 height 30
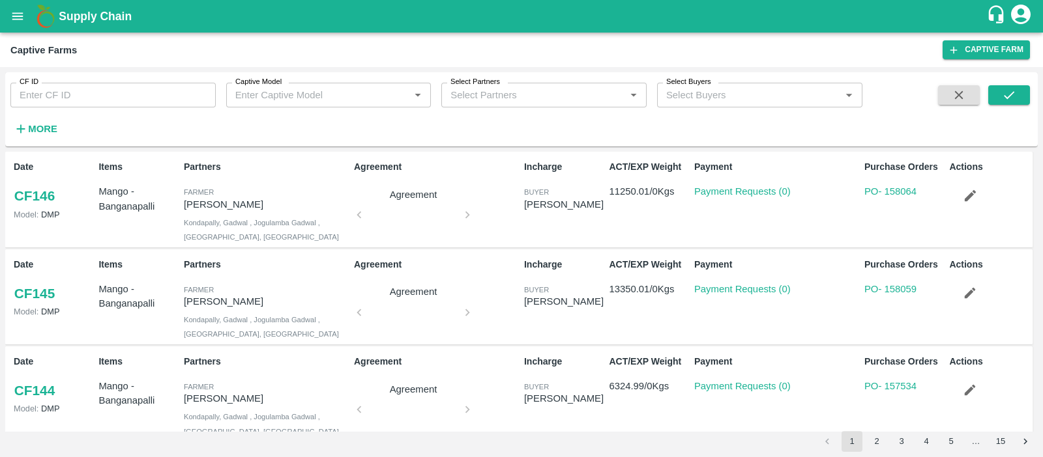
click at [360, 85] on div "Captive Model   *" at bounding box center [328, 95] width 205 height 25
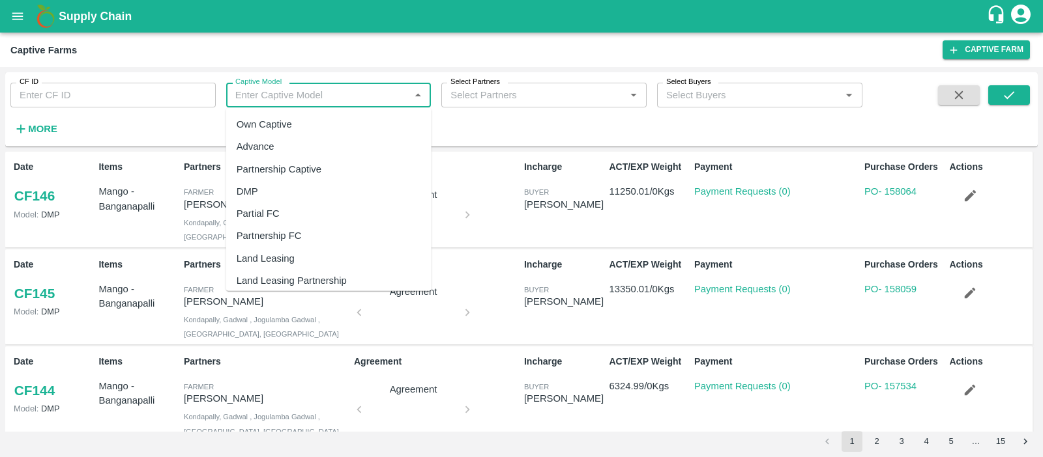
click at [303, 255] on div "Land Leasing" at bounding box center [328, 259] width 205 height 22
type input "Land Leasing"
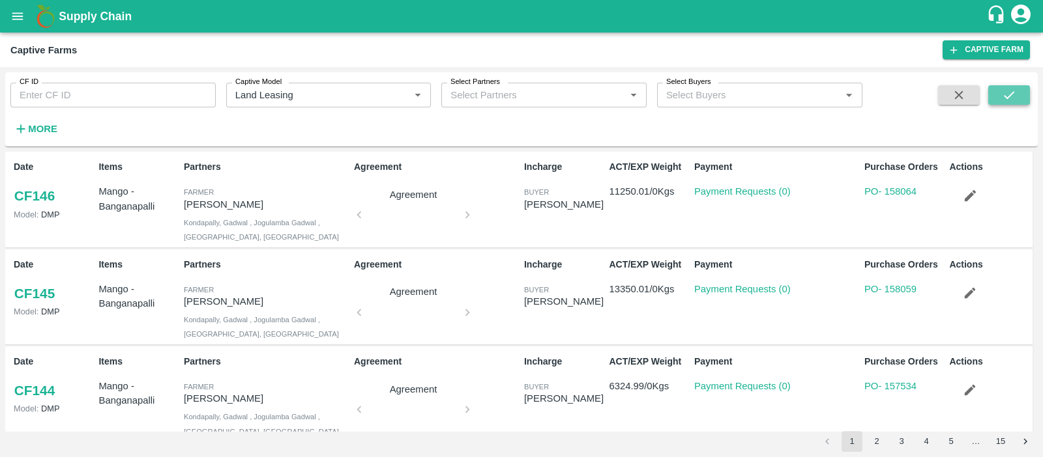
click at [995, 97] on button "submit" at bounding box center [1009, 95] width 42 height 20
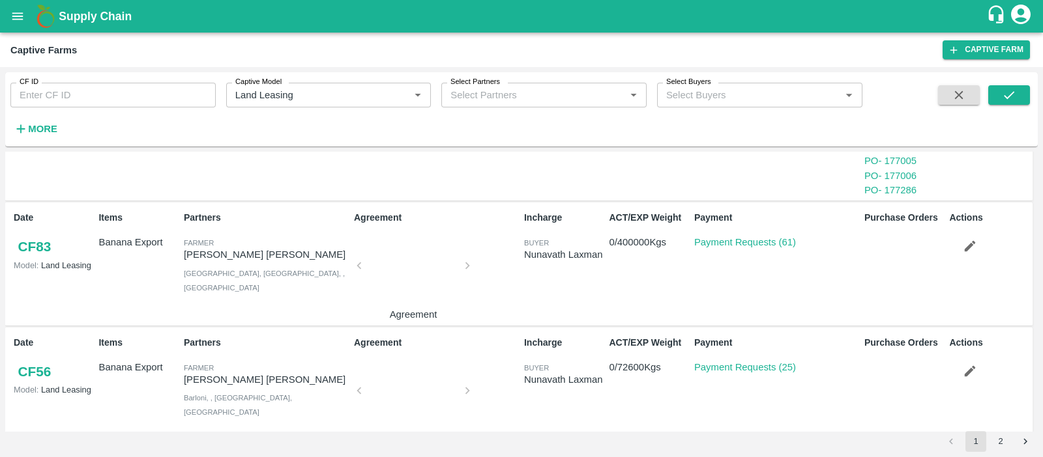
scroll to position [1332, 0]
click at [768, 236] on link "Payment Requests (61)" at bounding box center [745, 241] width 102 height 10
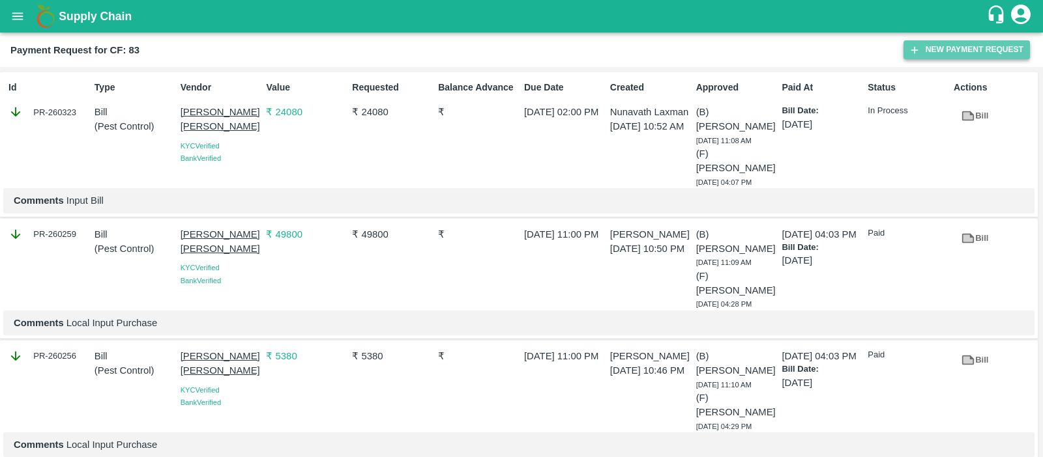
click at [951, 42] on button "New Payment Request" at bounding box center [966, 49] width 126 height 19
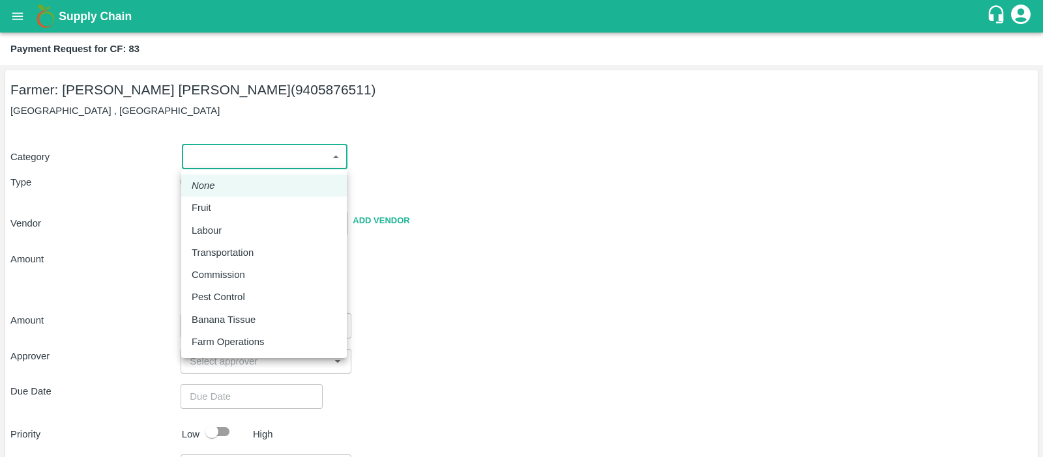
click at [263, 164] on body "Supply Chain Payment Request for CF: 83 Farmer: [PERSON_NAME] [PERSON_NAME] (94…" at bounding box center [521, 228] width 1043 height 457
click at [211, 226] on p "Labour" at bounding box center [207, 230] width 30 height 14
type input "2"
radio input "false"
radio input "true"
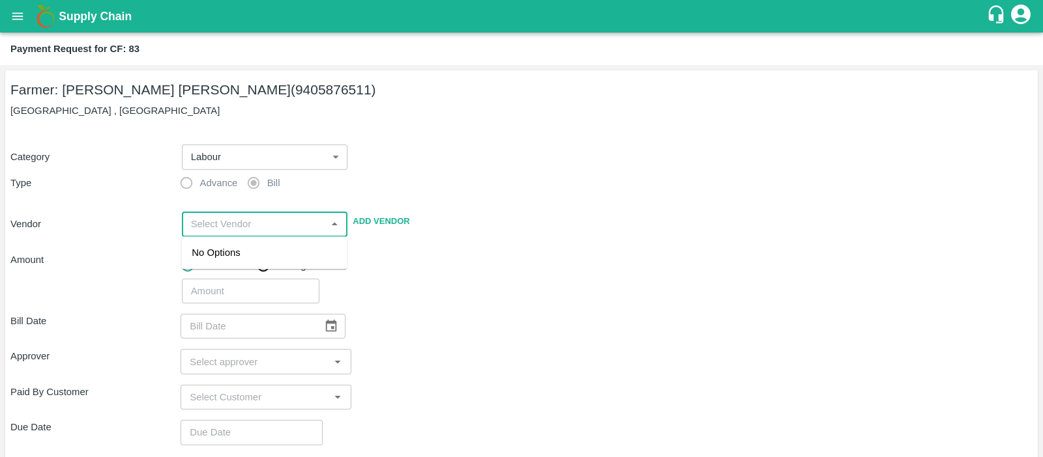
click at [254, 223] on input "input" at bounding box center [254, 224] width 137 height 17
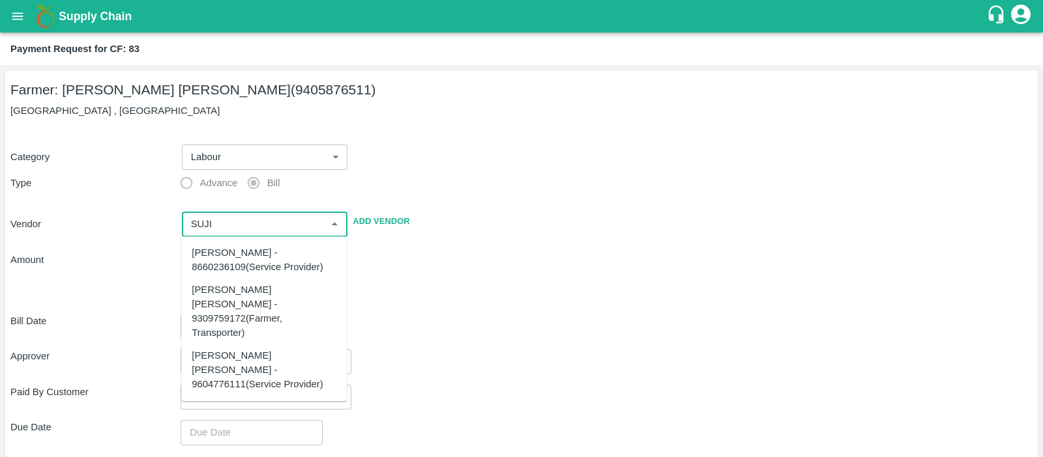
click at [225, 349] on div "[PERSON_NAME] [PERSON_NAME] - 9604776111(Service Provider)" at bounding box center [264, 371] width 145 height 44
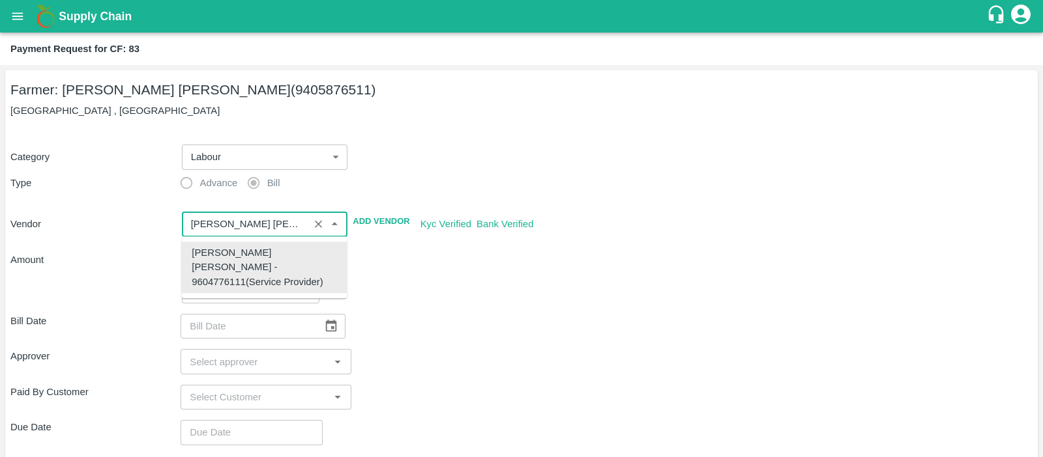
type input "[PERSON_NAME] [PERSON_NAME] - 9604776111(Service Provider)"
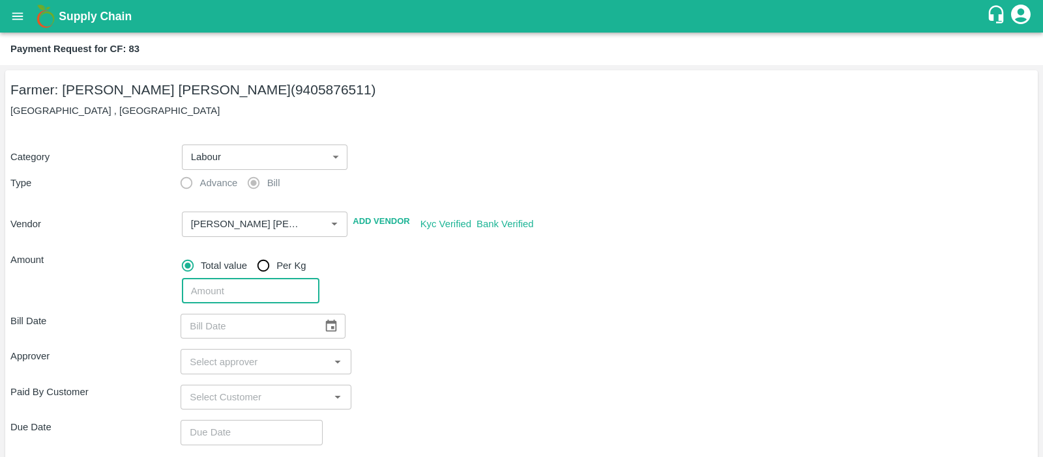
click at [255, 299] on input "number" at bounding box center [250, 291] width 137 height 25
type input "17675"
click at [327, 323] on icon "Choose date" at bounding box center [331, 326] width 11 height 12
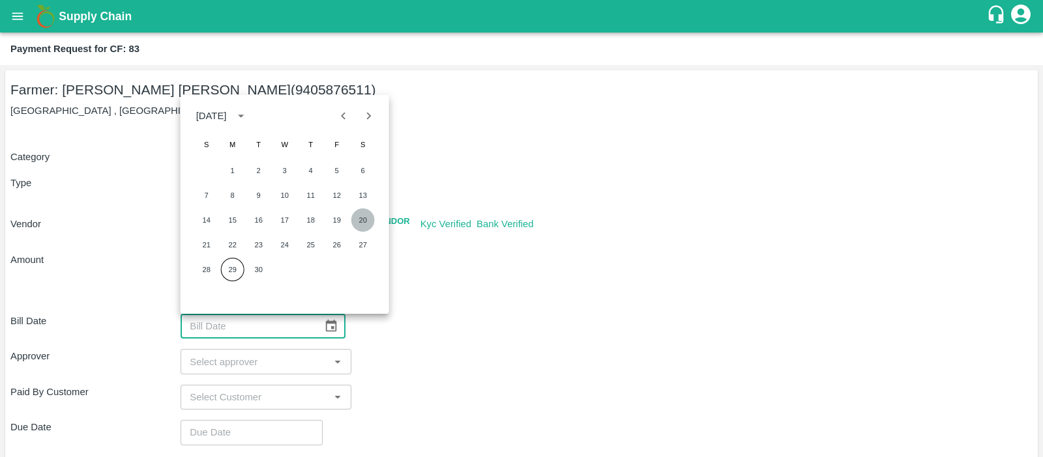
click at [363, 220] on button "20" at bounding box center [362, 220] width 23 height 23
type input "[DATE]"
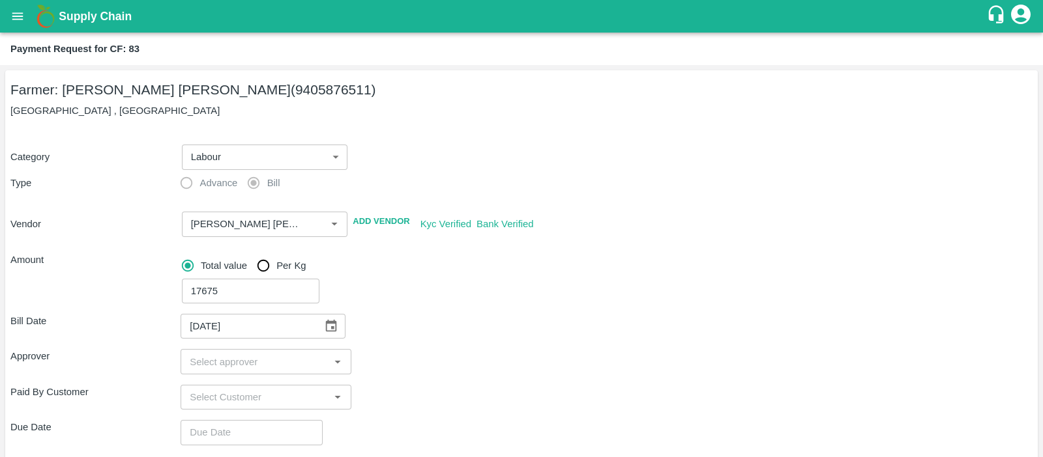
click at [481, 290] on div "17675 ​" at bounding box center [605, 289] width 856 height 30
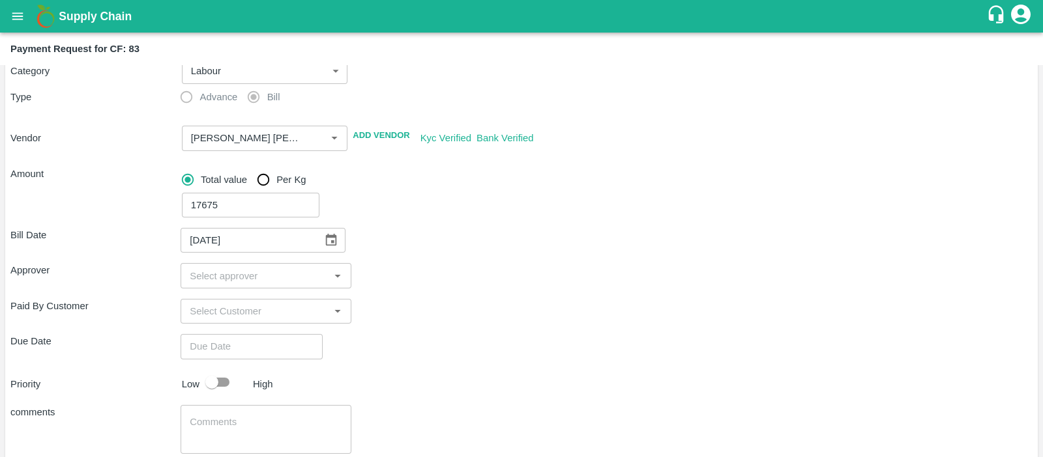
scroll to position [97, 0]
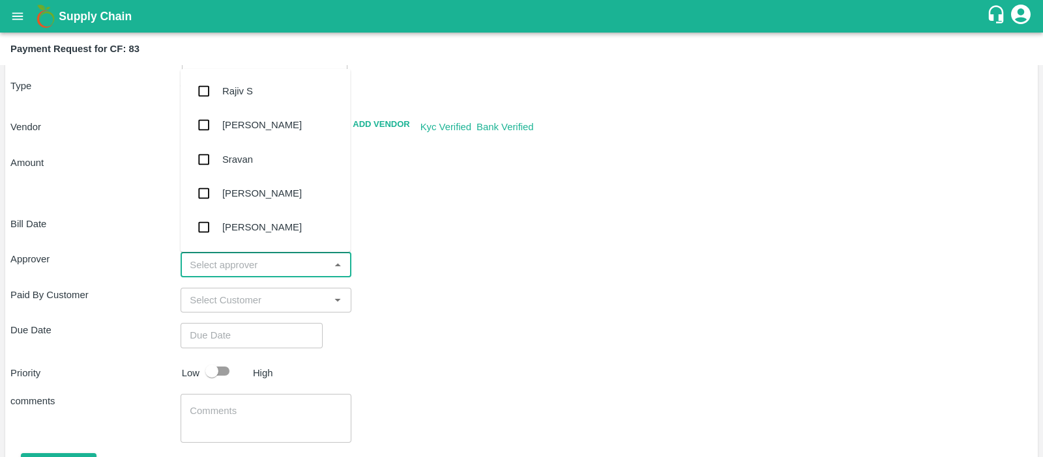
click at [298, 266] on input "input" at bounding box center [254, 264] width 141 height 17
type input "KI"
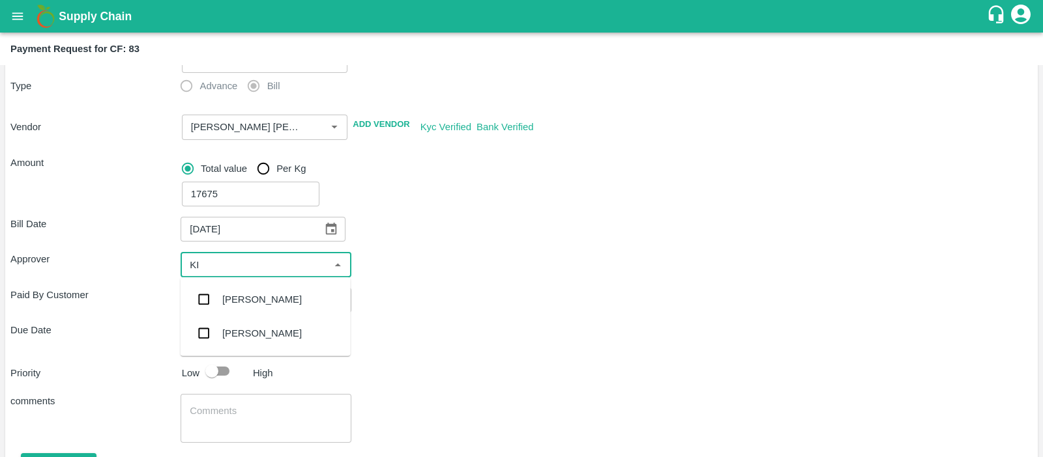
click at [236, 302] on div "[PERSON_NAME]" at bounding box center [261, 300] width 79 height 14
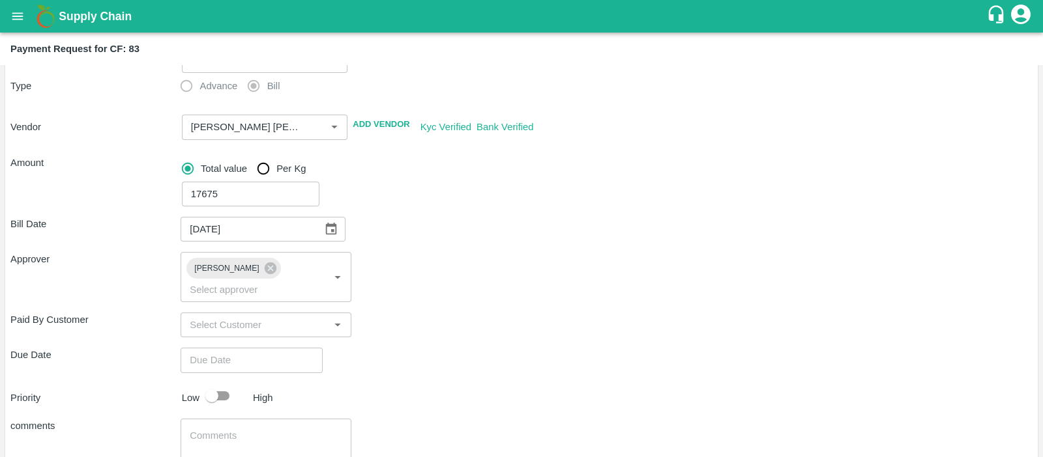
click at [489, 313] on div "Paid By Customer ​" at bounding box center [521, 325] width 1022 height 25
type input "DD/MM/YYYY hh:mm aa"
click at [265, 348] on input "DD/MM/YYYY hh:mm aa" at bounding box center [246, 360] width 133 height 25
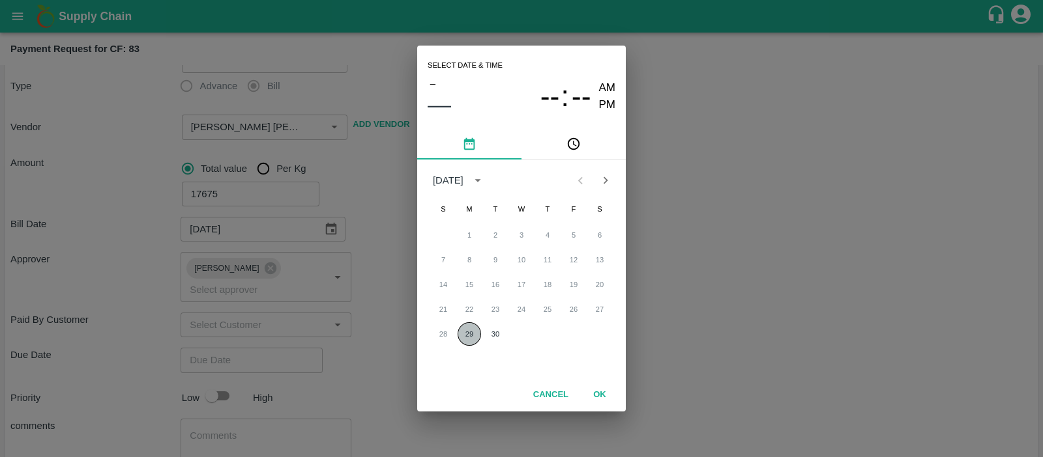
click at [467, 329] on button "29" at bounding box center [468, 334] width 23 height 23
type input "[DATE] 12:00 AM"
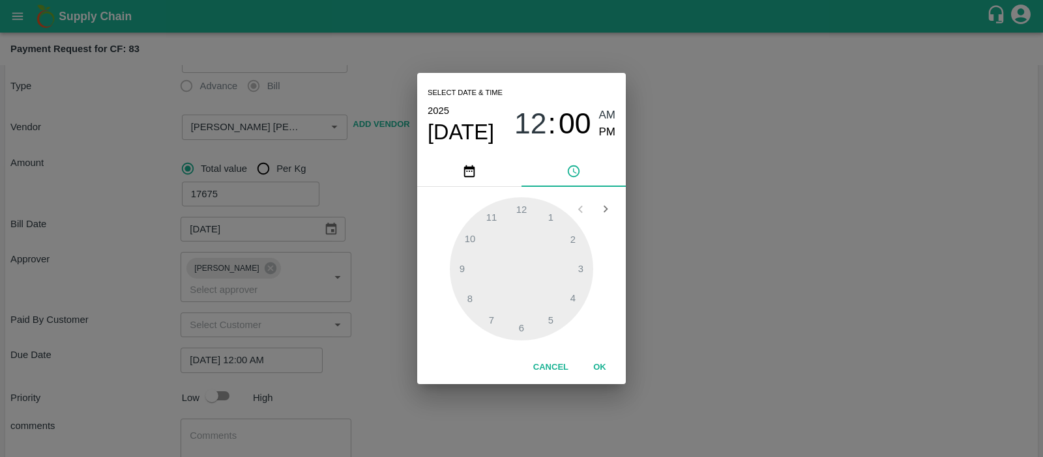
click at [265, 422] on div "Select date & time [DATE] 12 : 00 AM PM 1 2 3 4 5 6 7 8 9 10 11 12 Cancel OK" at bounding box center [521, 228] width 1043 height 457
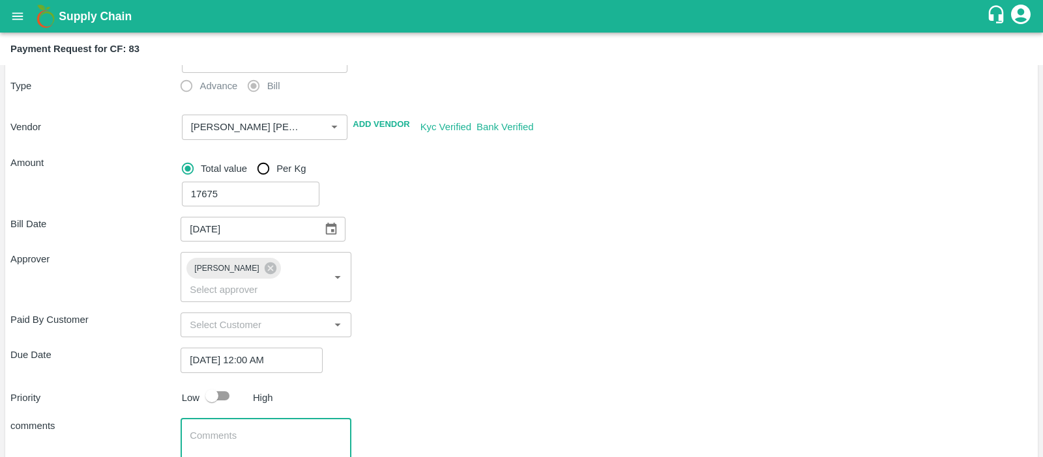
click at [265, 429] on textarea at bounding box center [266, 442] width 152 height 27
type textarea "l"
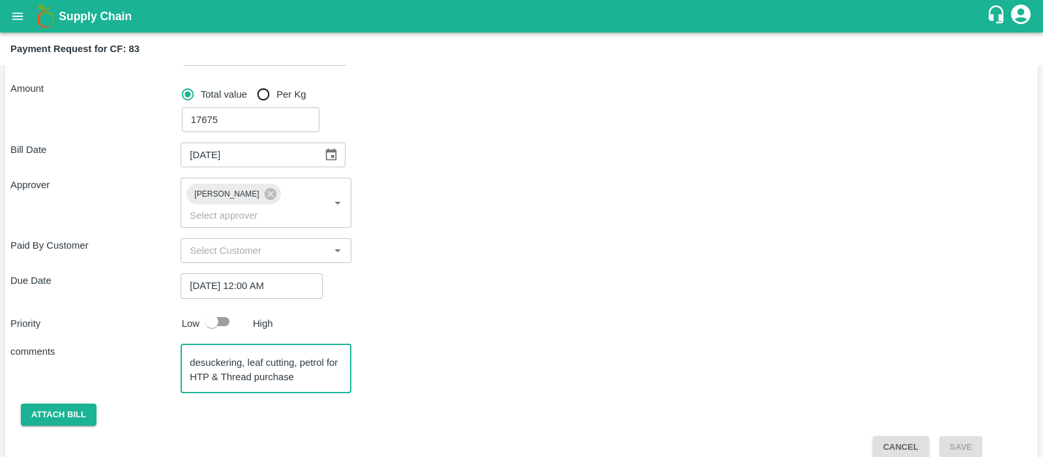
type textarea "Labour payment Bunch binding, desuckering, leaf cutting, petrol for HTP & Threa…"
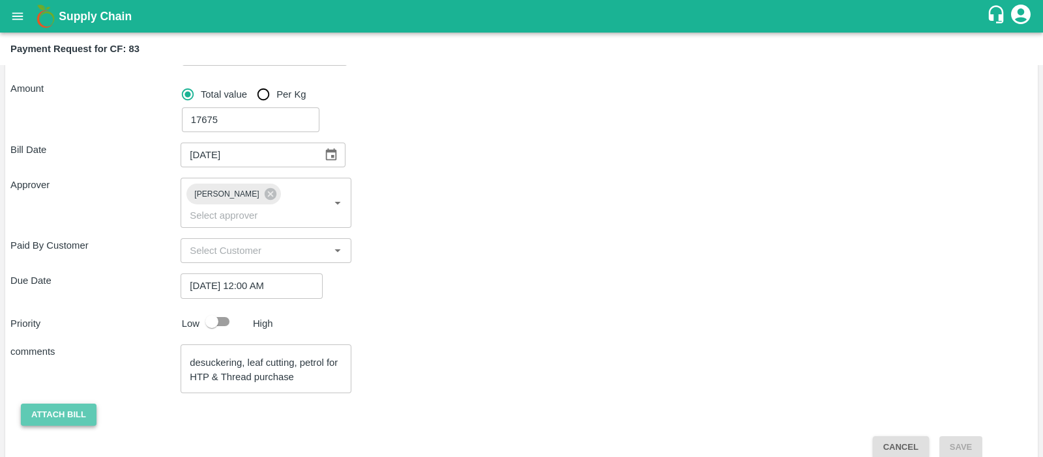
click at [52, 404] on button "Attach bill" at bounding box center [59, 415] width 76 height 23
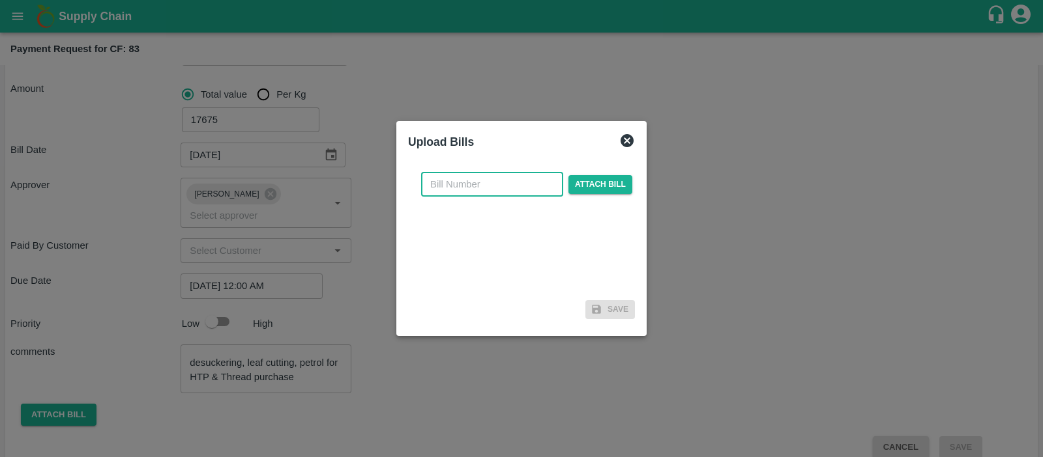
click at [493, 179] on input "text" at bounding box center [492, 184] width 142 height 25
type input "1010"
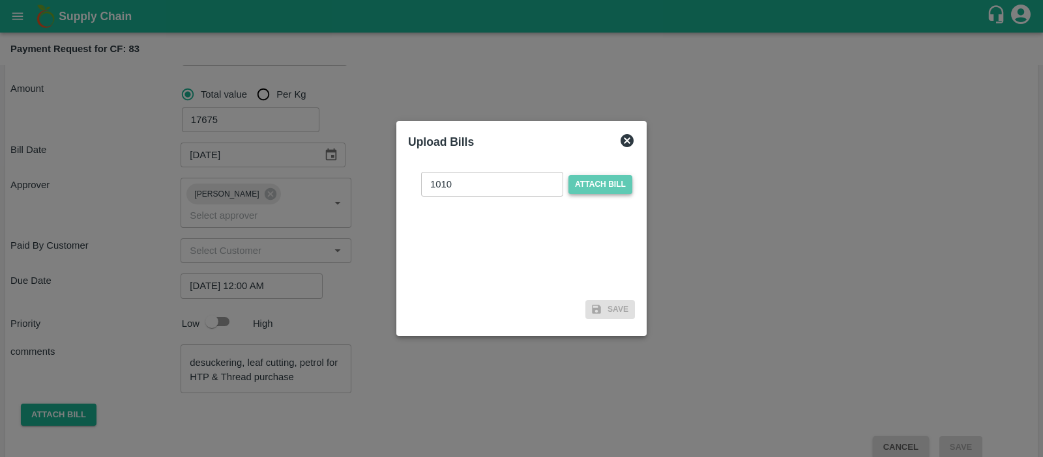
click at [612, 189] on span "Attach bill" at bounding box center [600, 184] width 64 height 19
click at [0, 0] on input "Attach bill" at bounding box center [0, 0] width 0 height 0
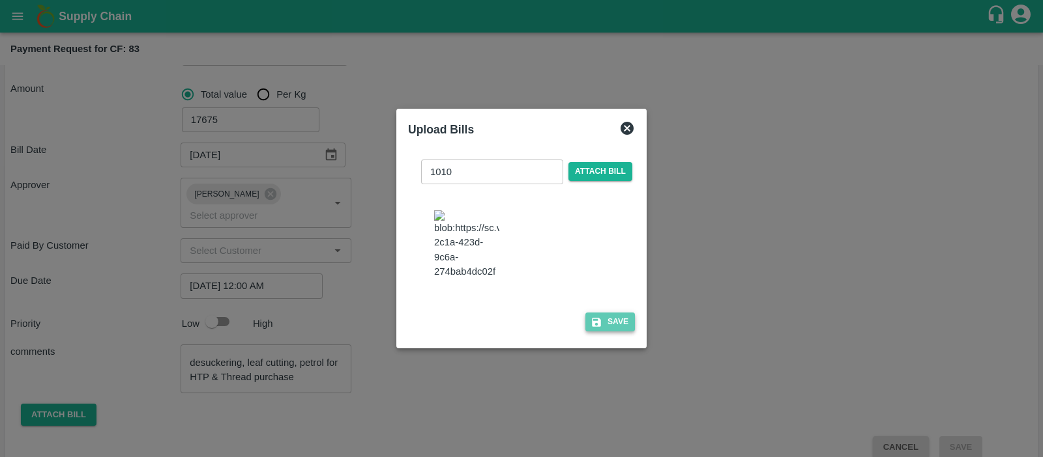
click at [599, 324] on button "Save" at bounding box center [610, 322] width 50 height 19
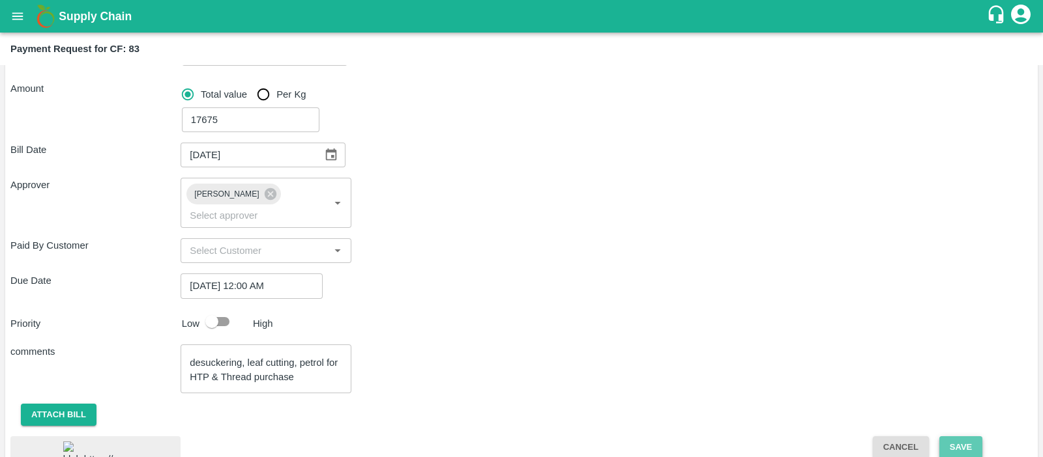
click at [961, 437] on button "Save" at bounding box center [960, 448] width 43 height 23
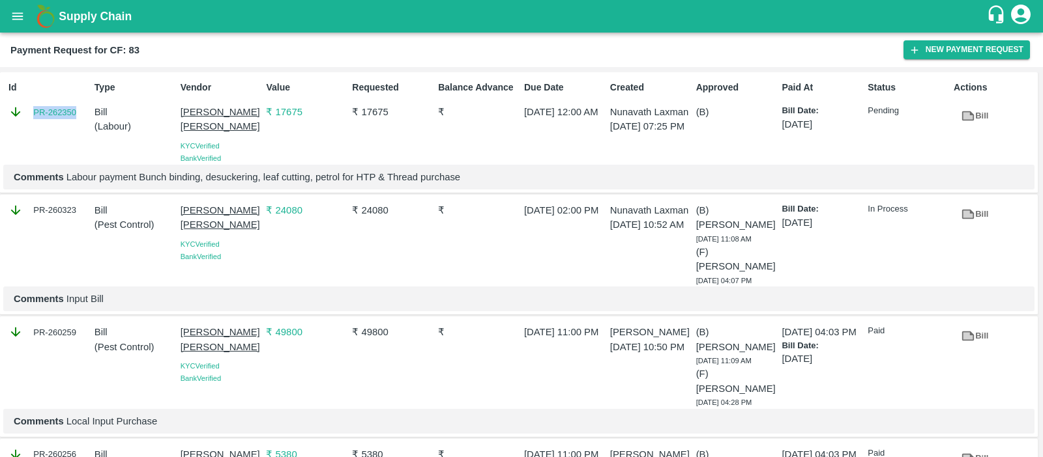
drag, startPoint x: 83, startPoint y: 109, endPoint x: 28, endPoint y: 111, distance: 55.4
click at [28, 111] on div "PR-262350" at bounding box center [48, 112] width 81 height 14
copy link "PR-262350"
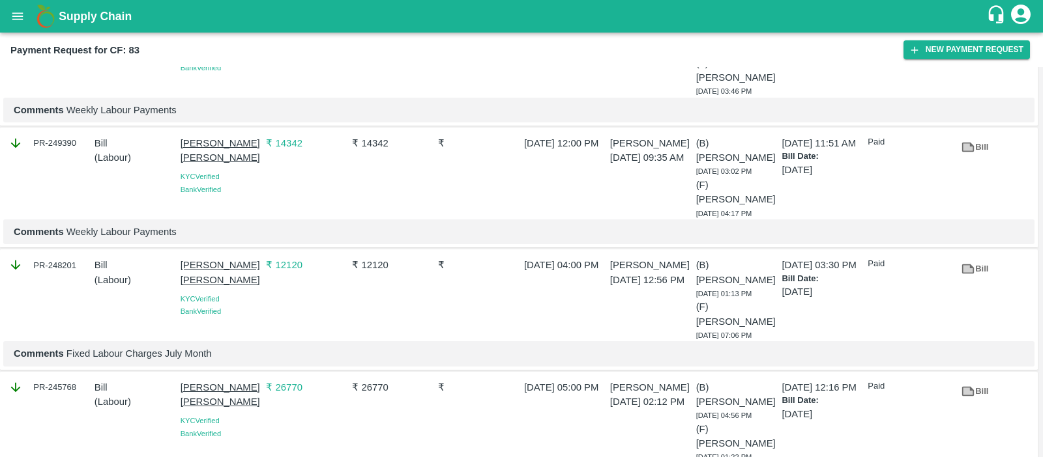
scroll to position [2161, 0]
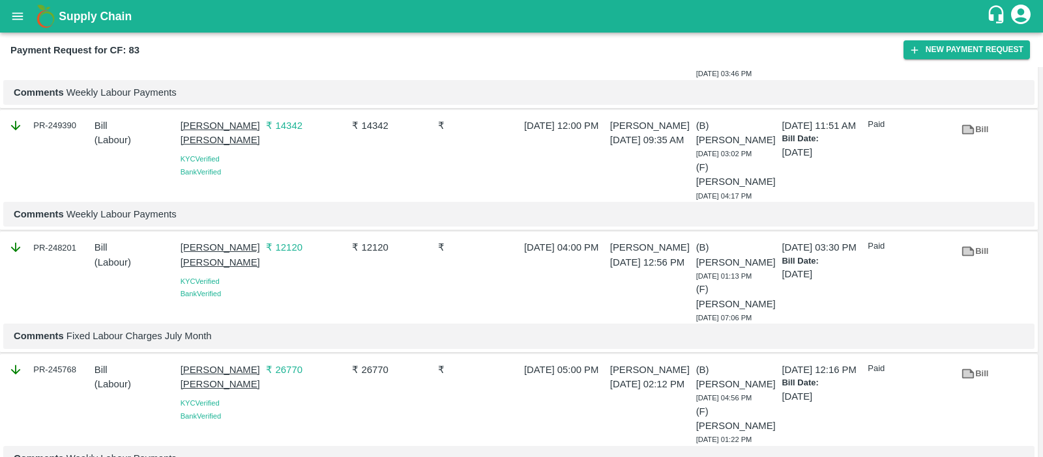
drag, startPoint x: 217, startPoint y: 209, endPoint x: 178, endPoint y: 196, distance: 41.0
copy p "[PERSON_NAME] [PERSON_NAME]"
